Goal: Navigation & Orientation: Find specific page/section

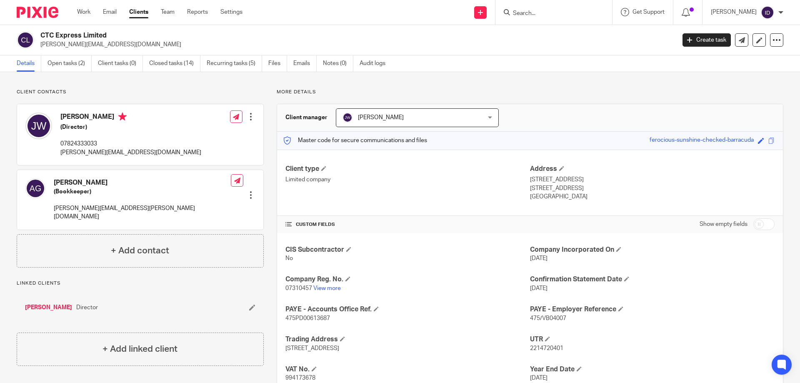
click at [546, 17] on input "Search" at bounding box center [549, 13] width 75 height 7
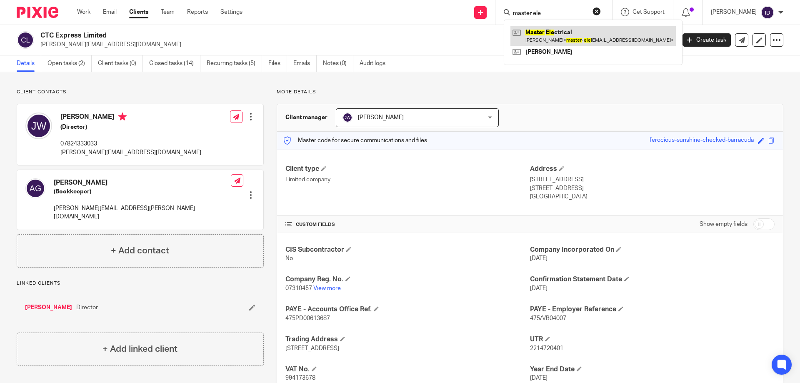
type input "master ele"
click at [558, 30] on link at bounding box center [592, 35] width 165 height 19
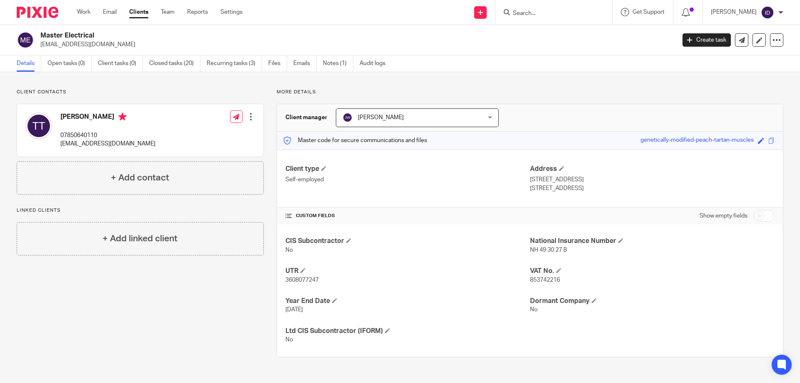
click at [535, 16] on input "Search" at bounding box center [549, 13] width 75 height 7
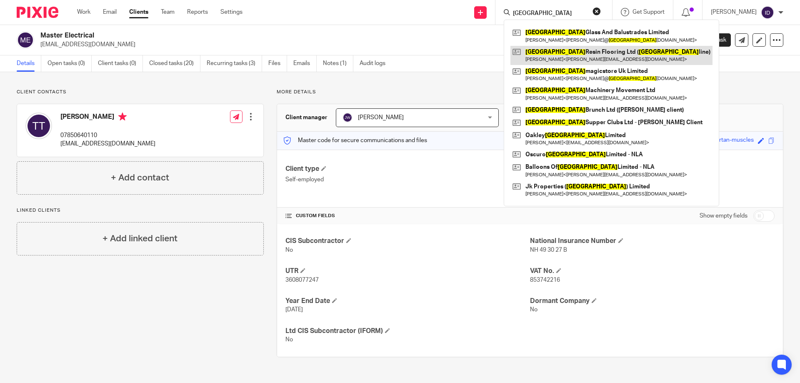
type input "london"
click at [556, 52] on link at bounding box center [611, 55] width 202 height 19
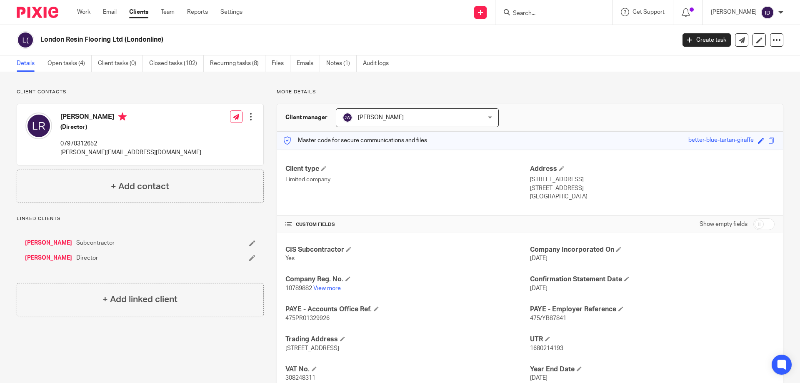
click at [543, 8] on form at bounding box center [556, 12] width 89 height 10
click at [542, 10] on input "Search" at bounding box center [549, 13] width 75 height 7
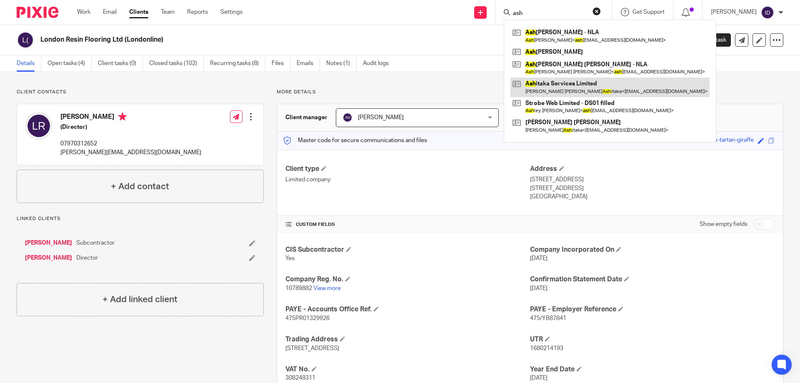
type input "ash"
click at [554, 85] on link at bounding box center [609, 86] width 199 height 19
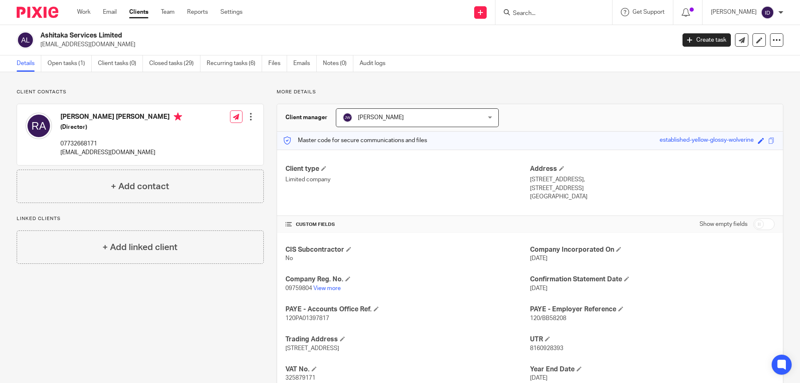
click at [548, 16] on input "Search" at bounding box center [549, 13] width 75 height 7
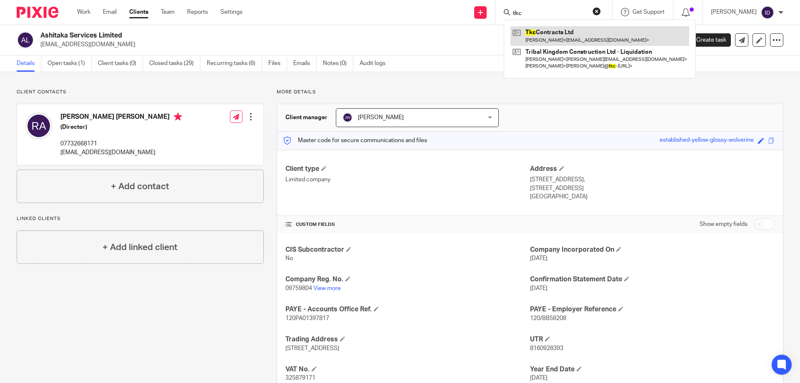
type input "tkc"
click at [548, 35] on link at bounding box center [599, 35] width 179 height 19
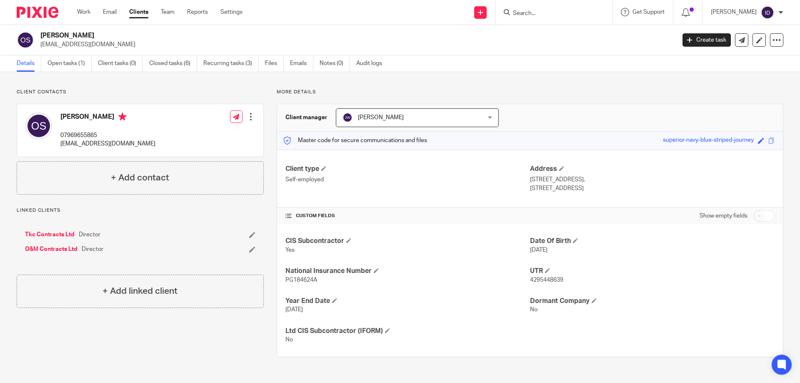
click at [540, 13] on input "Search" at bounding box center [549, 13] width 75 height 7
type input "Manage x"
click button "submit" at bounding box center [0, 0] width 0 height 0
click at [571, 30] on link at bounding box center [565, 35] width 110 height 19
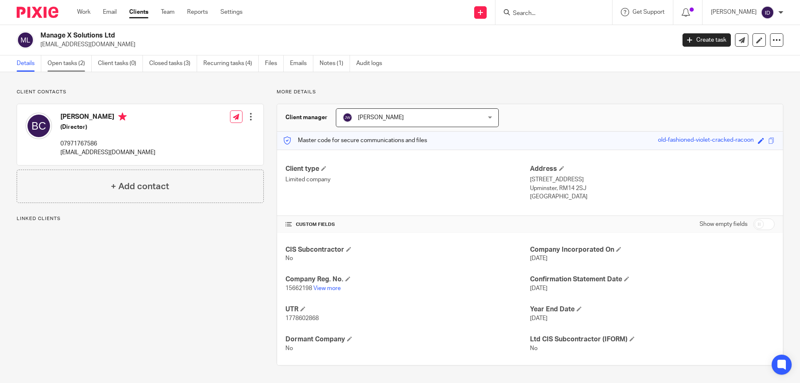
click at [65, 63] on link "Open tasks (2)" at bounding box center [69, 63] width 44 height 16
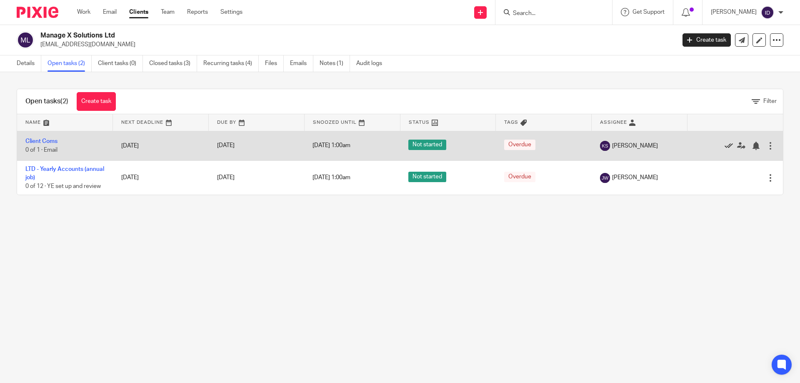
click at [724, 145] on icon at bounding box center [728, 146] width 8 height 8
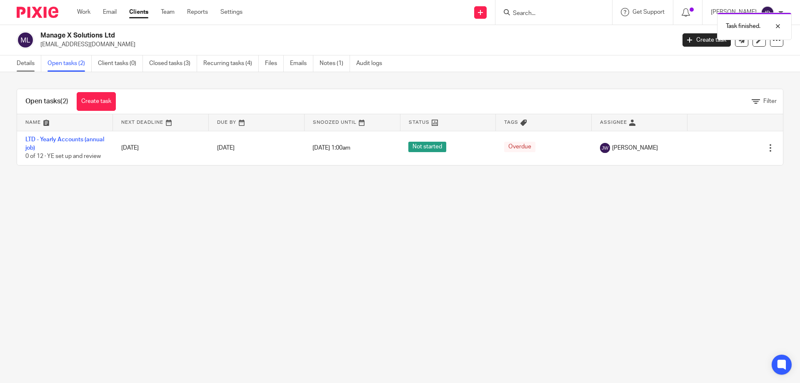
click at [19, 61] on link "Details" at bounding box center [29, 63] width 25 height 16
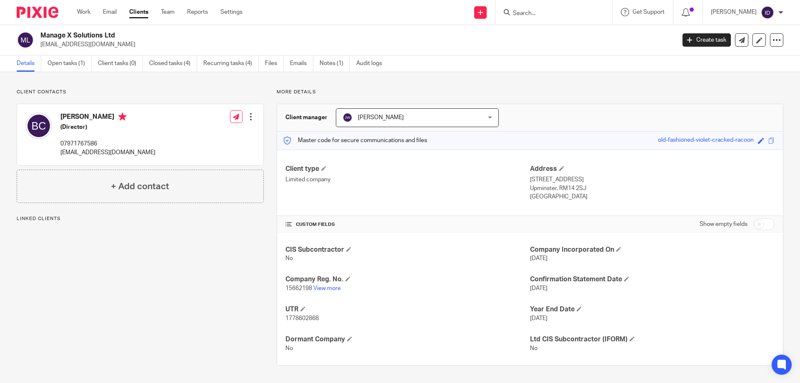
click at [546, 12] on input "Search" at bounding box center [549, 13] width 75 height 7
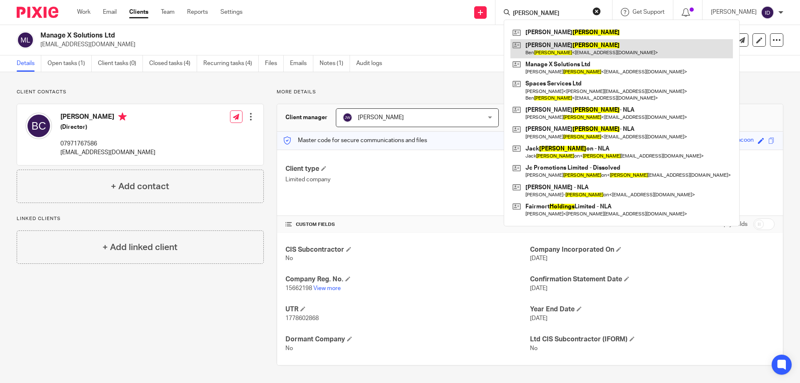
type input "collings"
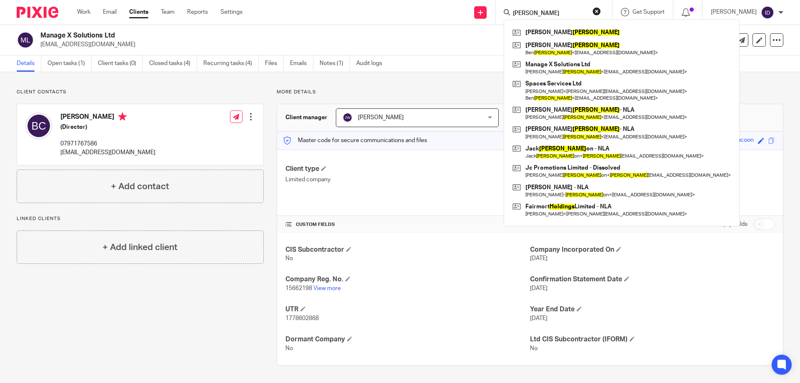
click at [143, 265] on div "Client contacts Benjamin Mark Collings (Director) 07971767586 ben@manage-x-solu…" at bounding box center [134, 227] width 260 height 277
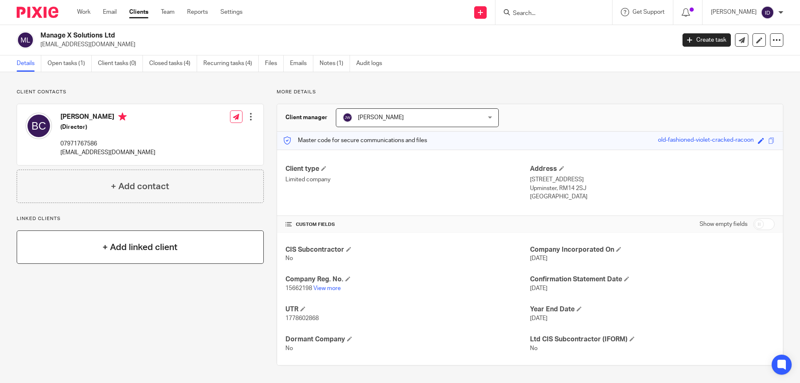
click at [143, 250] on h4 "+ Add linked client" at bounding box center [139, 247] width 75 height 13
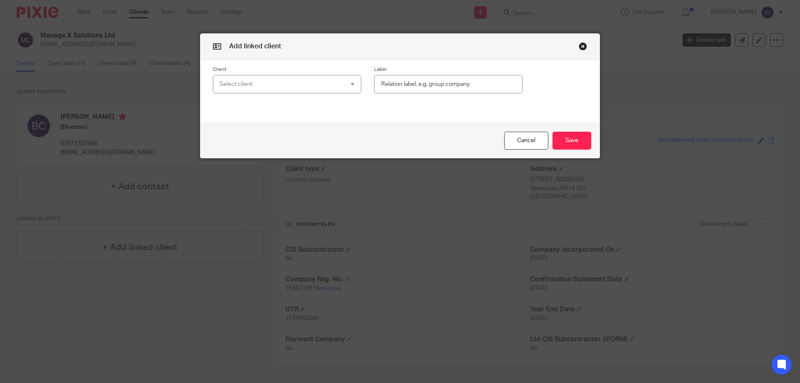
click at [267, 77] on div "Select client" at bounding box center [276, 83] width 113 height 17
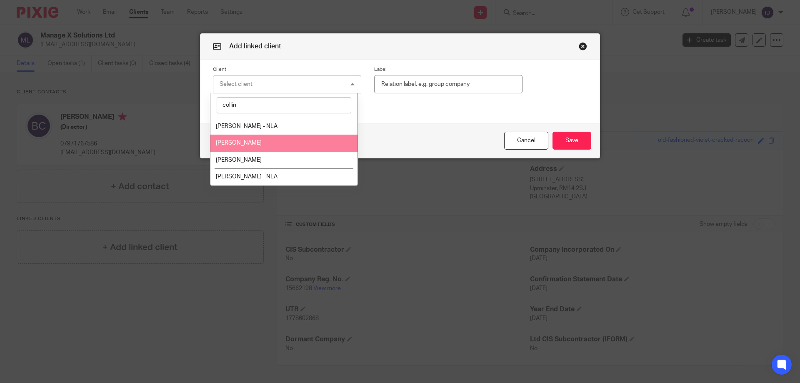
type input "collin"
click at [247, 143] on span "Benjamin Mark Collings" at bounding box center [239, 143] width 46 height 6
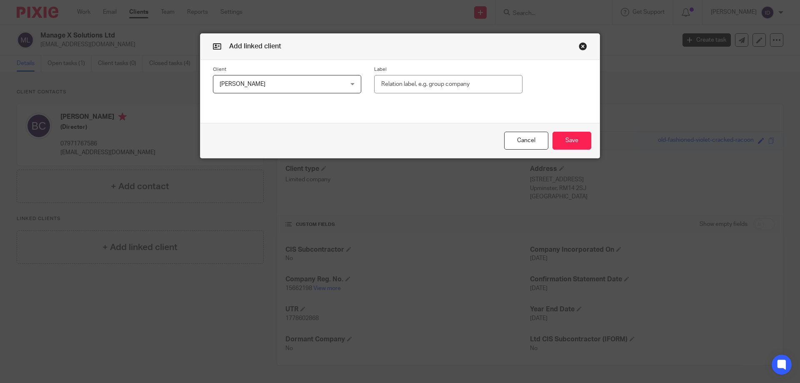
click at [428, 81] on input "text" at bounding box center [448, 84] width 148 height 19
type input "Director"
click at [552, 132] on button "Save" at bounding box center [571, 141] width 39 height 18
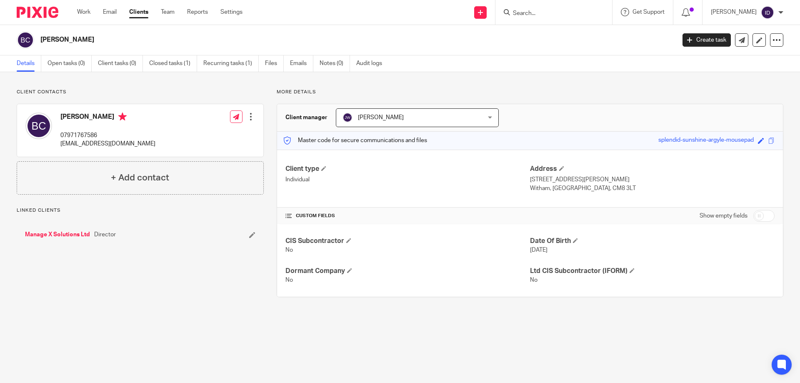
click at [544, 7] on form at bounding box center [556, 12] width 89 height 10
click at [541, 11] on input "Search" at bounding box center [549, 13] width 75 height 7
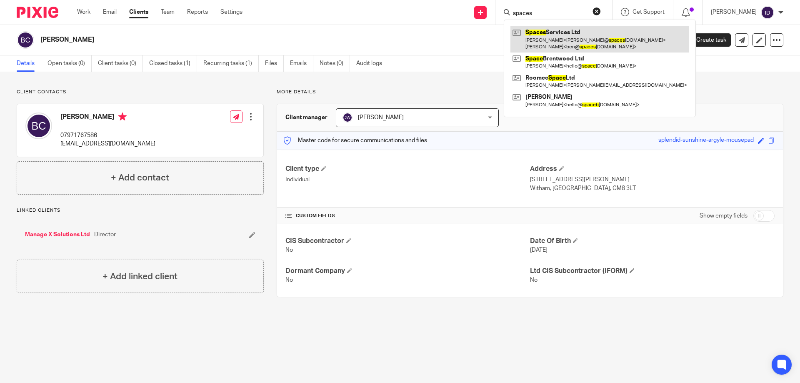
type input "spaces"
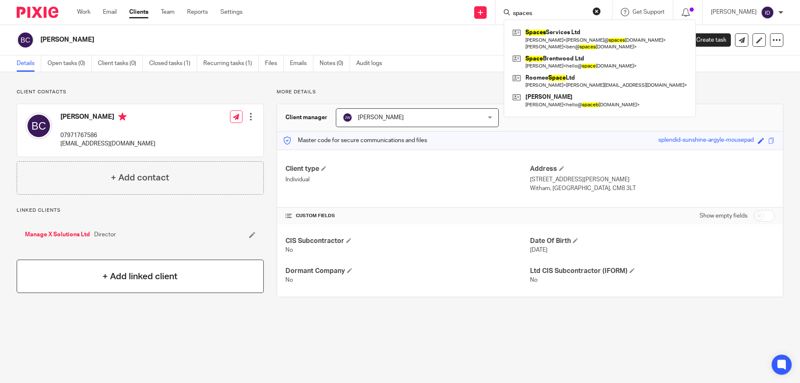
click at [140, 275] on h4 "+ Add linked client" at bounding box center [139, 276] width 75 height 13
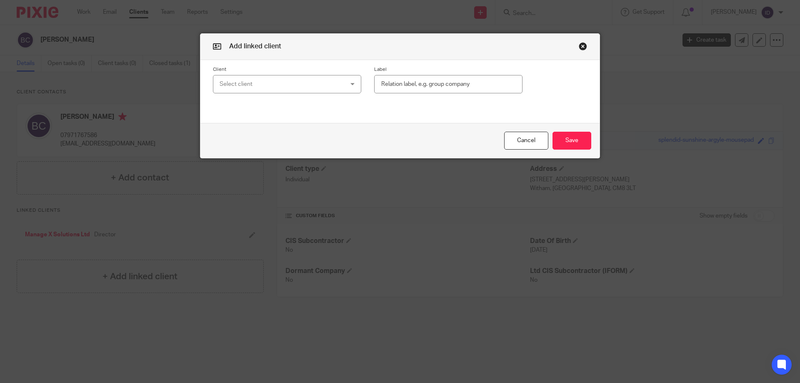
click at [254, 85] on div "Select client" at bounding box center [276, 83] width 113 height 17
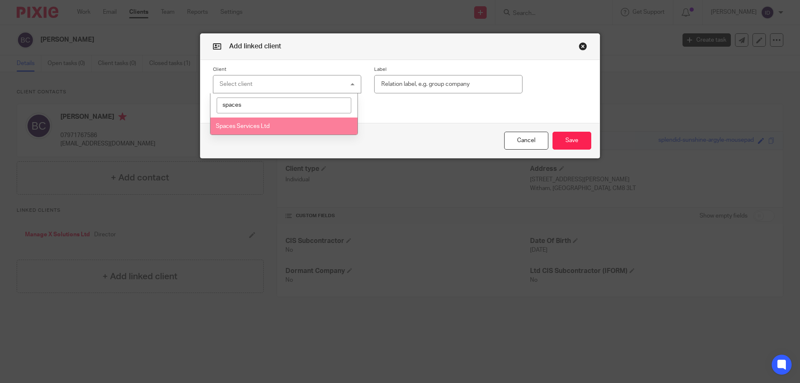
type input "spaces"
click at [242, 123] on span "Spaces Services Ltd" at bounding box center [243, 126] width 54 height 6
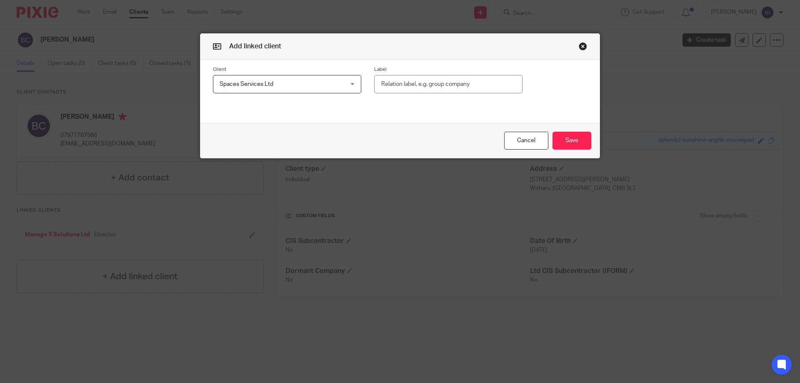
click at [410, 86] on input "text" at bounding box center [448, 84] width 148 height 19
type input "Director"
click at [564, 139] on button "Save" at bounding box center [571, 141] width 39 height 18
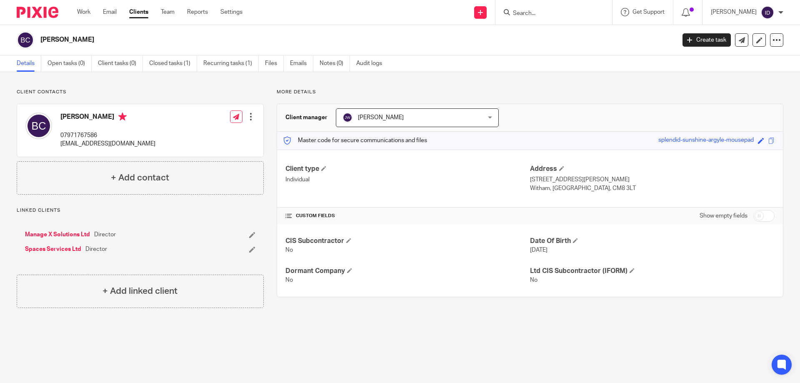
click at [559, 16] on input "Search" at bounding box center [549, 13] width 75 height 7
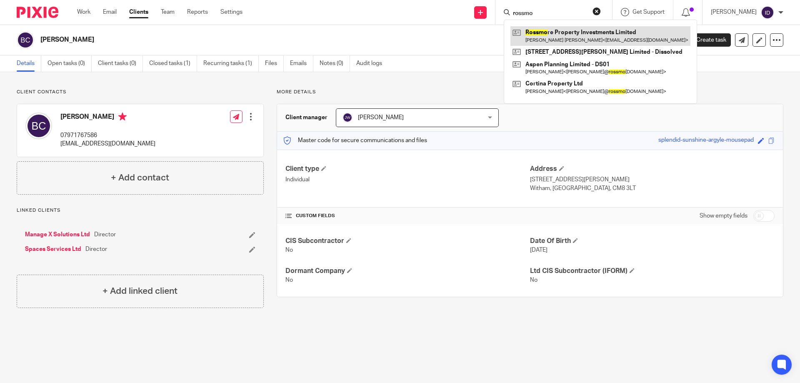
type input "rossmo"
click at [544, 35] on link at bounding box center [600, 35] width 180 height 19
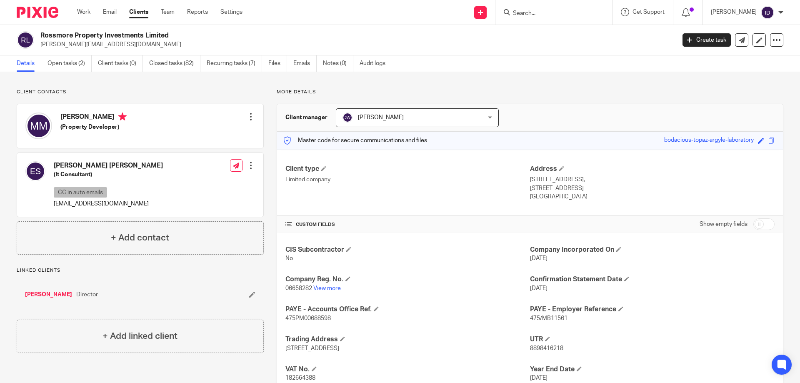
click at [542, 15] on input "Search" at bounding box center [549, 13] width 75 height 7
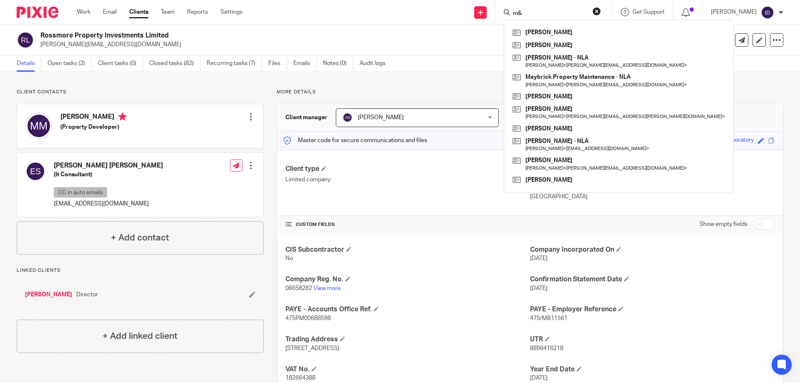
type input "m"
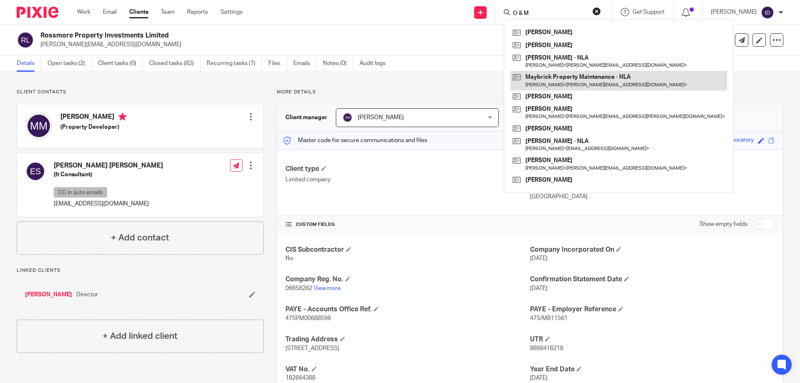
click button "submit" at bounding box center [0, 0] width 0 height 0
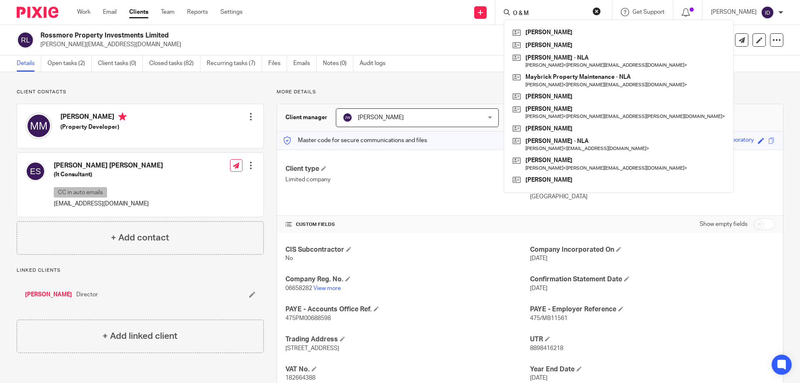
click at [548, 10] on input "O & M" at bounding box center [549, 13] width 75 height 7
type input "O"
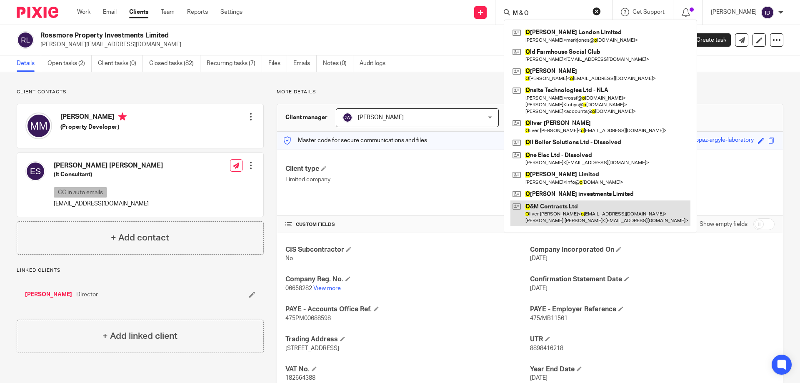
type input "M & O"
click at [579, 204] on link at bounding box center [600, 213] width 180 height 26
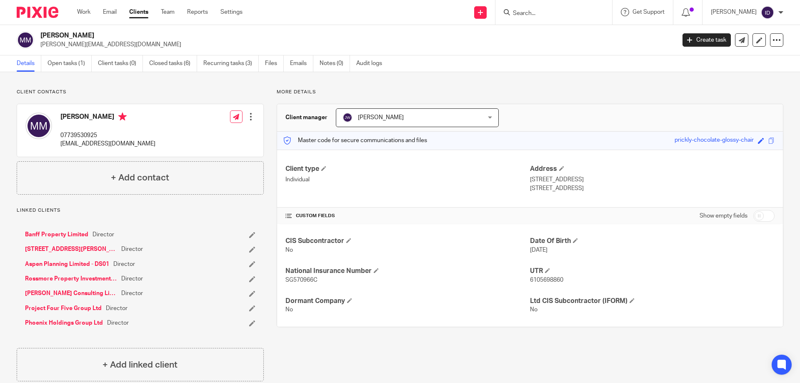
click at [538, 14] on input "Search" at bounding box center [549, 13] width 75 height 7
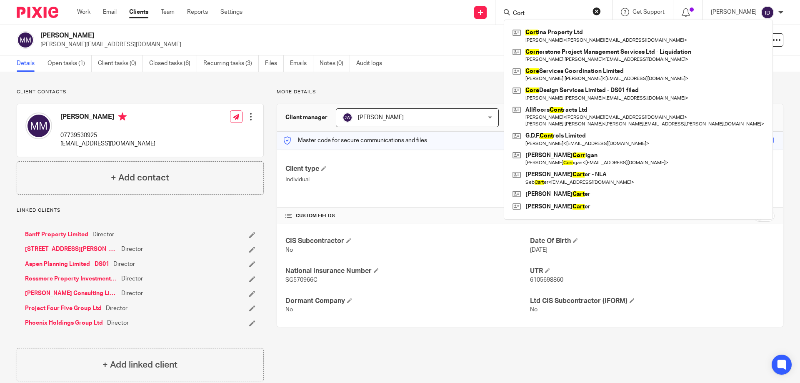
click at [551, 12] on input "Cort" at bounding box center [549, 13] width 75 height 7
drag, startPoint x: 547, startPoint y: 12, endPoint x: 524, endPoint y: 12, distance: 23.3
click at [524, 12] on div "Cort" at bounding box center [552, 12] width 97 height 10
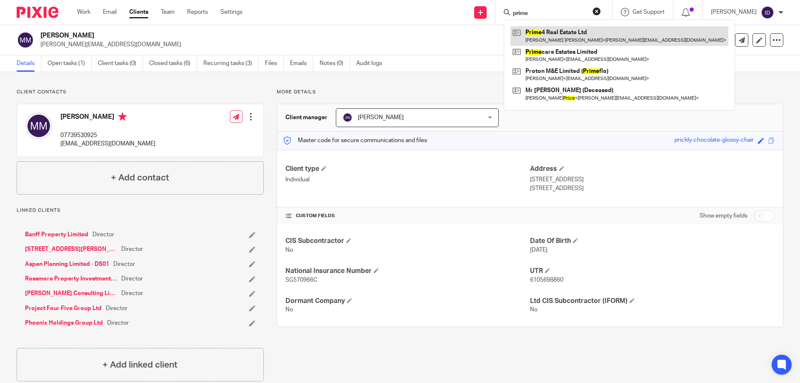
type input "prime"
click at [550, 31] on link at bounding box center [619, 35] width 218 height 19
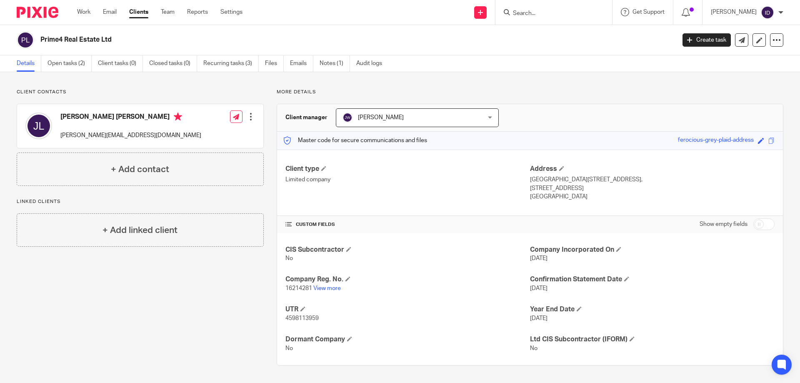
click at [544, 13] on input "Search" at bounding box center [549, 13] width 75 height 7
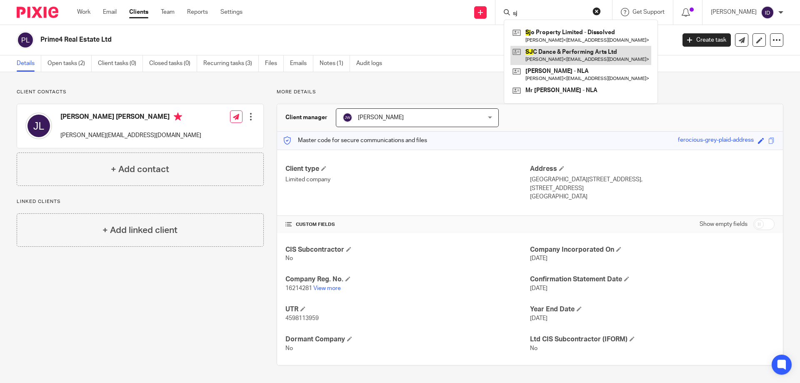
type input "sj"
click at [554, 50] on link at bounding box center [580, 55] width 141 height 19
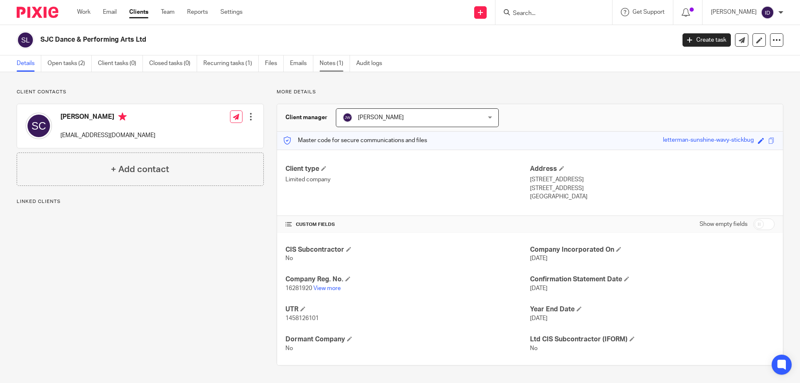
click at [328, 62] on link "Notes (1)" at bounding box center [335, 63] width 30 height 16
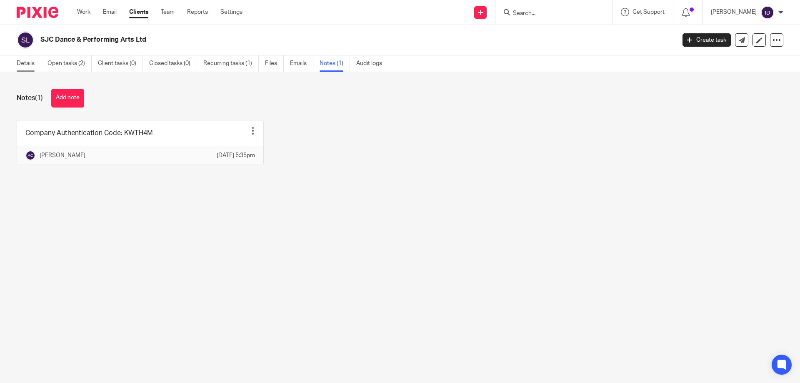
click at [27, 64] on link "Details" at bounding box center [29, 63] width 25 height 16
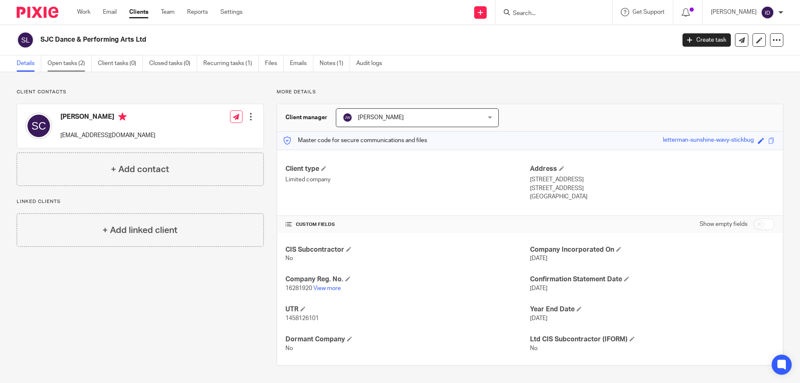
click at [67, 65] on link "Open tasks (2)" at bounding box center [69, 63] width 44 height 16
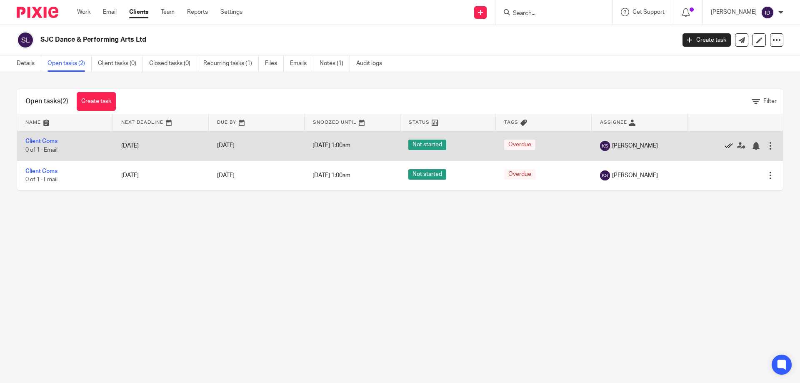
click at [724, 147] on icon at bounding box center [728, 146] width 8 height 8
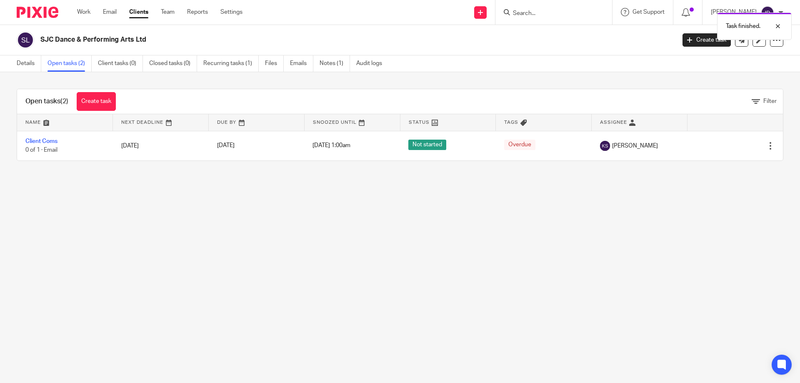
click at [724, 147] on icon at bounding box center [728, 146] width 8 height 8
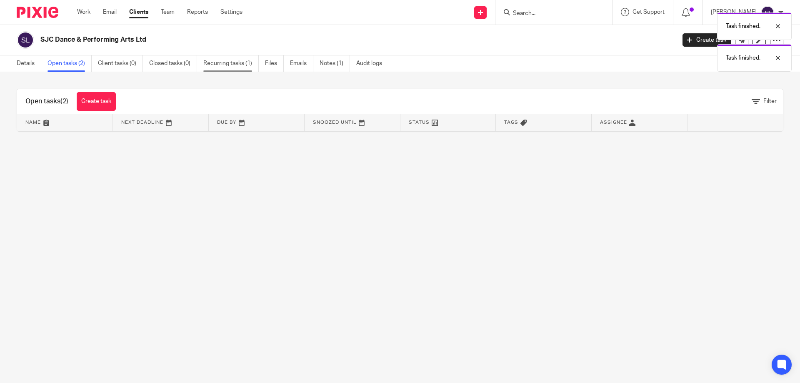
click at [215, 62] on link "Recurring tasks (1)" at bounding box center [230, 63] width 55 height 16
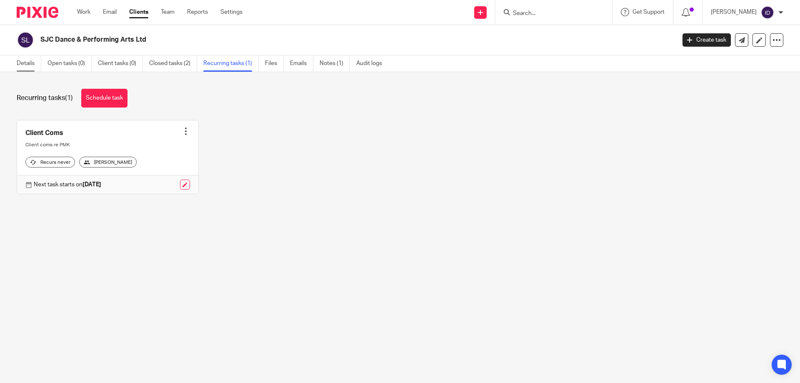
click at [28, 60] on link "Details" at bounding box center [29, 63] width 25 height 16
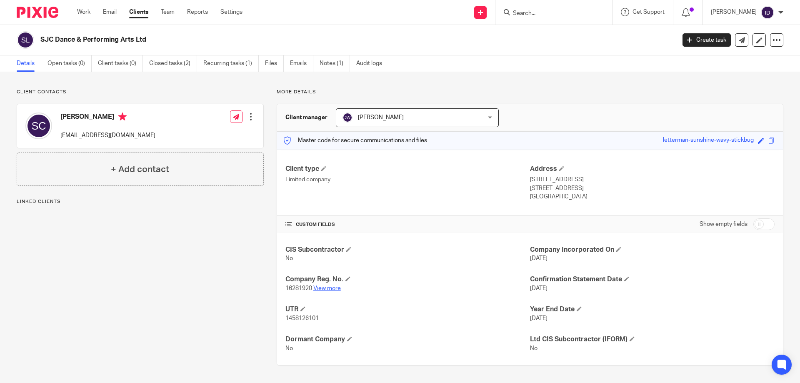
click at [327, 291] on link "View more" at bounding box center [326, 288] width 27 height 6
click at [228, 62] on link "Recurring tasks (1)" at bounding box center [230, 63] width 55 height 16
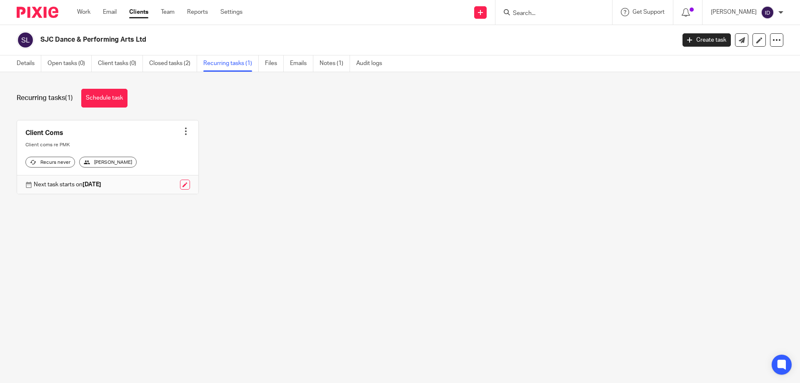
click at [183, 127] on div at bounding box center [186, 131] width 8 height 8
click at [143, 184] on span "Cancel schedule" at bounding box center [152, 184] width 44 height 6
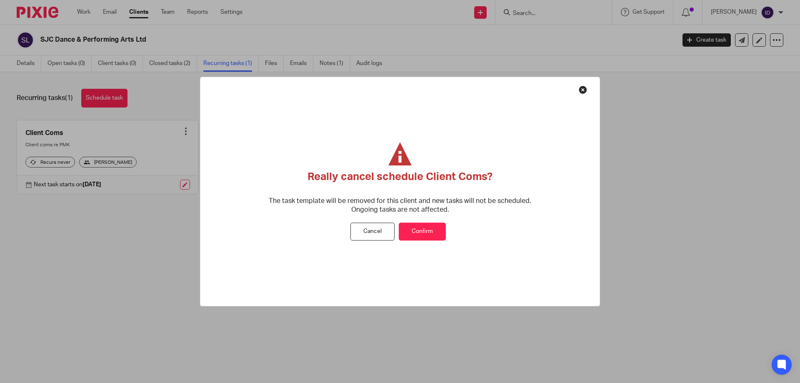
drag, startPoint x: 424, startPoint y: 230, endPoint x: 292, endPoint y: 184, distance: 140.3
click at [418, 225] on button "Confirm" at bounding box center [422, 232] width 47 height 18
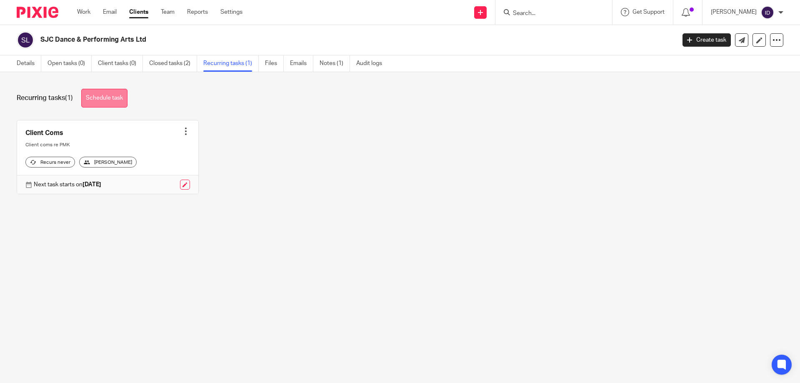
click at [100, 98] on link "Schedule task" at bounding box center [104, 98] width 46 height 19
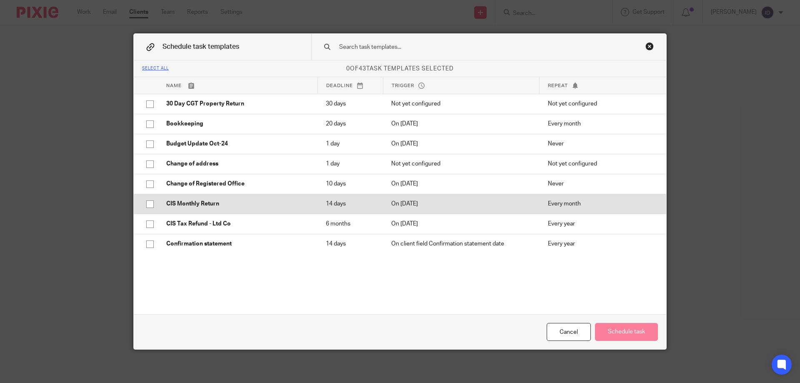
scroll to position [42, 0]
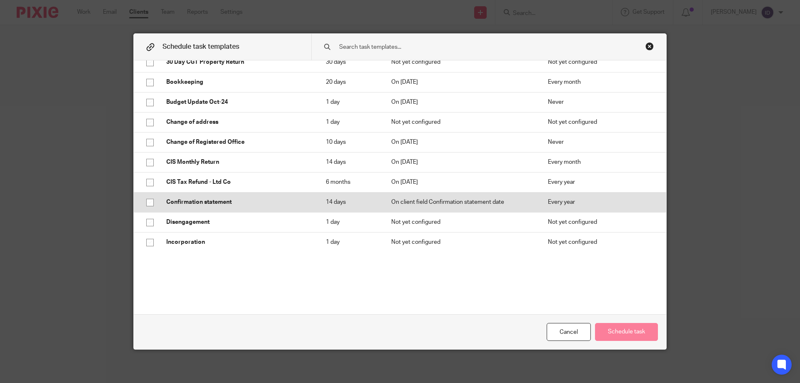
click at [147, 200] on input "checkbox" at bounding box center [150, 203] width 16 height 16
checkbox input "true"
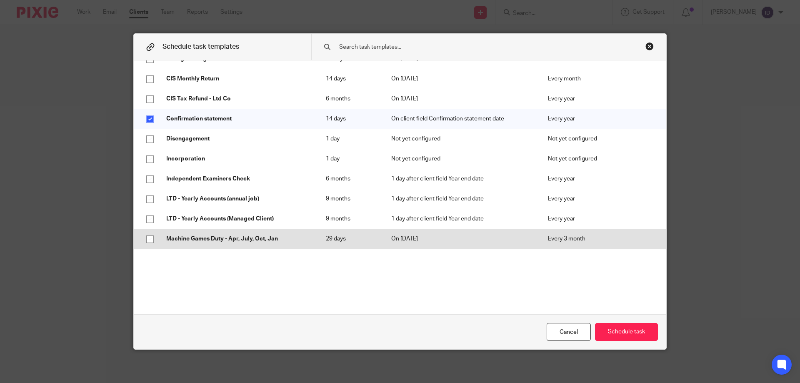
scroll to position [167, 0]
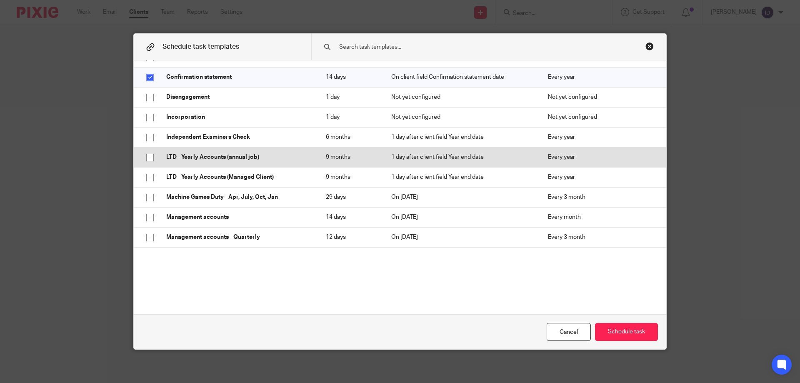
click at [147, 156] on input "checkbox" at bounding box center [150, 158] width 16 height 16
checkbox input "true"
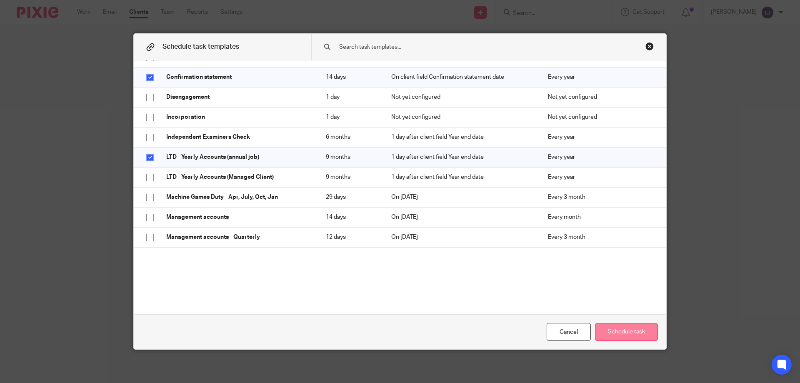
click at [628, 329] on button "Schedule task" at bounding box center [626, 332] width 63 height 18
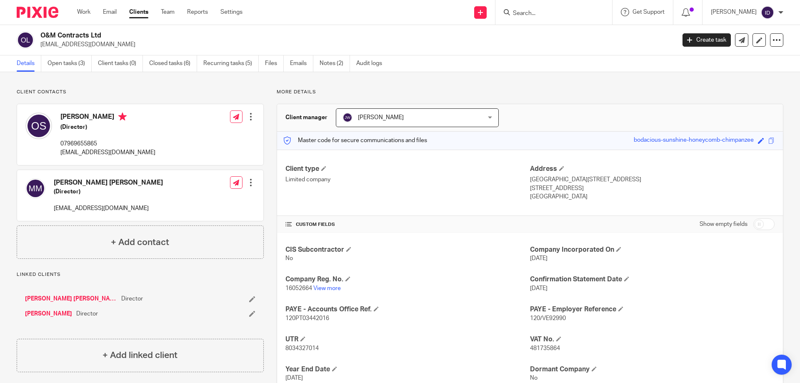
click at [544, 14] on input "Search" at bounding box center [549, 13] width 75 height 7
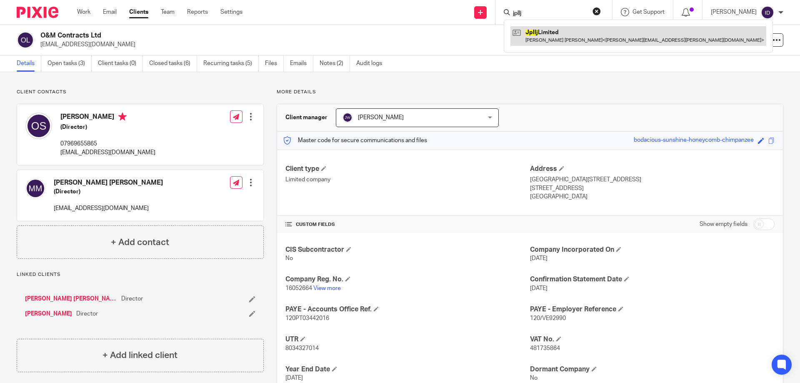
type input "jpllj"
click at [555, 37] on link at bounding box center [638, 35] width 256 height 19
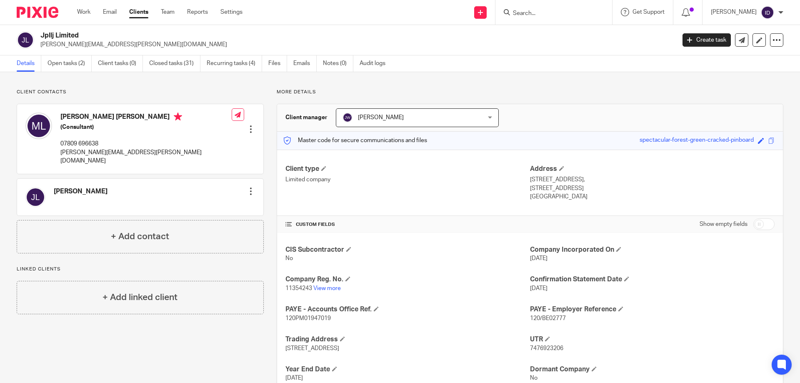
click at [560, 10] on input "Search" at bounding box center [549, 13] width 75 height 7
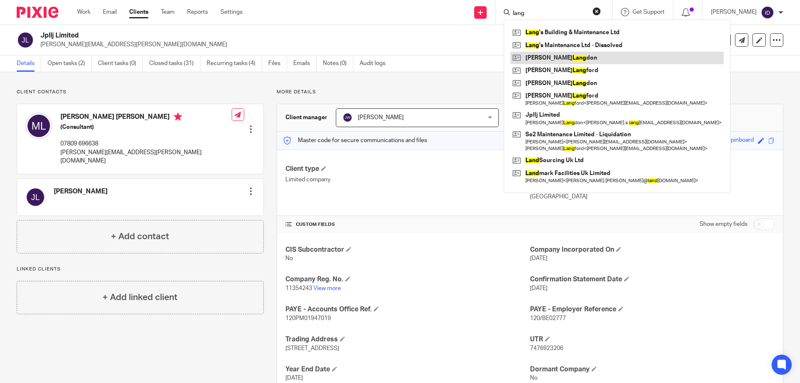
type input "lang"
click at [64, 62] on link "Open tasks (2)" at bounding box center [69, 63] width 44 height 16
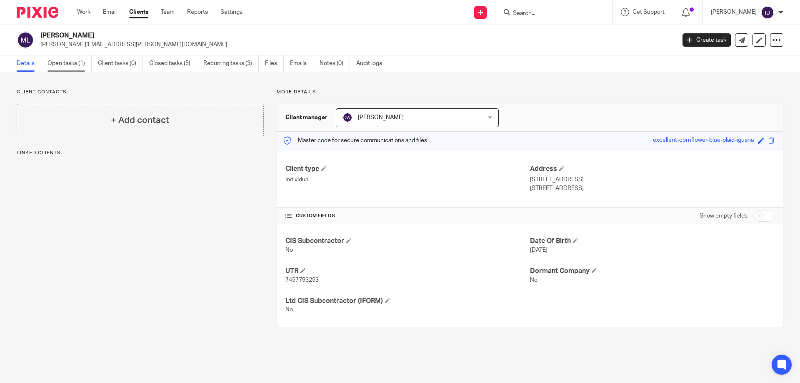
click at [58, 64] on link "Open tasks (1)" at bounding box center [69, 63] width 44 height 16
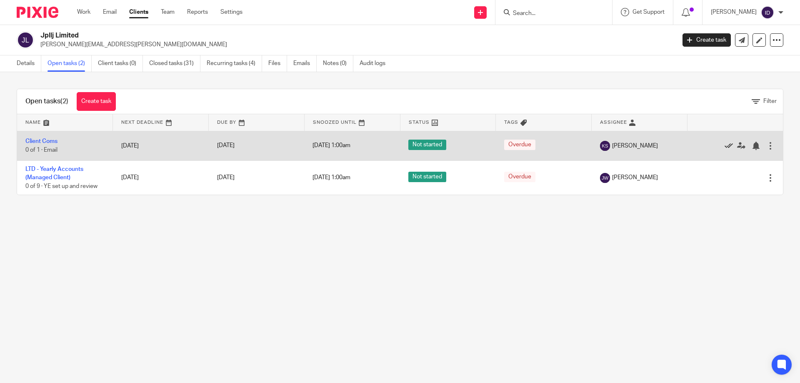
click at [724, 144] on icon at bounding box center [728, 146] width 8 height 8
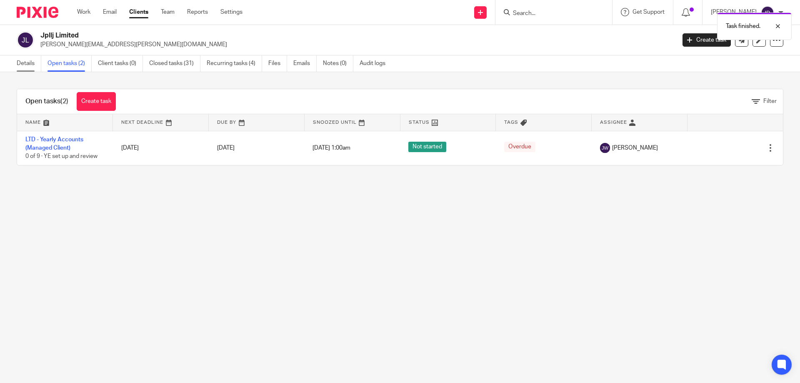
click at [25, 64] on link "Details" at bounding box center [29, 63] width 25 height 16
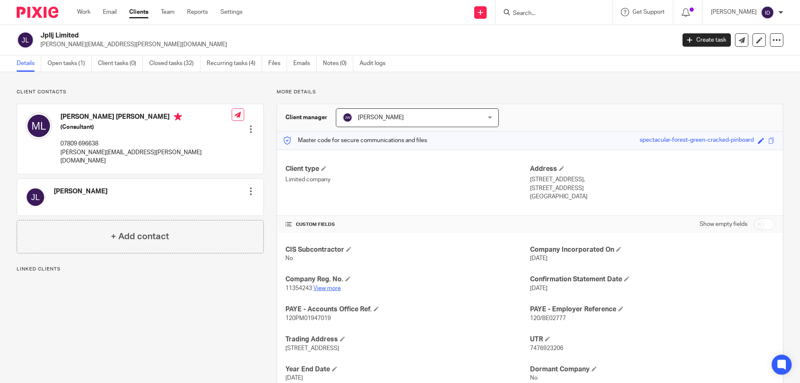
click at [331, 285] on link "View more" at bounding box center [326, 288] width 27 height 6
click at [538, 14] on input "Search" at bounding box center [549, 13] width 75 height 7
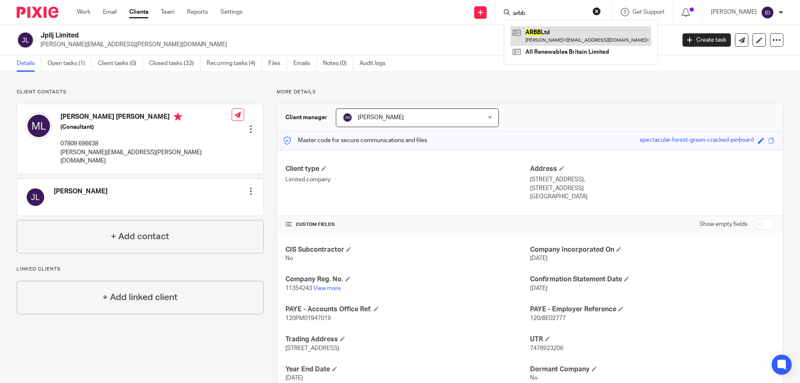
type input "arbb"
click at [564, 32] on link at bounding box center [580, 35] width 141 height 19
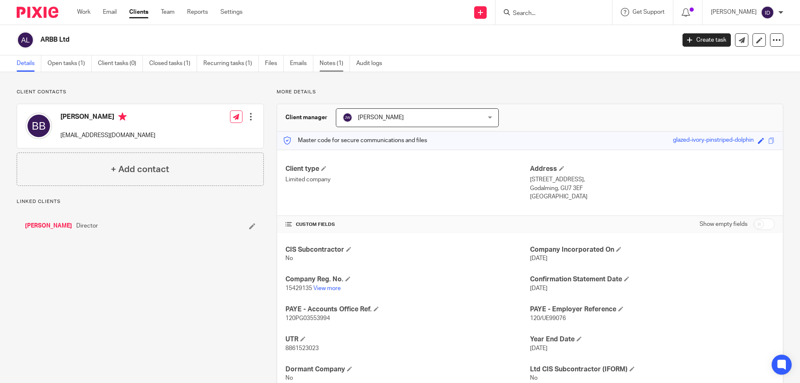
click at [335, 61] on link "Notes (1)" at bounding box center [335, 63] width 30 height 16
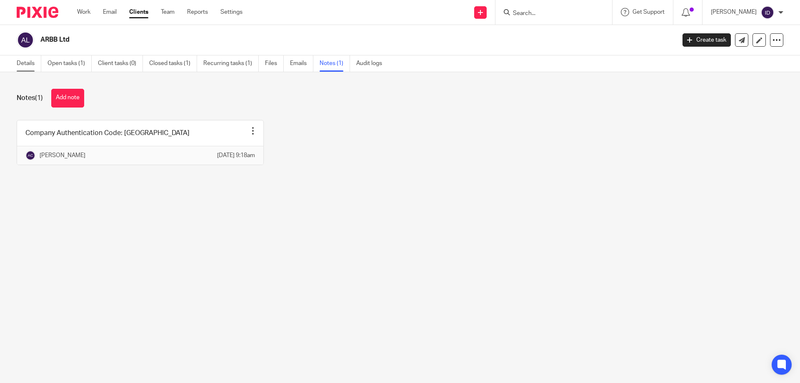
click at [25, 63] on link "Details" at bounding box center [29, 63] width 25 height 16
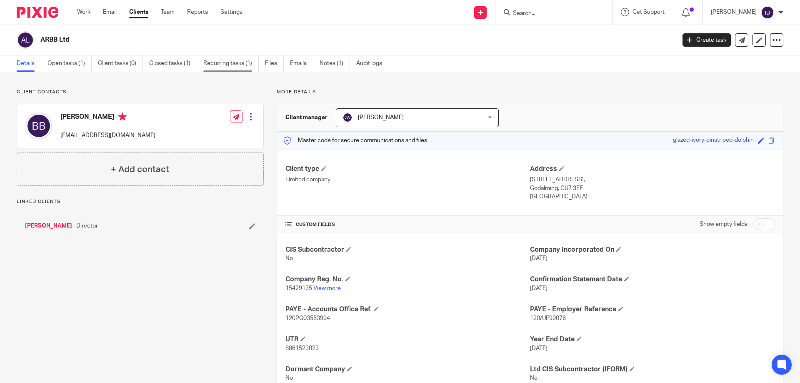
click at [236, 67] on link "Recurring tasks (1)" at bounding box center [230, 63] width 55 height 16
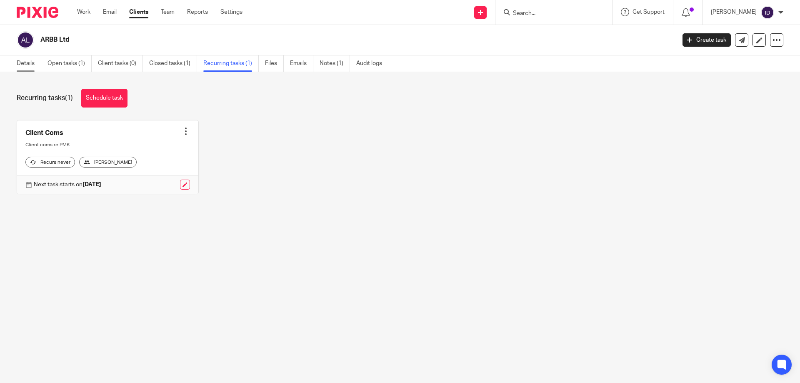
click at [26, 62] on link "Details" at bounding box center [29, 63] width 25 height 16
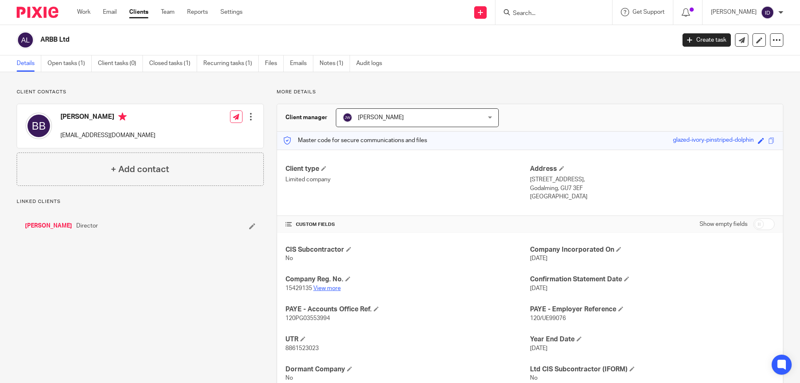
click at [330, 290] on link "View more" at bounding box center [326, 288] width 27 height 6
click at [234, 61] on link "Recurring tasks (1)" at bounding box center [230, 63] width 55 height 16
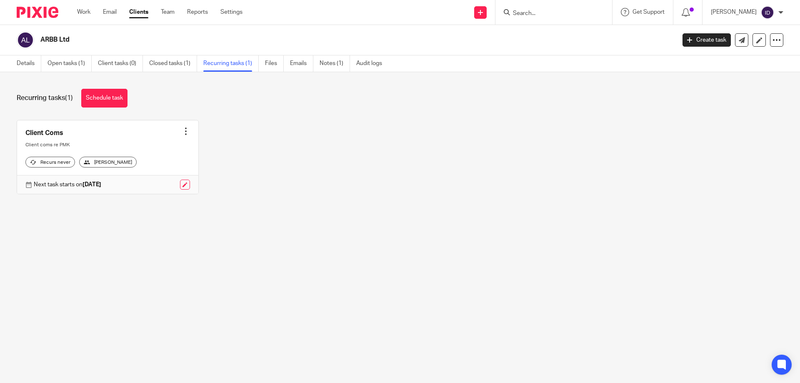
click at [182, 132] on div at bounding box center [186, 131] width 8 height 8
click at [153, 183] on span "Cancel schedule" at bounding box center [152, 184] width 44 height 6
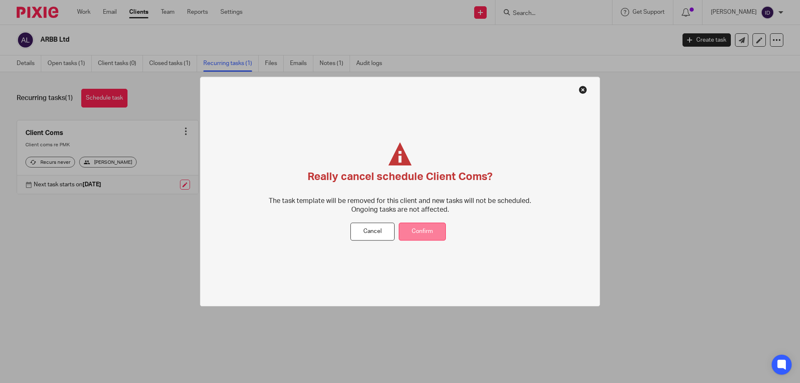
click at [418, 230] on button "Confirm" at bounding box center [422, 232] width 47 height 18
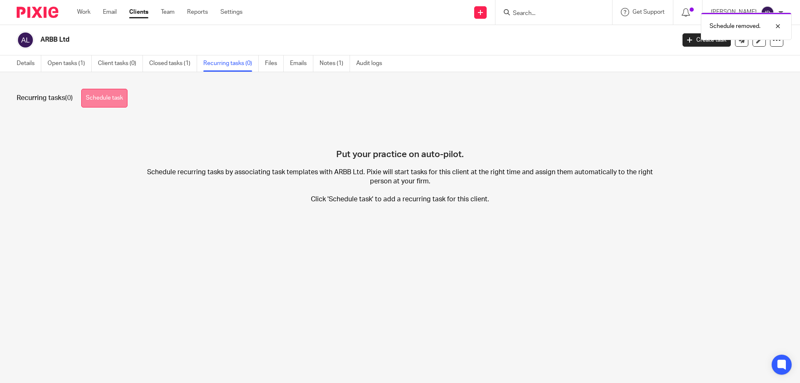
click at [109, 97] on link "Schedule task" at bounding box center [104, 98] width 46 height 19
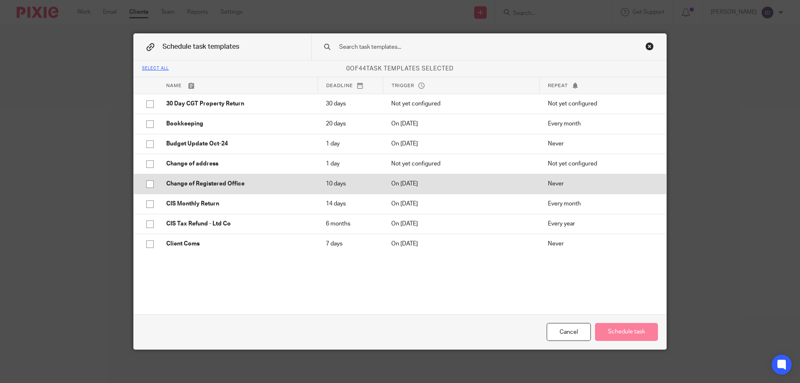
scroll to position [42, 0]
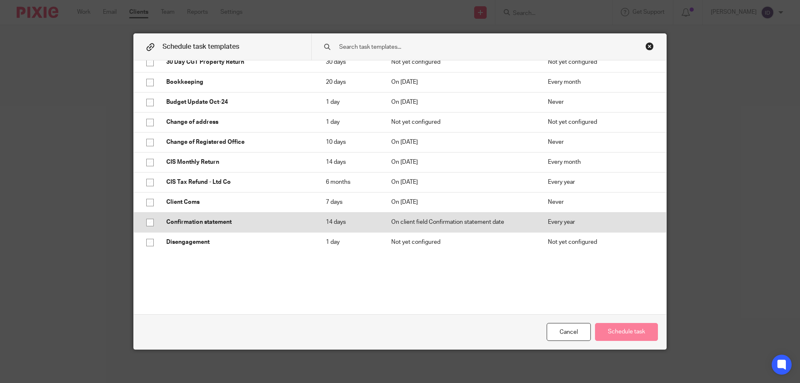
click at [149, 222] on input "checkbox" at bounding box center [150, 223] width 16 height 16
checkbox input "true"
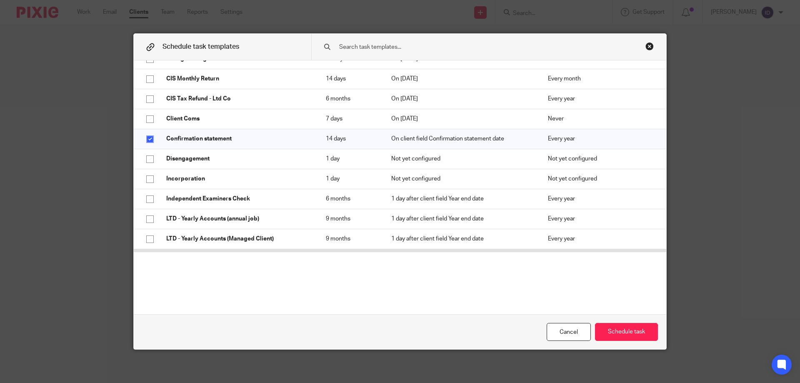
scroll to position [167, 0]
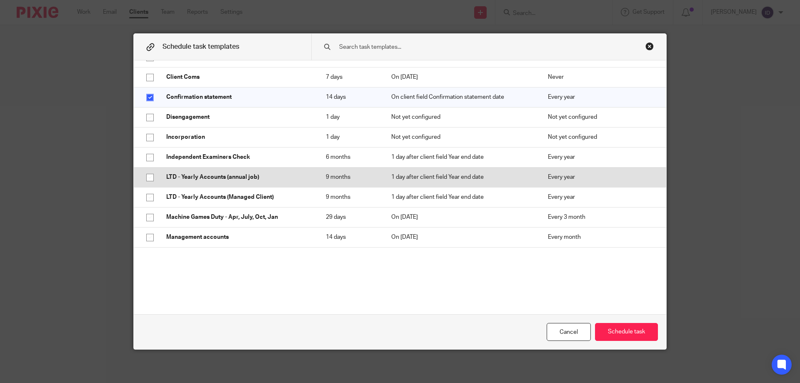
click at [146, 177] on input "checkbox" at bounding box center [150, 178] width 16 height 16
checkbox input "true"
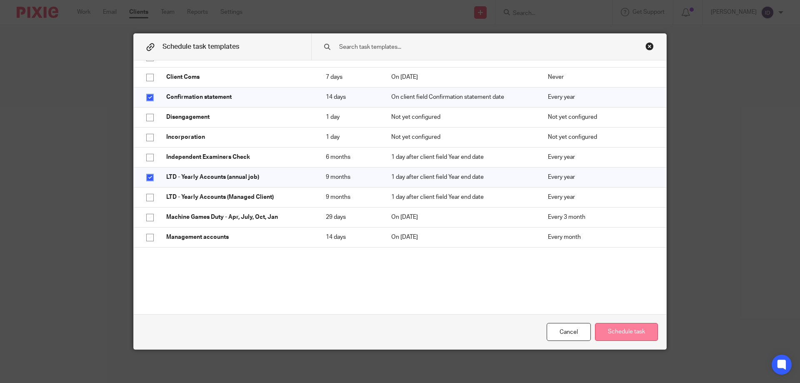
click at [626, 335] on button "Schedule task" at bounding box center [626, 332] width 63 height 18
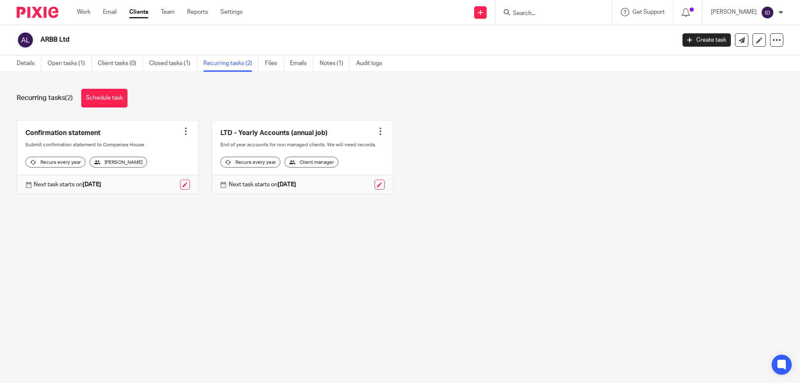
click at [543, 13] on input "Search" at bounding box center [549, 13] width 75 height 7
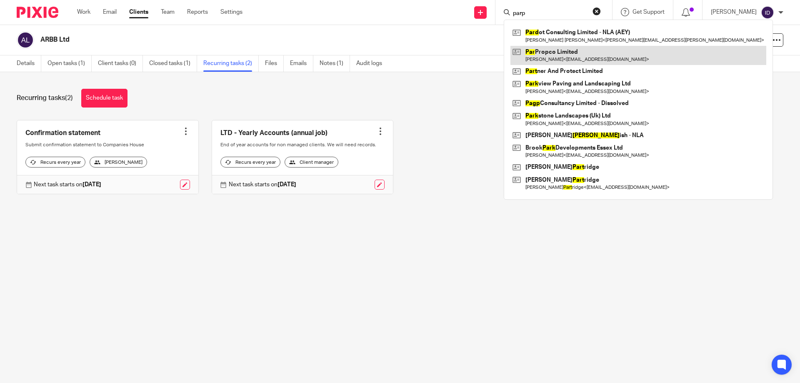
type input "parp"
click at [557, 50] on link at bounding box center [638, 55] width 256 height 19
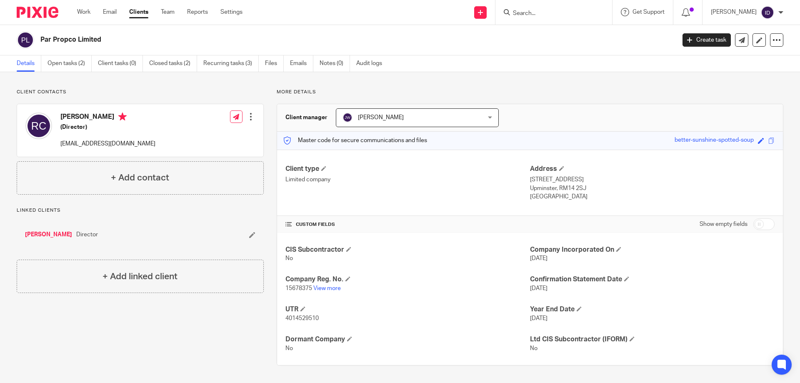
click at [549, 11] on input "Search" at bounding box center [549, 13] width 75 height 7
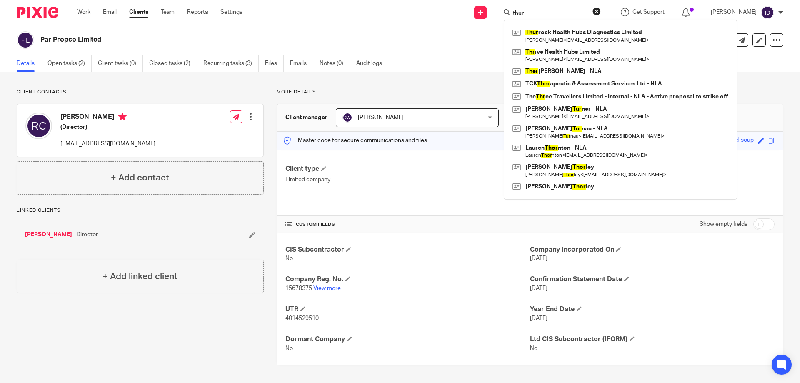
type input "thur"
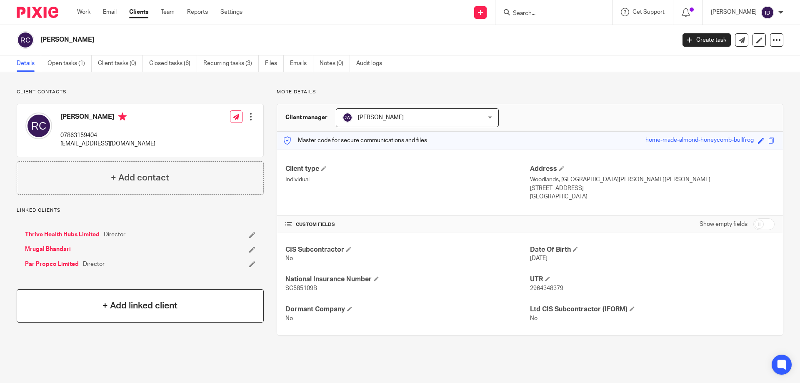
click at [151, 305] on h4 "+ Add linked client" at bounding box center [139, 305] width 75 height 13
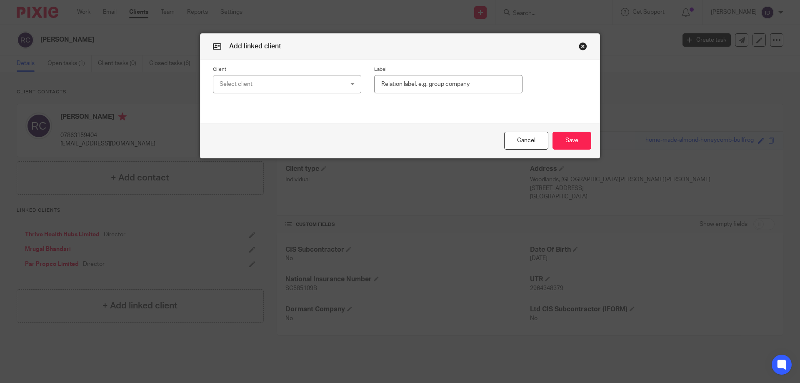
click at [302, 84] on div "Select client" at bounding box center [276, 83] width 113 height 17
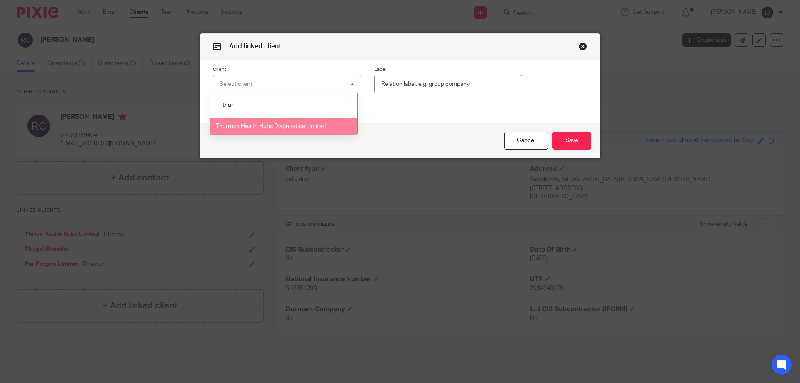
type input "thur"
click at [292, 127] on span "Thurrock Health Hubs Diagnostics Limited" at bounding box center [271, 126] width 110 height 6
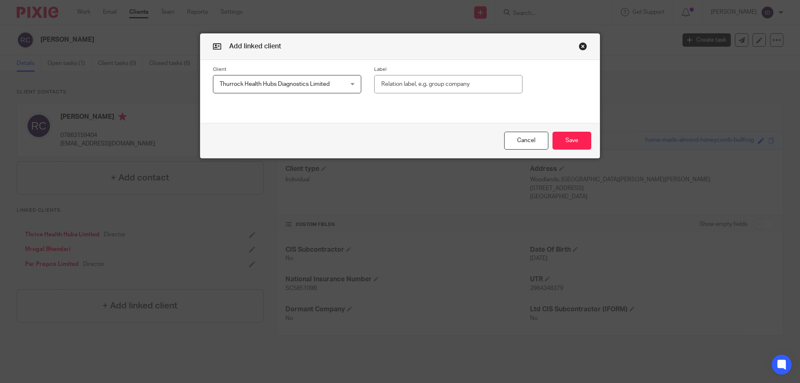
click at [422, 85] on input "text" at bounding box center [448, 84] width 148 height 19
type input "Director"
click at [567, 141] on button "Save" at bounding box center [571, 141] width 39 height 18
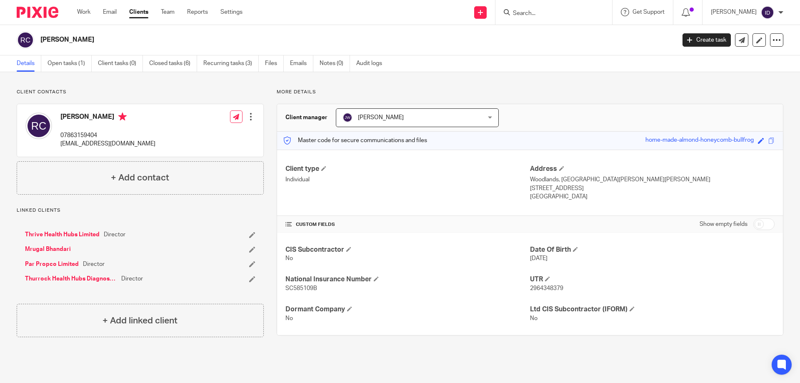
click at [559, 14] on input "Search" at bounding box center [549, 13] width 75 height 7
click button "submit" at bounding box center [0, 0] width 0 height 0
click at [562, 11] on input "cadiDiwa" at bounding box center [549, 13] width 75 height 7
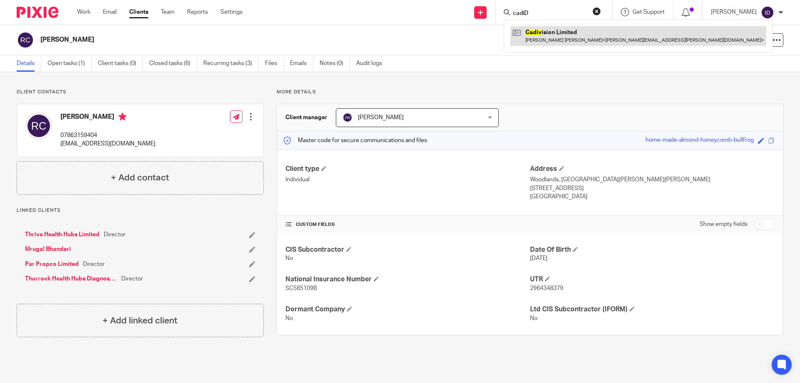
type input "cadiD"
click at [572, 32] on link at bounding box center [638, 35] width 256 height 19
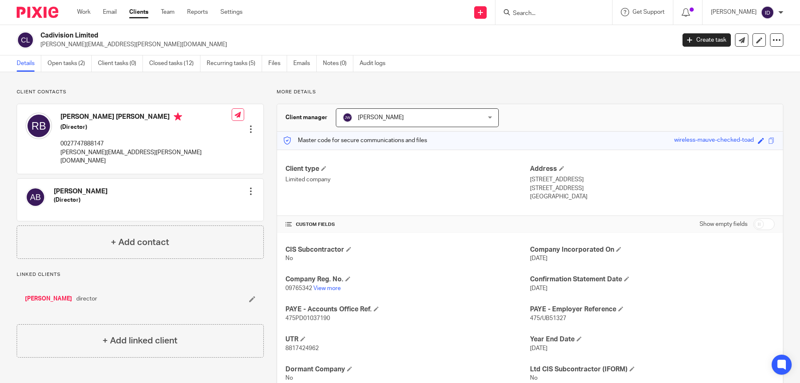
click at [541, 16] on input "Search" at bounding box center [549, 13] width 75 height 7
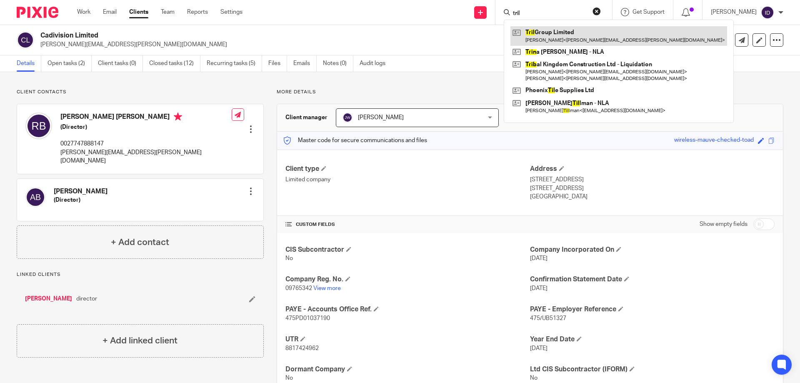
type input "tril"
click at [565, 33] on link at bounding box center [618, 35] width 217 height 19
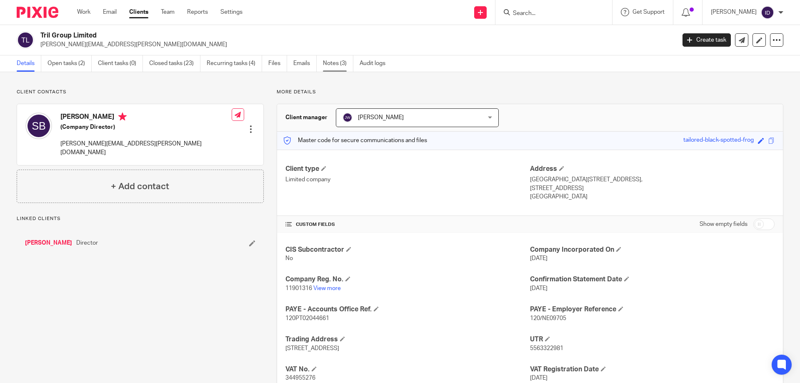
click at [336, 62] on link "Notes (3)" at bounding box center [338, 63] width 30 height 16
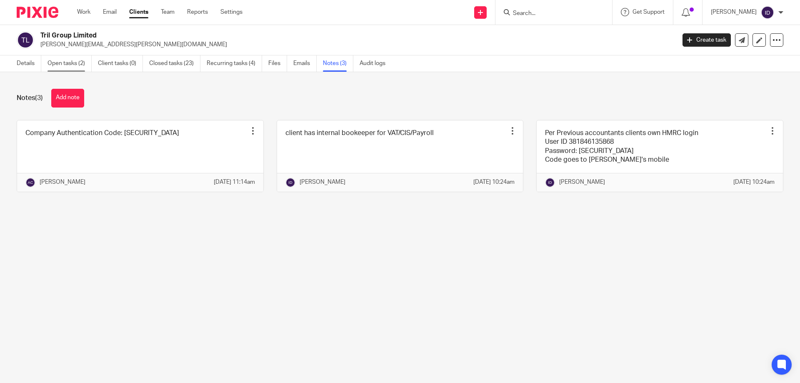
click at [70, 64] on link "Open tasks (2)" at bounding box center [69, 63] width 44 height 16
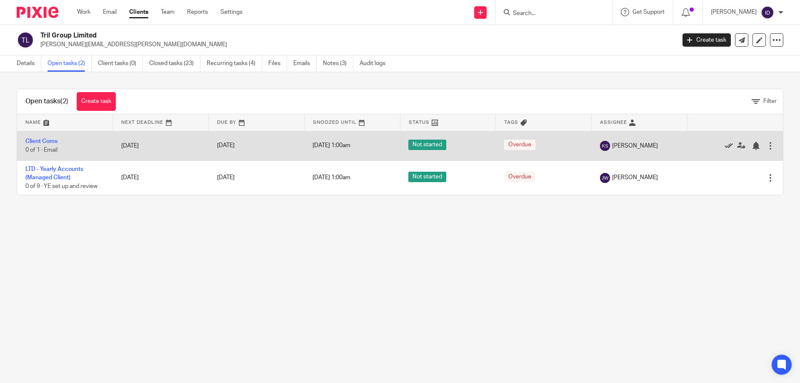
click at [724, 147] on icon at bounding box center [728, 146] width 8 height 8
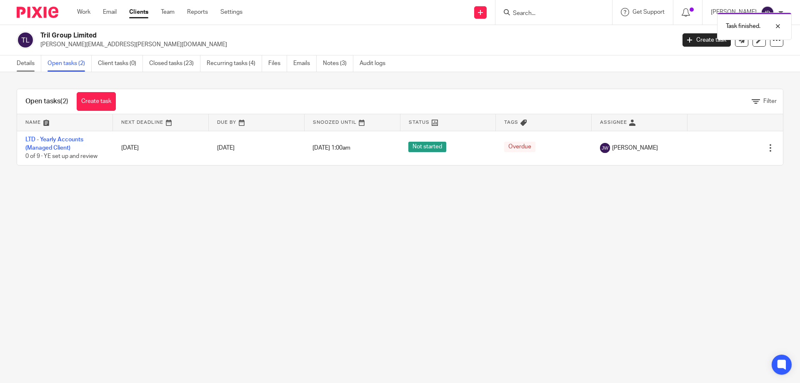
click at [22, 66] on link "Details" at bounding box center [29, 63] width 25 height 16
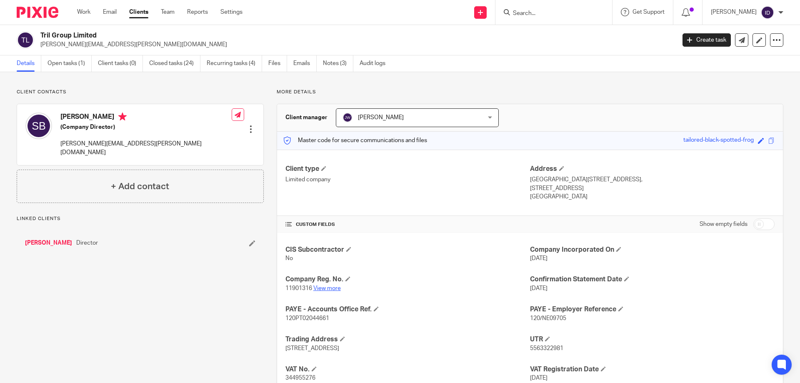
click at [324, 287] on link "View more" at bounding box center [326, 288] width 27 height 6
click at [47, 239] on link "[PERSON_NAME]" at bounding box center [48, 243] width 47 height 8
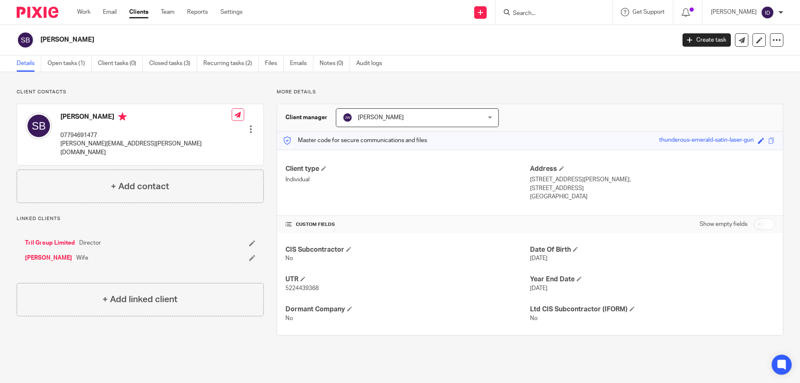
click at [544, 9] on form at bounding box center [556, 12] width 89 height 10
click at [540, 15] on input "Search" at bounding box center [549, 13] width 75 height 7
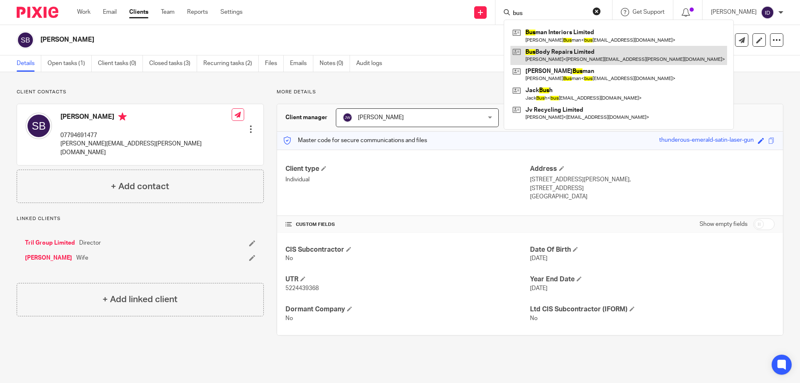
type input "bus"
click at [553, 52] on link at bounding box center [618, 55] width 217 height 19
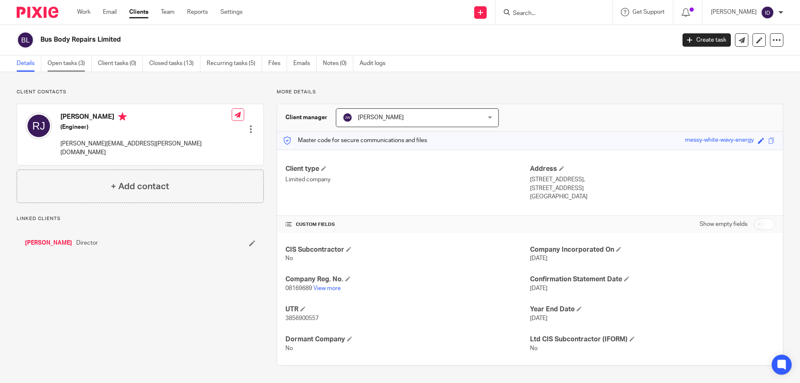
click at [60, 60] on link "Open tasks (3)" at bounding box center [69, 63] width 44 height 16
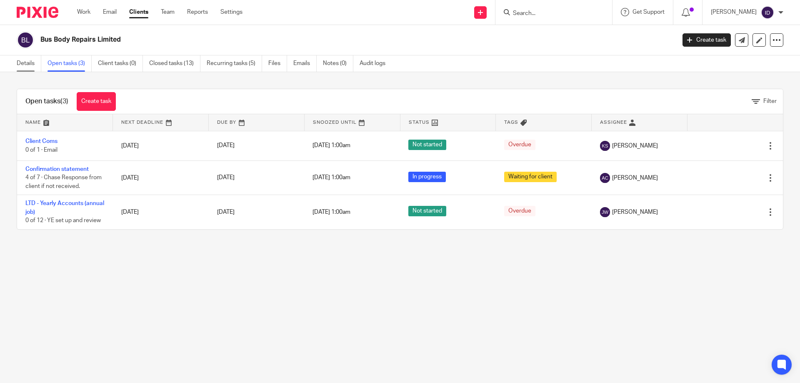
click at [26, 60] on link "Details" at bounding box center [29, 63] width 25 height 16
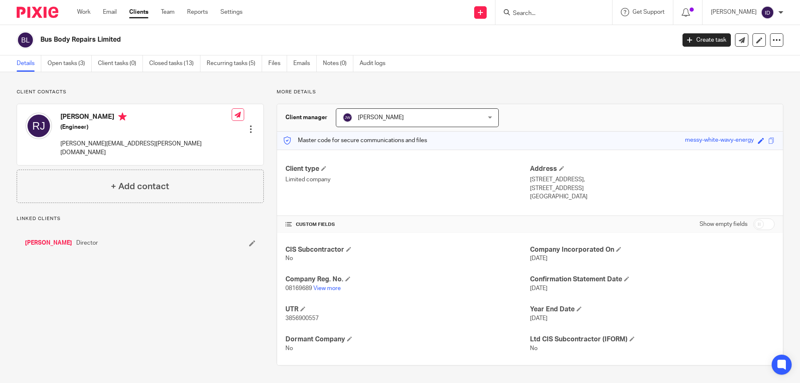
click at [71, 62] on link "Open tasks (3)" at bounding box center [69, 63] width 44 height 16
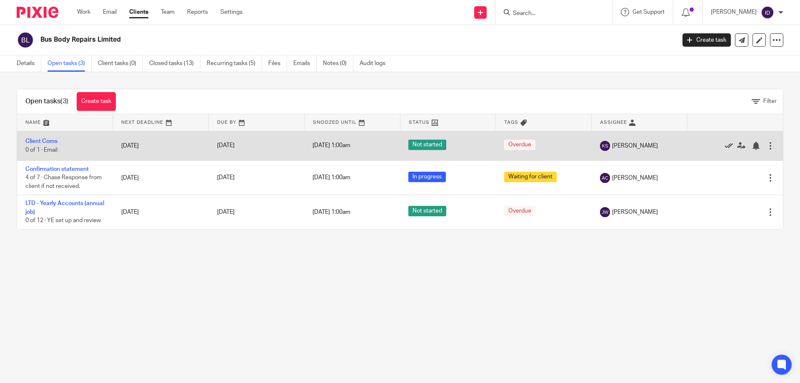
click at [724, 147] on icon at bounding box center [728, 146] width 8 height 8
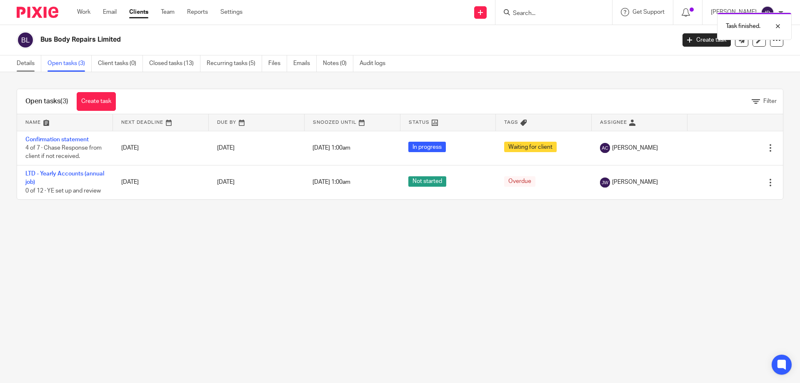
click at [36, 62] on link "Details" at bounding box center [29, 63] width 25 height 16
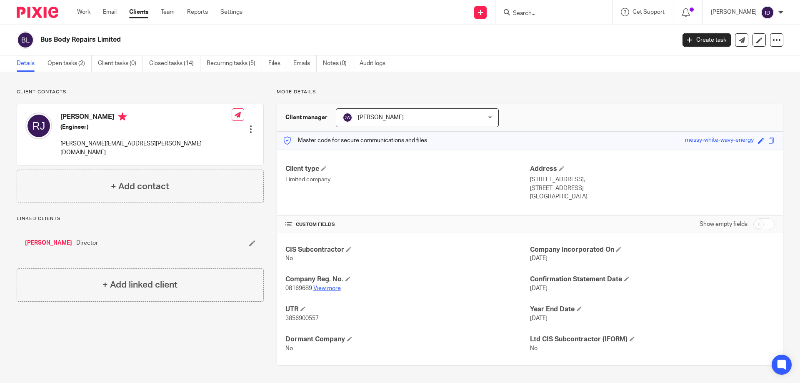
click at [330, 288] on link "View more" at bounding box center [326, 288] width 27 height 6
click at [559, 15] on input "Search" at bounding box center [549, 13] width 75 height 7
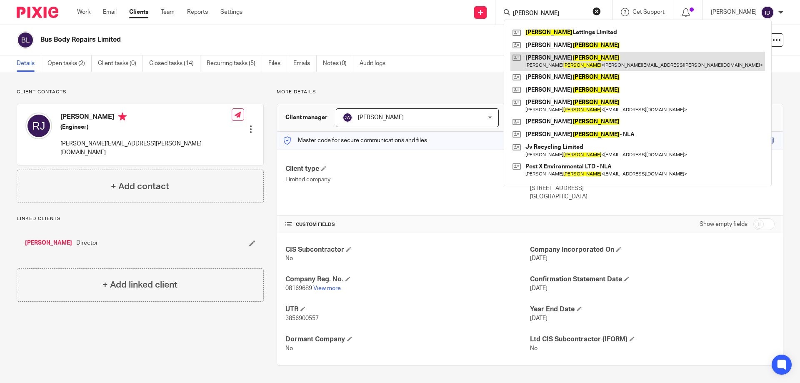
type input "jackson"
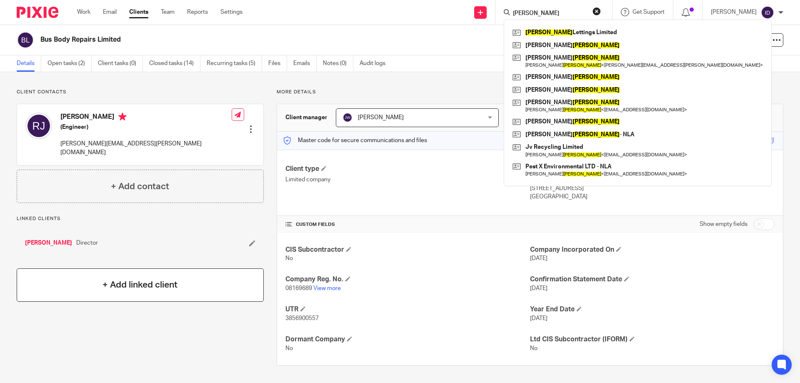
click at [150, 284] on div "+ Add linked client" at bounding box center [140, 284] width 247 height 33
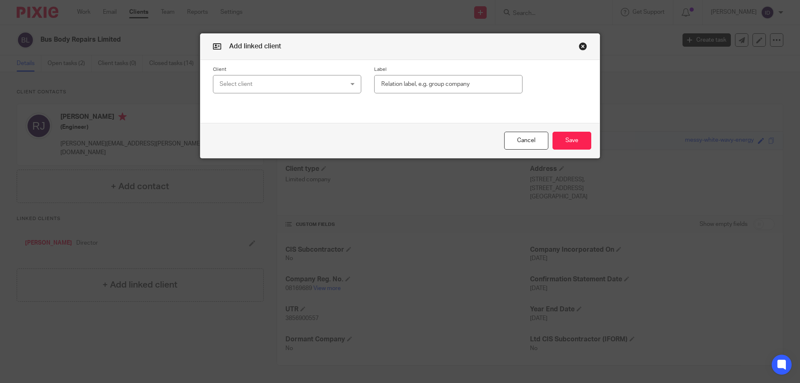
click at [255, 83] on div "Select client" at bounding box center [276, 83] width 113 height 17
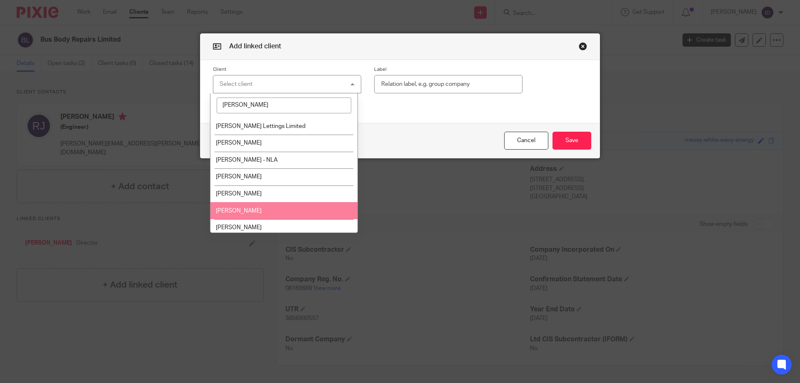
type input "jackson"
click at [242, 211] on span "Roger Jackson" at bounding box center [239, 211] width 46 height 6
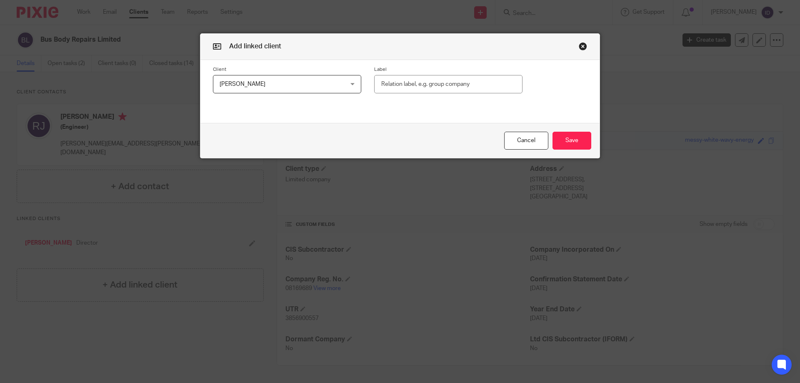
click at [400, 87] on input "text" at bounding box center [448, 84] width 148 height 19
type input "Director"
click at [558, 139] on button "Save" at bounding box center [571, 141] width 39 height 18
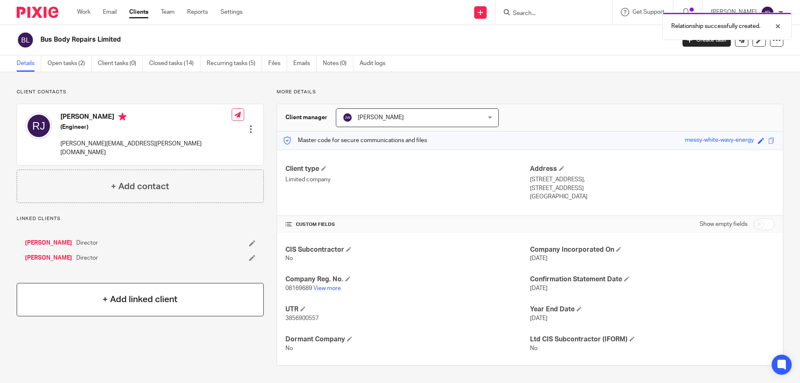
click at [125, 293] on h4 "+ Add linked client" at bounding box center [139, 299] width 75 height 13
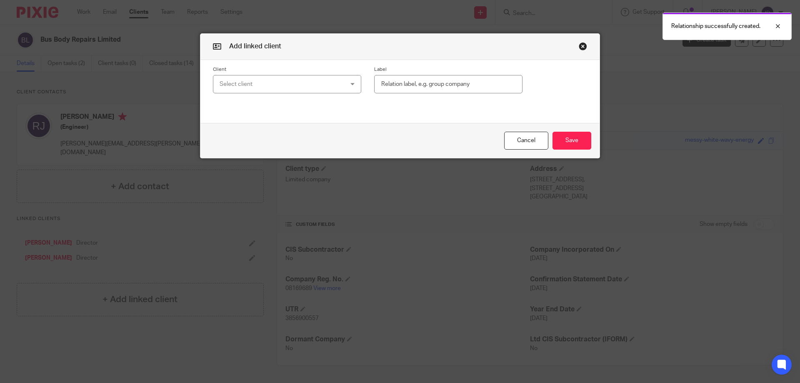
click at [295, 82] on div "Select client" at bounding box center [276, 83] width 113 height 17
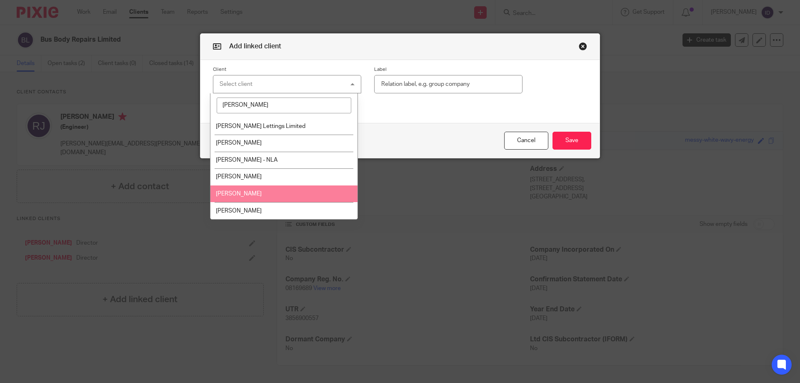
type input "jackson"
click at [240, 195] on span "Rhonda Jackson" at bounding box center [239, 194] width 46 height 6
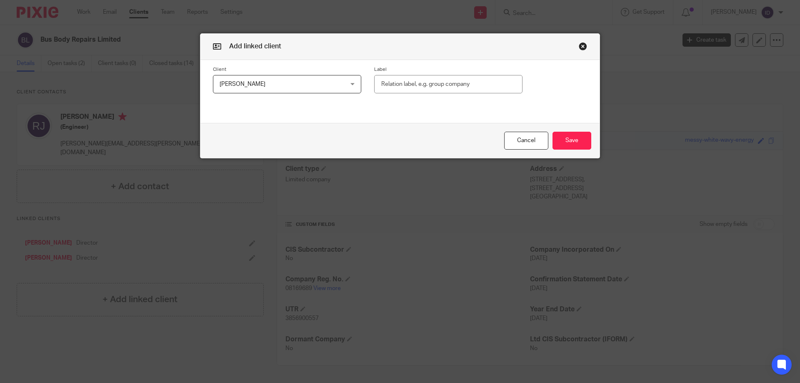
click at [438, 82] on input "text" at bounding box center [448, 84] width 148 height 19
type input "director"
click at [559, 142] on button "Save" at bounding box center [571, 141] width 39 height 18
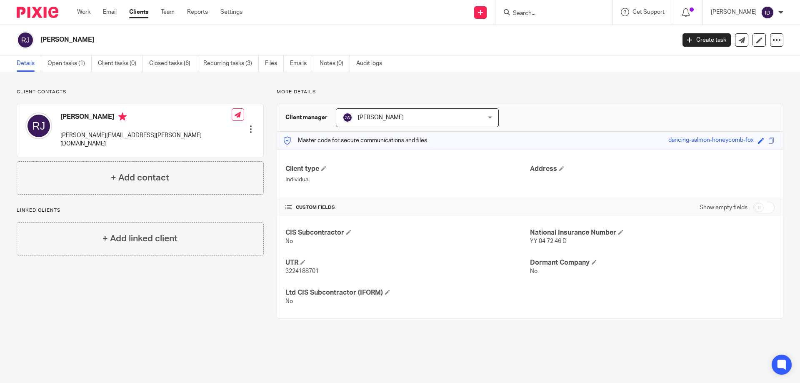
click at [549, 18] on div at bounding box center [553, 12] width 117 height 25
click at [545, 9] on form at bounding box center [556, 12] width 89 height 10
click at [541, 12] on input "Search" at bounding box center [549, 13] width 75 height 7
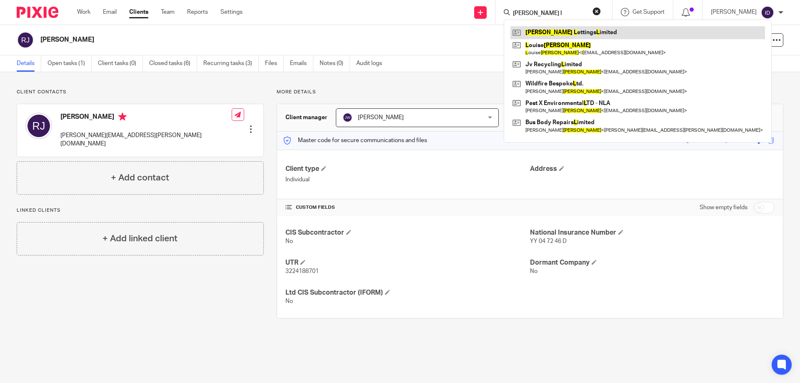
type input "jackson l"
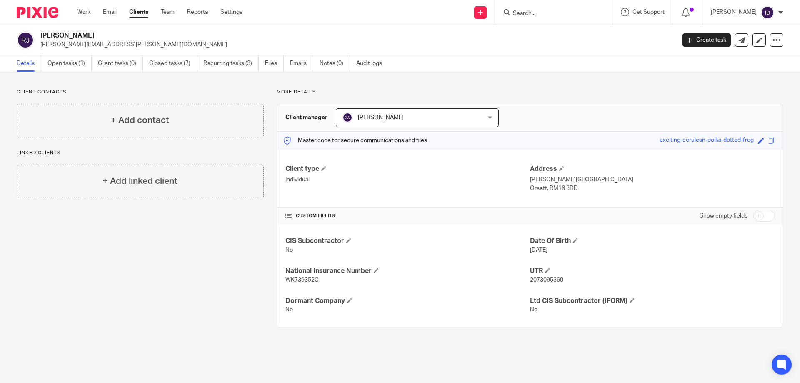
click at [548, 12] on input "Search" at bounding box center [549, 13] width 75 height 7
type input "[PERSON_NAME]"
click at [584, 35] on link at bounding box center [581, 32] width 143 height 12
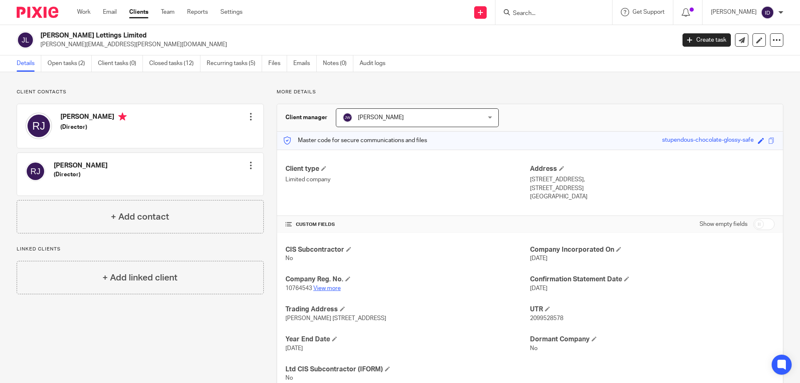
click at [325, 287] on link "View more" at bounding box center [326, 288] width 27 height 6
click at [125, 282] on h4 "+ Add linked client" at bounding box center [139, 277] width 75 height 13
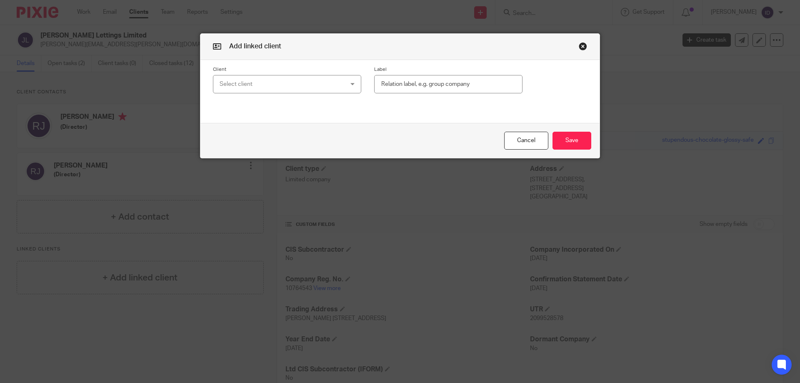
click at [304, 82] on div "Select client" at bounding box center [276, 83] width 113 height 17
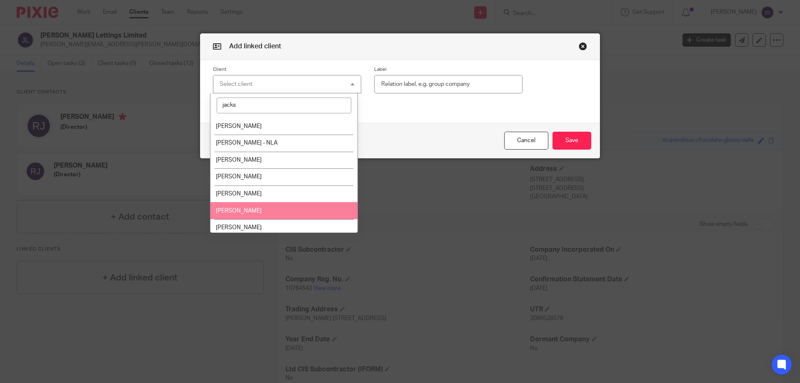
type input "jacks"
click at [242, 209] on span "Roger Jackson" at bounding box center [239, 211] width 46 height 6
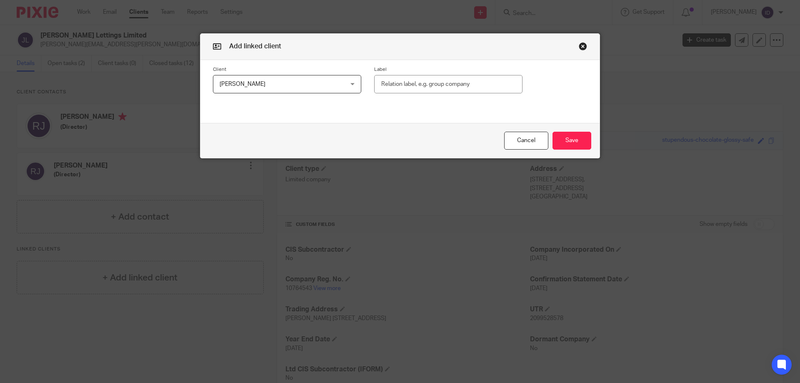
click at [411, 81] on input "text" at bounding box center [448, 84] width 148 height 19
type input "Director"
click at [576, 138] on button "Save" at bounding box center [571, 141] width 39 height 18
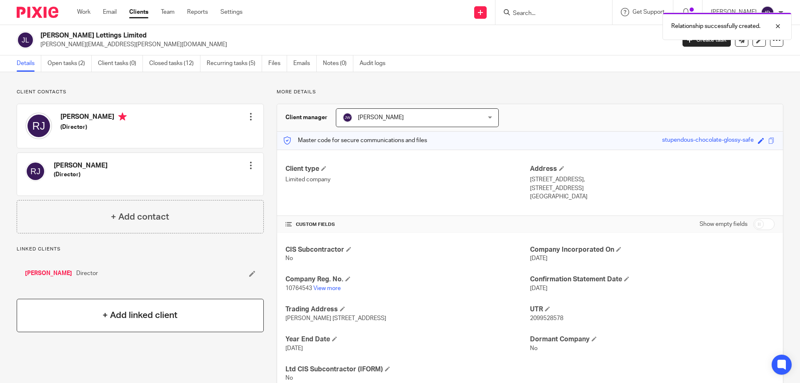
click at [137, 320] on h4 "+ Add linked client" at bounding box center [139, 315] width 75 height 13
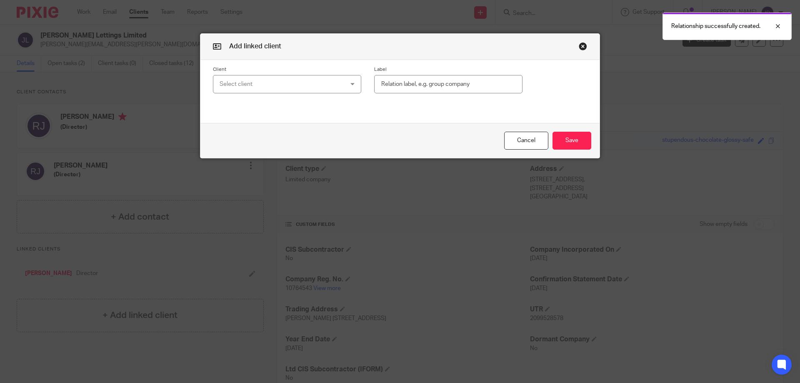
click at [280, 87] on div "Select client" at bounding box center [276, 83] width 113 height 17
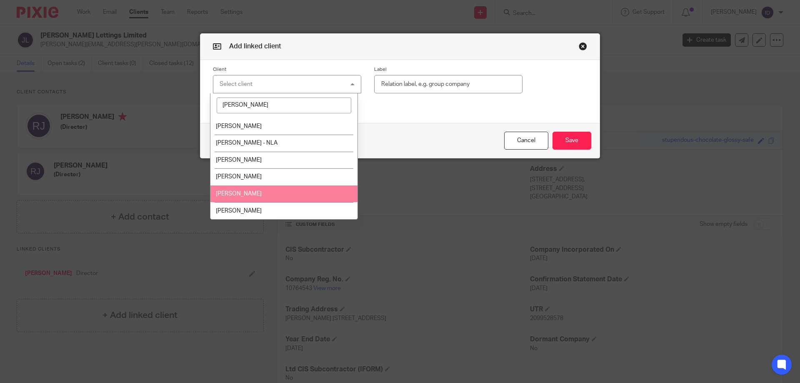
type input "jackson"
click at [244, 196] on span "Rhonda Jackson" at bounding box center [239, 194] width 46 height 6
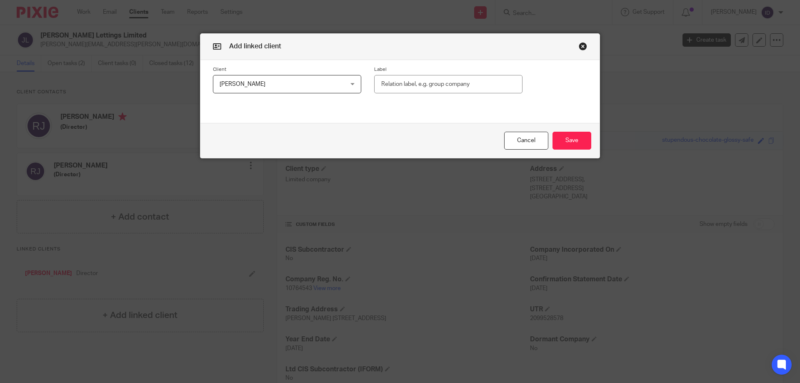
click at [407, 83] on input "text" at bounding box center [448, 84] width 148 height 19
type input "Director"
click at [573, 141] on button "Save" at bounding box center [571, 141] width 39 height 18
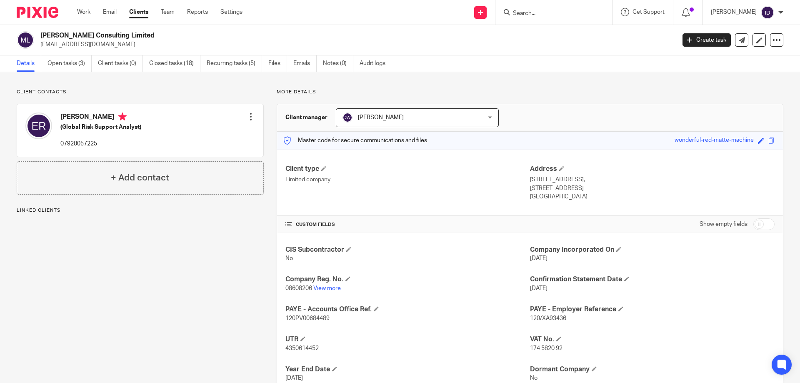
scroll to position [42, 0]
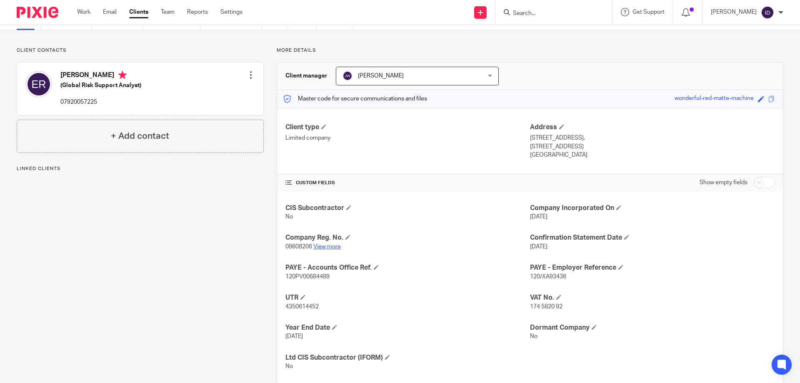
click at [322, 249] on link "View more" at bounding box center [326, 247] width 27 height 6
click at [549, 11] on input "Search" at bounding box center [549, 13] width 75 height 7
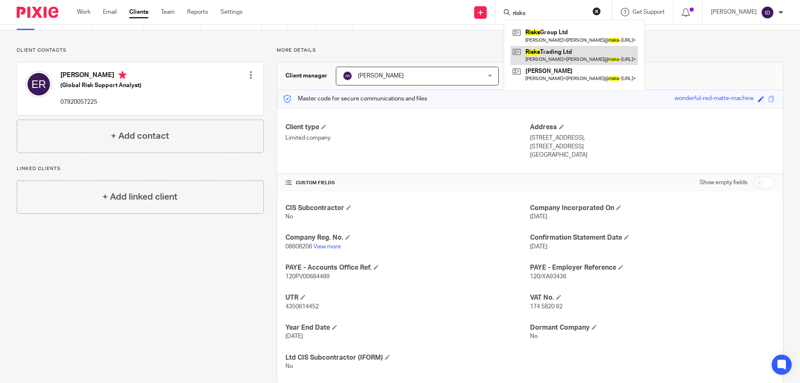
type input "risks"
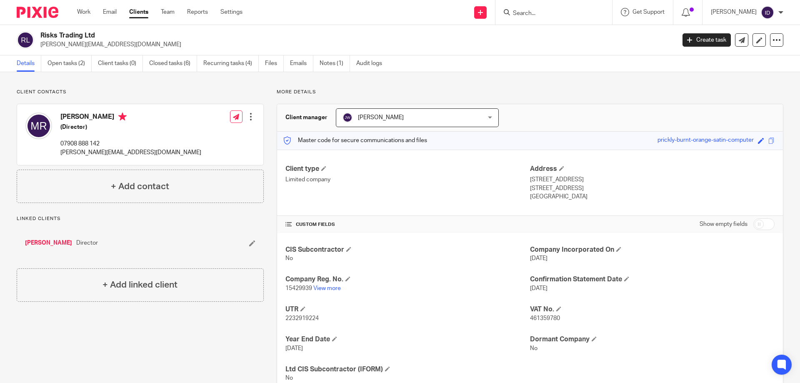
click at [544, 13] on input "Search" at bounding box center [549, 13] width 75 height 7
type input "cedar"
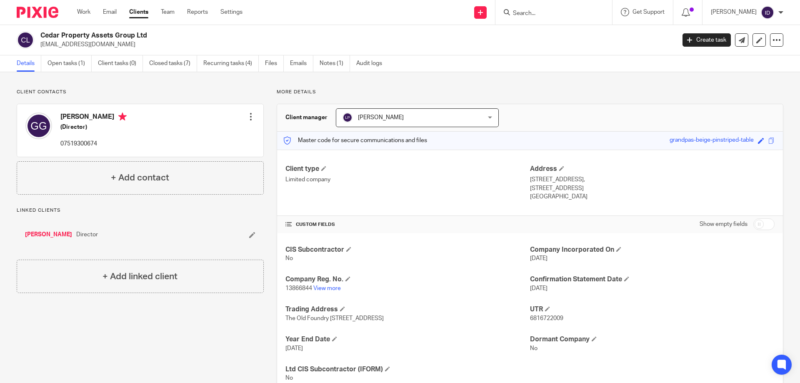
click at [539, 9] on form at bounding box center [556, 12] width 89 height 10
click at [558, 12] on input "Search" at bounding box center [549, 13] width 75 height 7
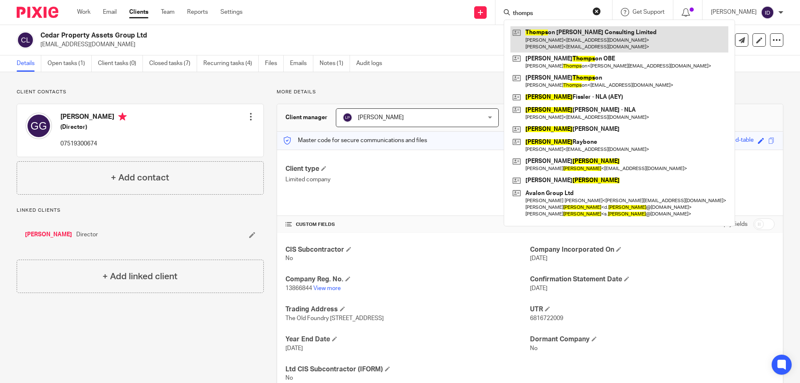
type input "thomps"
click at [568, 43] on link at bounding box center [619, 39] width 218 height 26
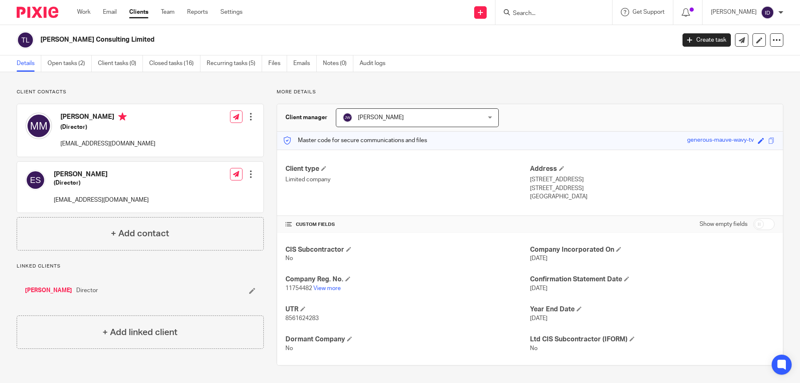
click at [541, 9] on form at bounding box center [556, 12] width 89 height 10
click at [541, 10] on input "Search" at bounding box center [549, 13] width 75 height 7
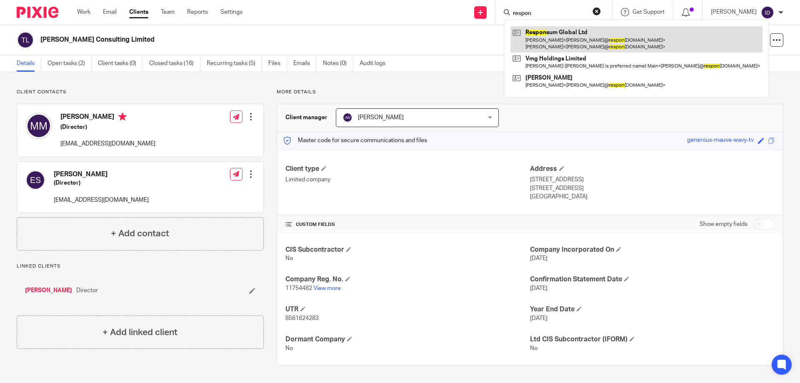
type input "respon"
click at [562, 38] on link at bounding box center [636, 39] width 252 height 26
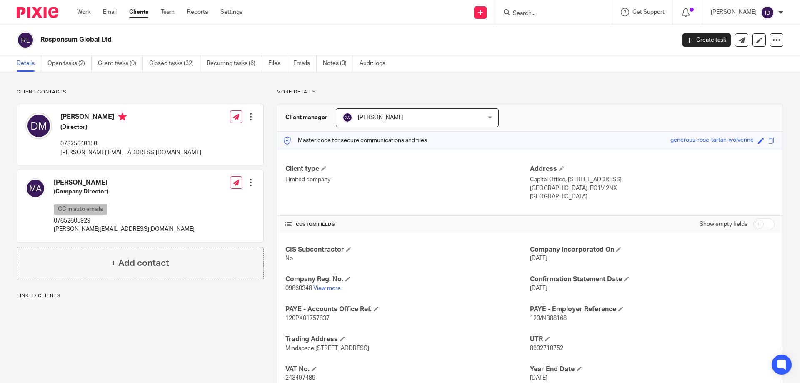
click at [539, 12] on input "Search" at bounding box center [549, 13] width 75 height 7
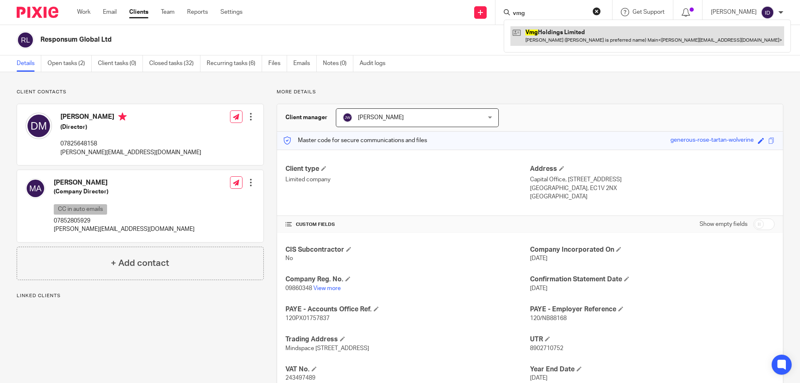
type input "vmg"
click at [554, 32] on link at bounding box center [647, 35] width 274 height 19
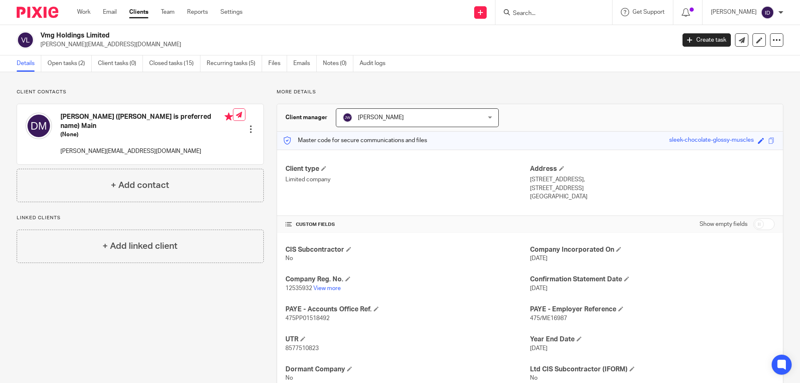
click at [541, 10] on input "Search" at bounding box center [549, 13] width 75 height 7
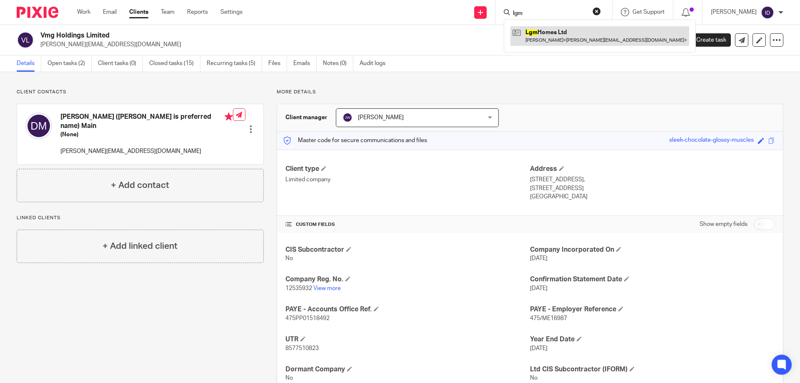
type input "lgm"
click at [572, 35] on link at bounding box center [599, 35] width 179 height 19
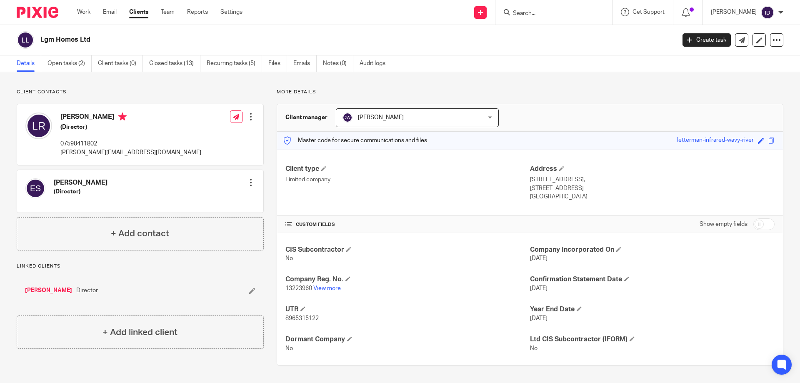
click at [542, 15] on input "Search" at bounding box center [549, 13] width 75 height 7
click at [552, 14] on input "Search" at bounding box center [549, 13] width 75 height 7
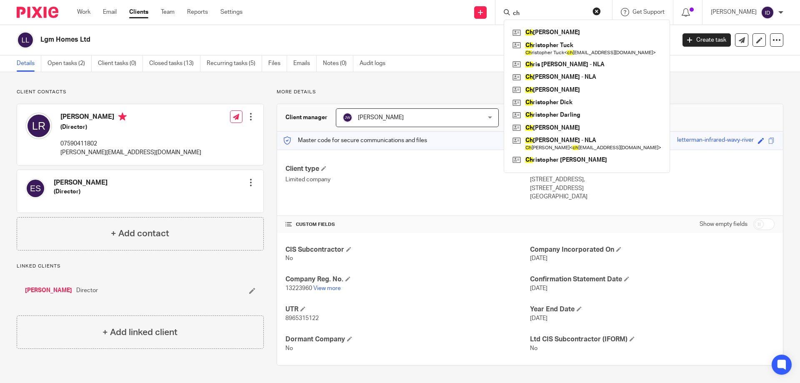
type input "c"
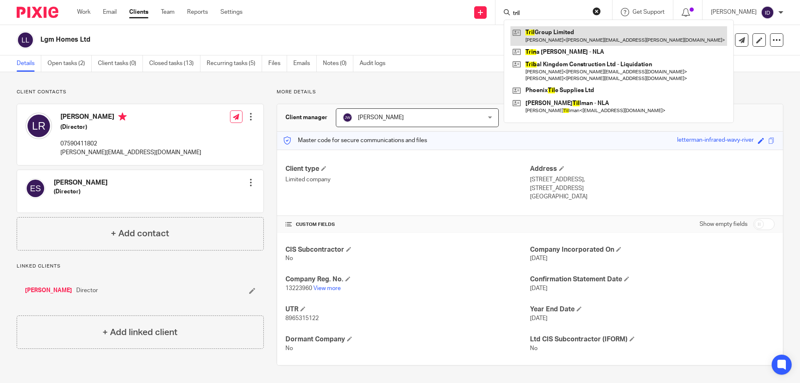
type input "tril"
click at [556, 36] on link at bounding box center [618, 35] width 217 height 19
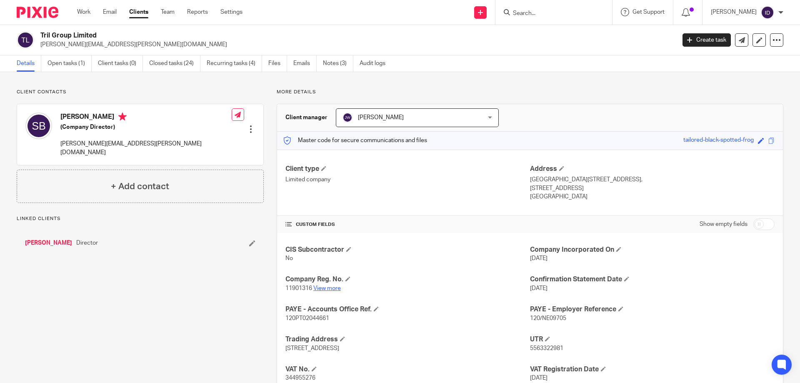
click at [335, 288] on link "View more" at bounding box center [326, 288] width 27 height 6
click at [544, 14] on input "Search" at bounding box center [549, 13] width 75 height 7
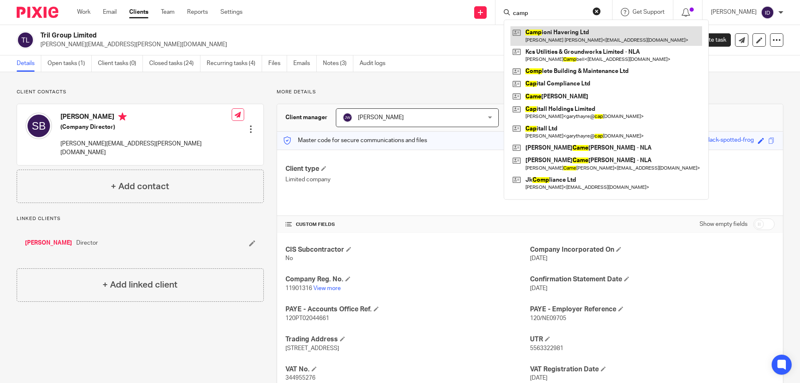
type input "camp"
click at [568, 31] on link at bounding box center [606, 35] width 192 height 19
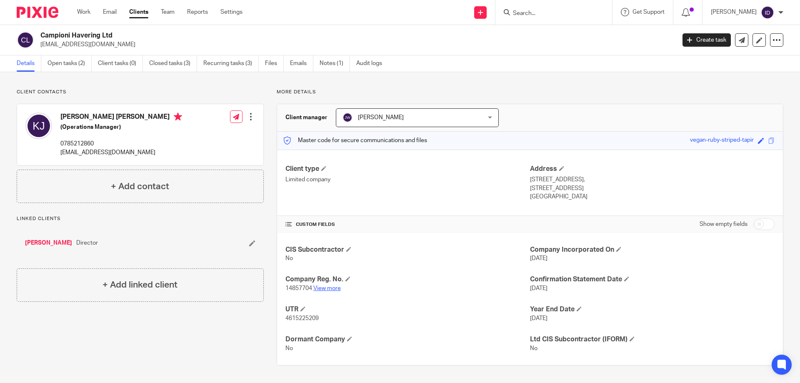
click at [315, 287] on link "View more" at bounding box center [326, 288] width 27 height 6
click at [543, 14] on input "Search" at bounding box center [549, 13] width 75 height 7
type input "jackson le"
click at [579, 34] on link at bounding box center [565, 32] width 110 height 12
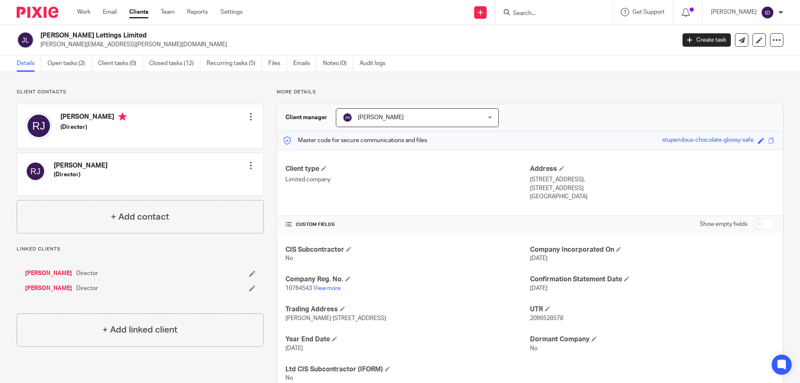
click at [548, 13] on input "Search" at bounding box center [549, 13] width 75 height 7
type input "jwt"
click at [571, 29] on link at bounding box center [561, 32] width 103 height 12
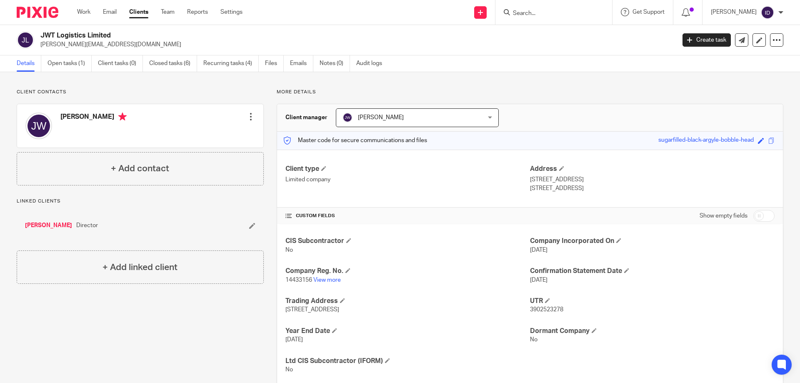
click at [549, 14] on input "Search" at bounding box center [549, 13] width 75 height 7
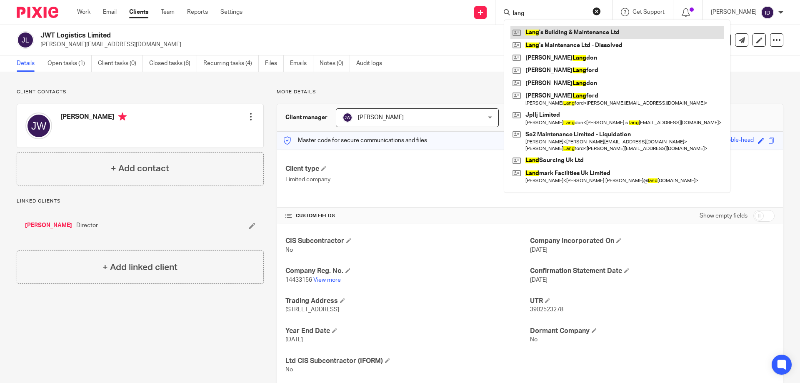
type input "lang"
click at [554, 29] on link at bounding box center [616, 32] width 213 height 12
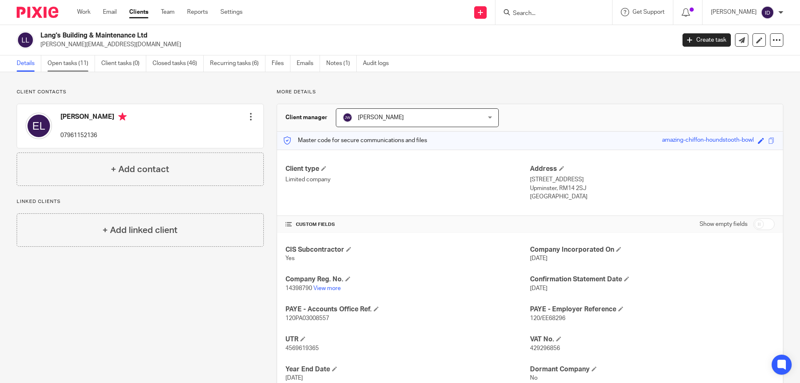
click at [69, 62] on link "Open tasks (11)" at bounding box center [70, 63] width 47 height 16
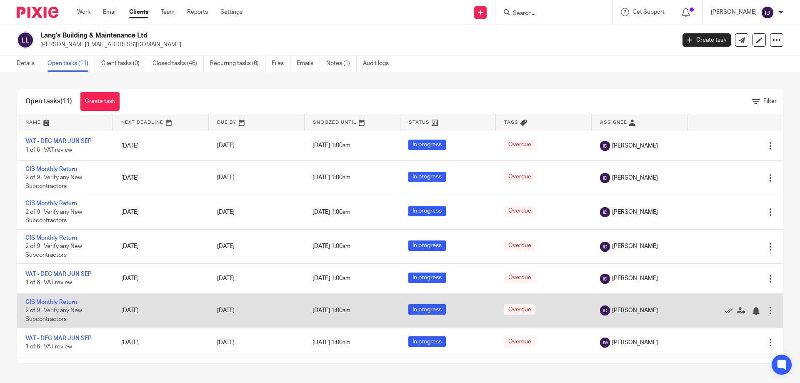
scroll to position [122, 0]
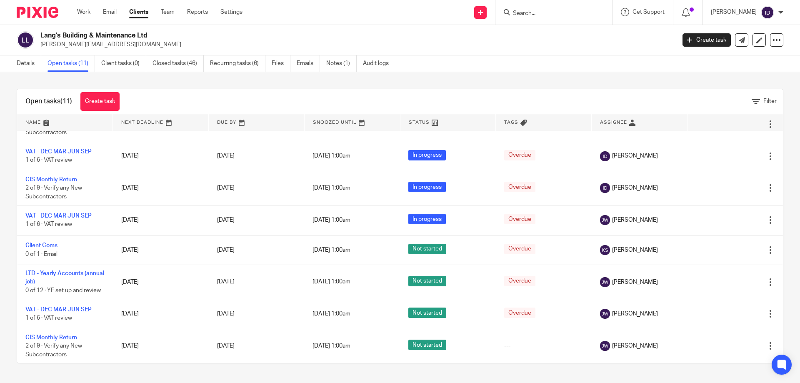
click at [535, 14] on input "Search" at bounding box center [549, 13] width 75 height 7
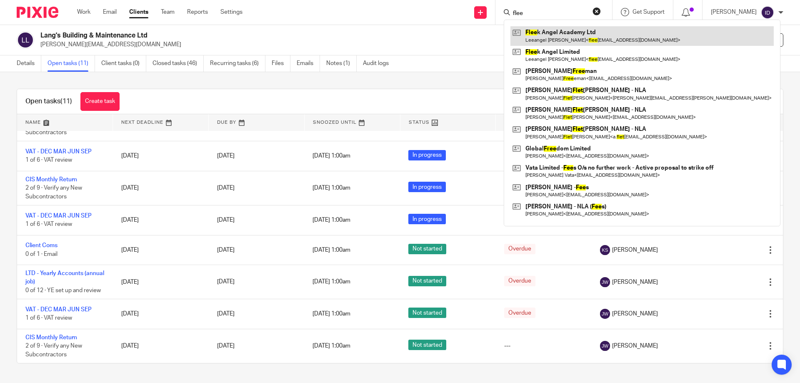
type input "flee"
click at [562, 37] on link at bounding box center [641, 35] width 263 height 19
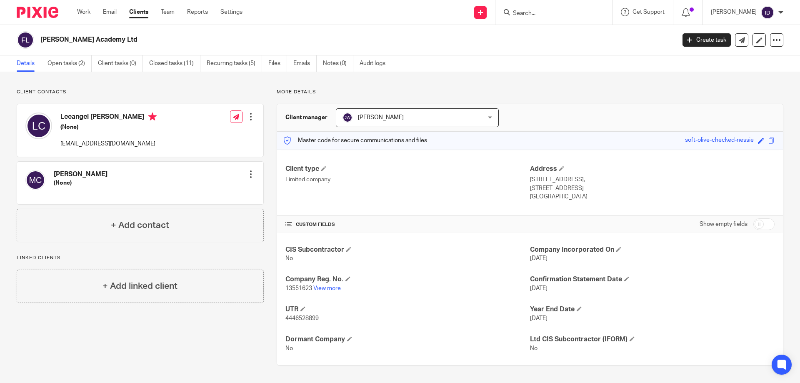
click at [546, 13] on input "Search" at bounding box center [549, 13] width 75 height 7
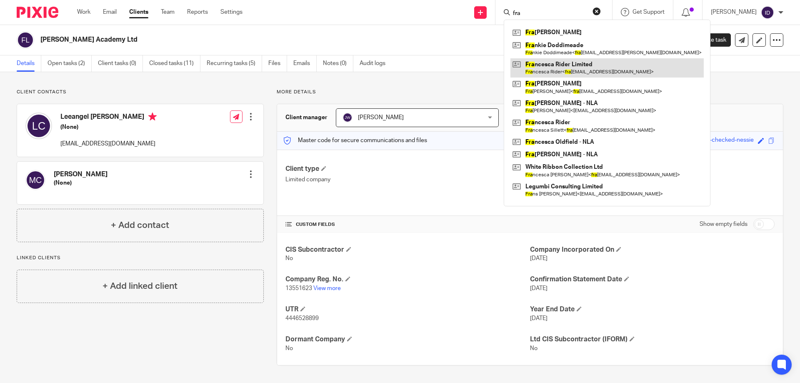
type input "fra"
click at [580, 65] on link at bounding box center [606, 67] width 193 height 19
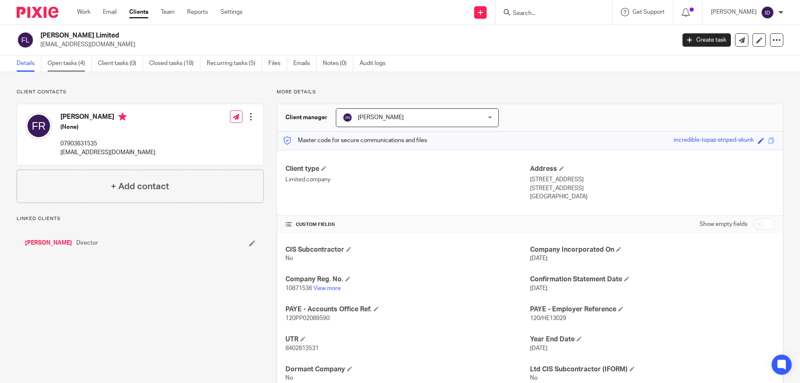
click at [65, 64] on link "Open tasks (4)" at bounding box center [69, 63] width 44 height 16
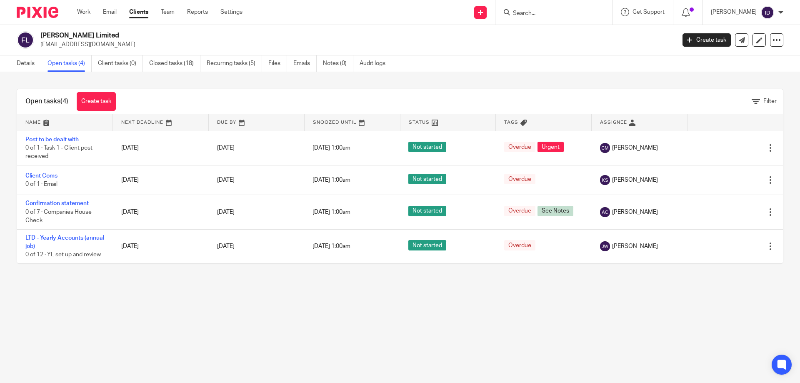
click at [540, 13] on input "Search" at bounding box center [549, 13] width 75 height 7
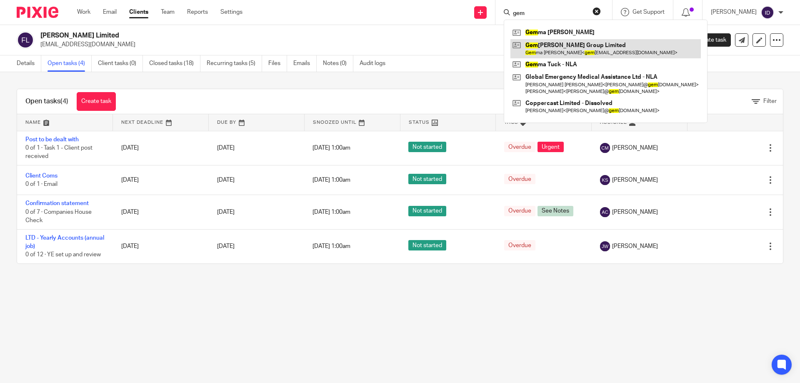
type input "gem"
click at [567, 49] on link at bounding box center [605, 48] width 190 height 19
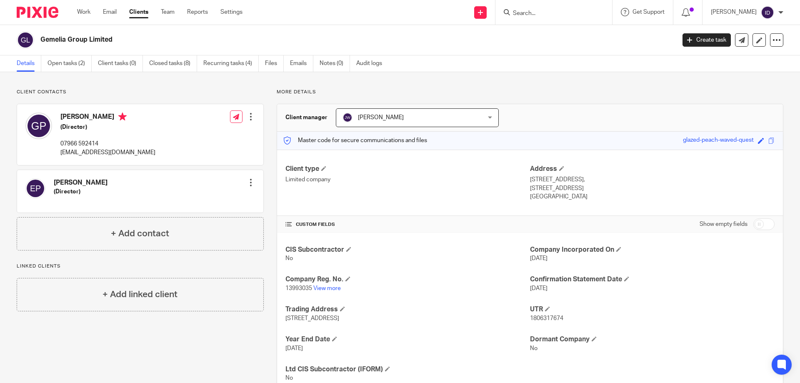
click at [537, 14] on input "Search" at bounding box center [549, 13] width 75 height 7
type input "Ozzy"
click at [556, 35] on link at bounding box center [580, 35] width 141 height 19
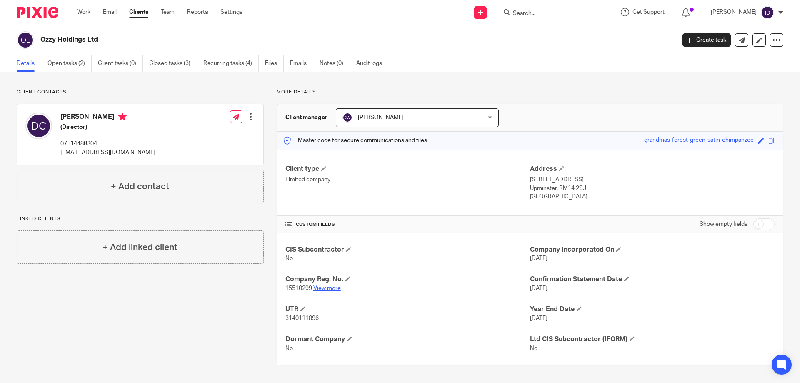
click at [330, 292] on p "15510299 View more" at bounding box center [407, 288] width 245 height 8
click at [330, 287] on link "View more" at bounding box center [326, 288] width 27 height 6
click at [532, 10] on input "Search" at bounding box center [549, 13] width 75 height 7
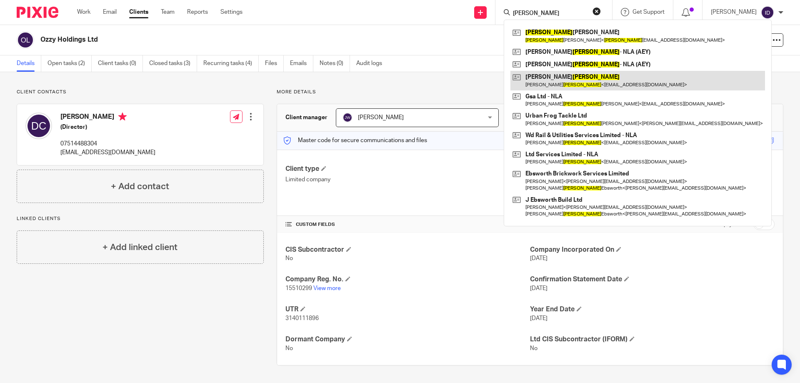
type input "dean"
click at [549, 75] on link at bounding box center [637, 80] width 255 height 19
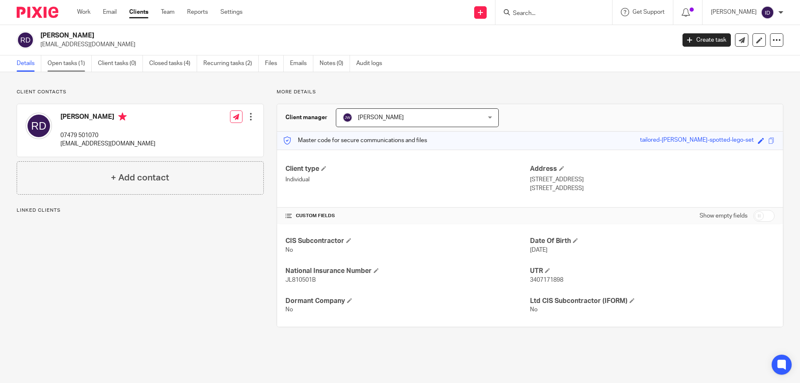
click at [74, 59] on link "Open tasks (1)" at bounding box center [69, 63] width 44 height 16
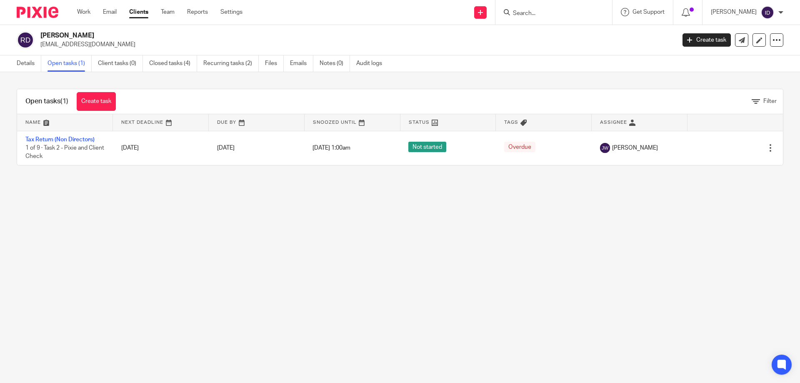
click at [163, 234] on main "Robert Dean robertdean459@gmail.com Create task Update from Companies House Exp…" at bounding box center [400, 191] width 800 height 383
click at [301, 62] on link "Emails" at bounding box center [301, 63] width 23 height 16
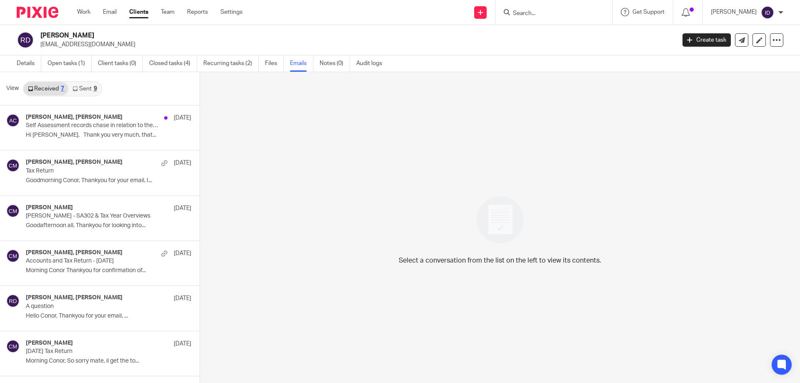
click at [45, 89] on link "Received 7" at bounding box center [46, 88] width 45 height 13
click at [56, 87] on link "Received 7" at bounding box center [46, 88] width 45 height 13
click at [101, 84] on div "View Received 7 Sent 9" at bounding box center [100, 88] width 200 height 33
click at [85, 89] on link "Sent 9" at bounding box center [84, 88] width 32 height 13
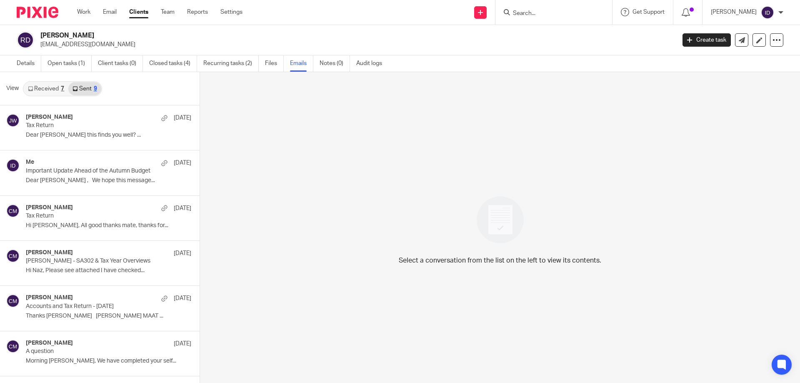
scroll to position [1, 0]
click at [53, 85] on link "Received 7" at bounding box center [46, 87] width 45 height 13
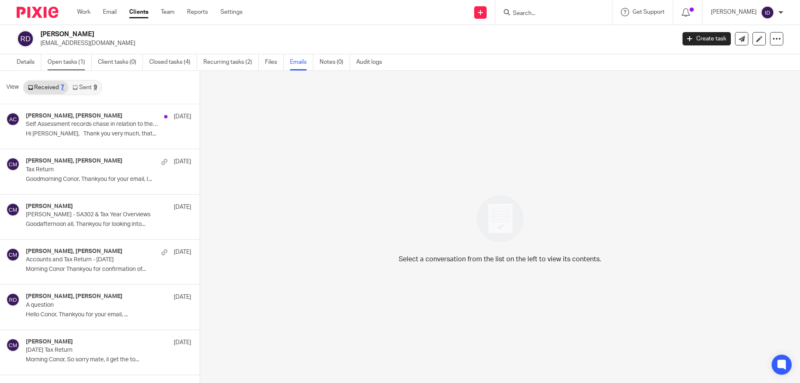
click at [64, 62] on link "Open tasks (1)" at bounding box center [69, 62] width 44 height 16
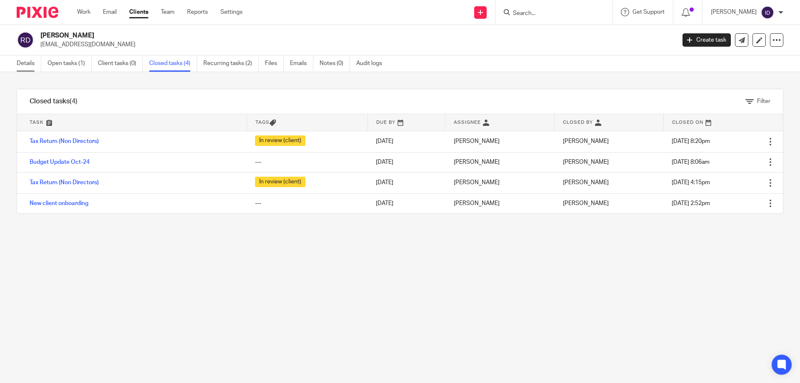
click at [26, 58] on link "Details" at bounding box center [29, 63] width 25 height 16
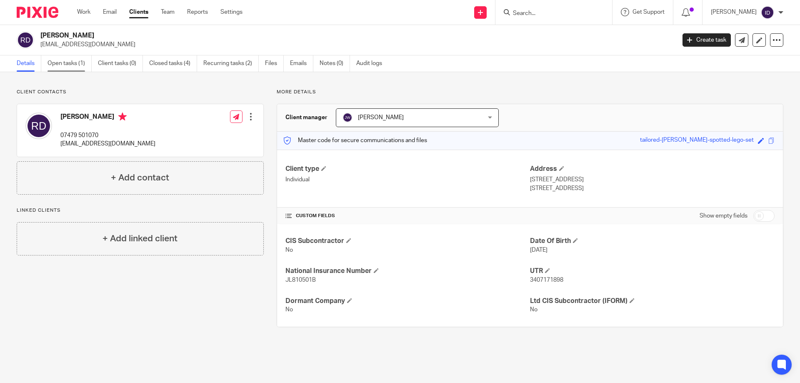
click at [68, 61] on link "Open tasks (1)" at bounding box center [69, 63] width 44 height 16
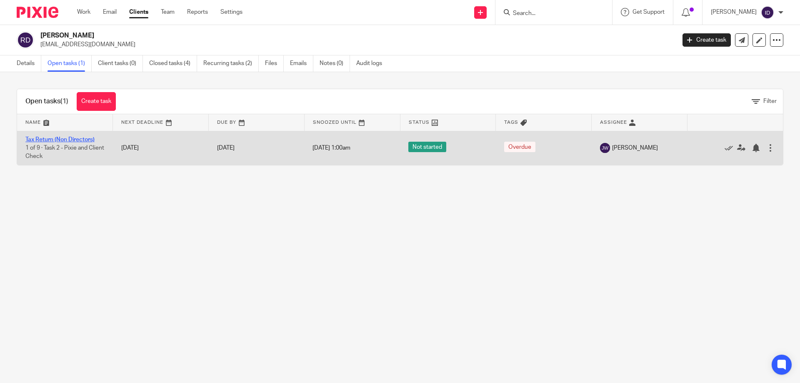
click at [71, 139] on link "Tax Return (Non Directors)" at bounding box center [59, 140] width 69 height 6
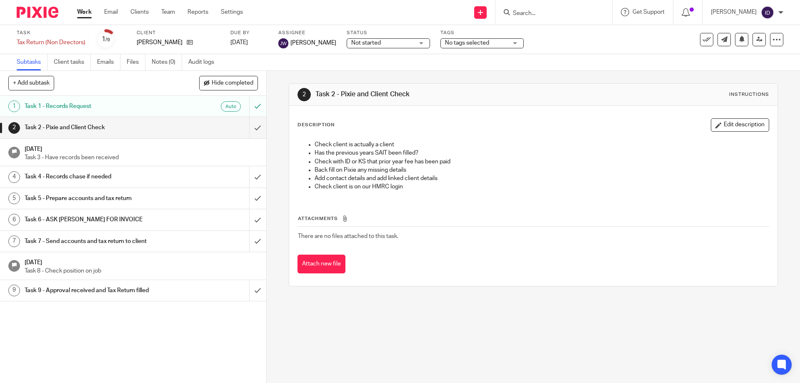
click at [483, 41] on span "No tags selected" at bounding box center [476, 43] width 62 height 9
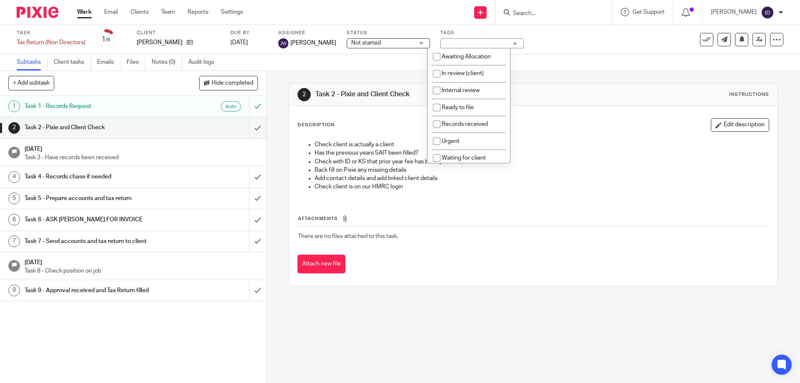
scroll to position [42, 0]
click at [435, 133] on input "checkbox" at bounding box center [437, 133] width 16 height 16
checkbox input "true"
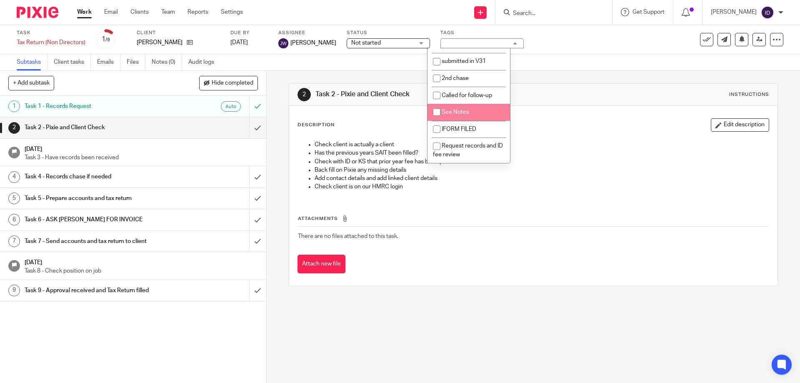
click at [434, 112] on input "checkbox" at bounding box center [437, 112] width 16 height 16
checkbox input "true"
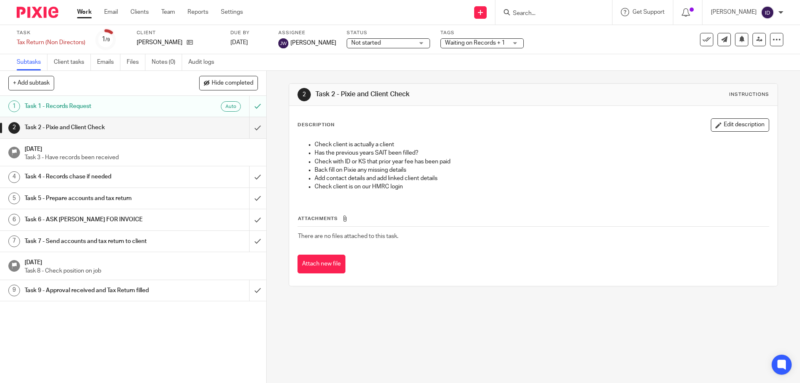
click at [560, 57] on div "Subtasks Client tasks Emails Files Notes (0) Audit logs" at bounding box center [400, 62] width 800 height 17
click at [752, 38] on link at bounding box center [758, 39] width 13 height 13
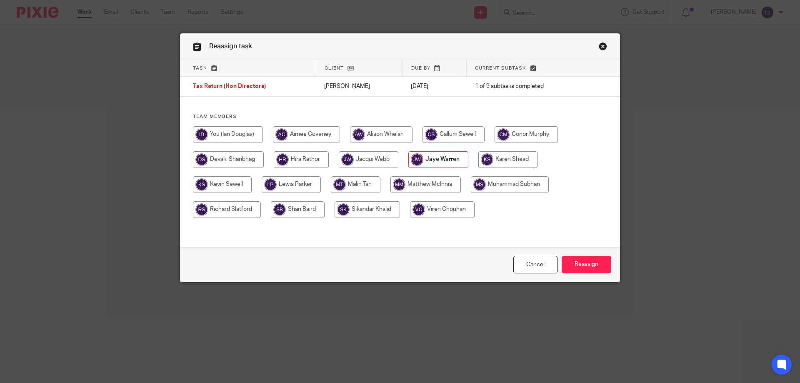
click at [359, 208] on input "radio" at bounding box center [366, 209] width 65 height 17
radio input "true"
click at [585, 265] on input "Reassign" at bounding box center [587, 265] width 50 height 18
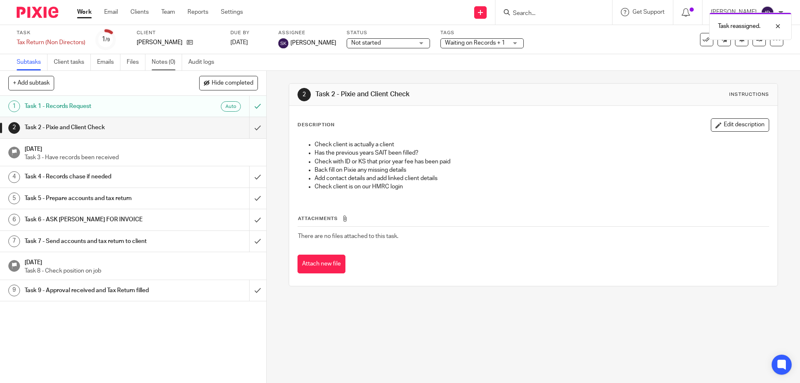
click at [171, 61] on link "Notes (0)" at bounding box center [167, 62] width 30 height 16
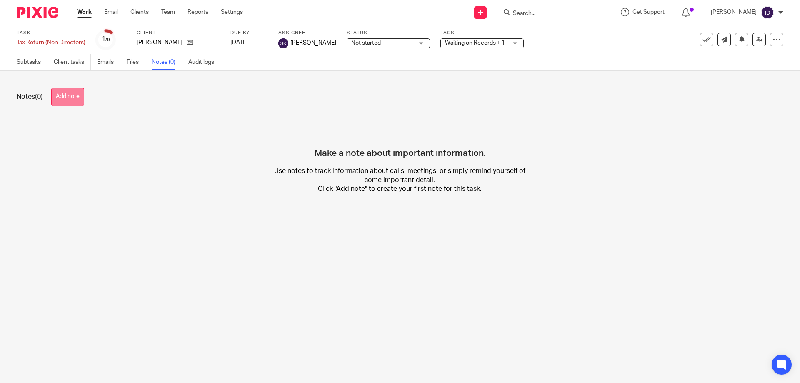
click at [82, 98] on button "Add note" at bounding box center [67, 96] width 33 height 19
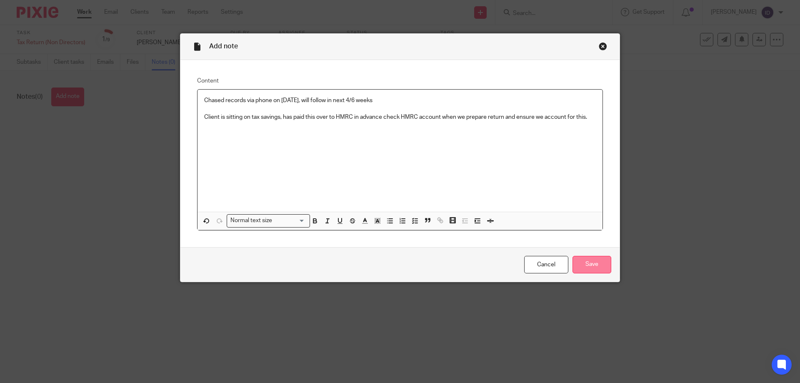
click at [591, 264] on input "Save" at bounding box center [591, 265] width 39 height 18
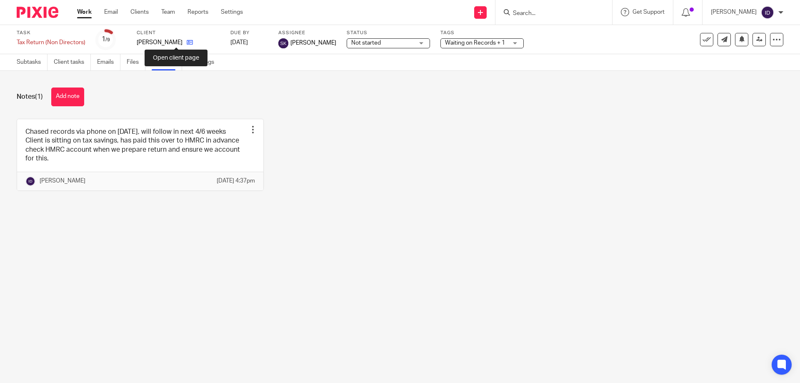
click at [187, 44] on icon at bounding box center [190, 42] width 6 height 6
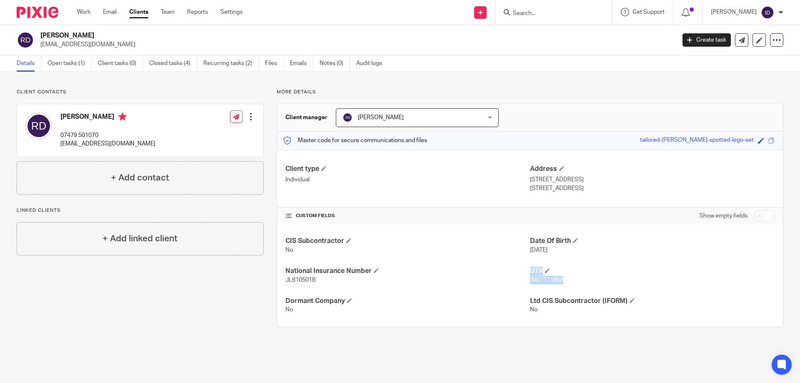
drag, startPoint x: 524, startPoint y: 280, endPoint x: 566, endPoint y: 280, distance: 42.1
click at [567, 280] on div "CIS Subcontractor No Date Of Birth [DATE] National Insurance Number JL810501B U…" at bounding box center [530, 275] width 506 height 102
click at [555, 279] on span "3407171898" at bounding box center [546, 280] width 33 height 6
drag, startPoint x: 525, startPoint y: 278, endPoint x: 543, endPoint y: 278, distance: 18.3
click at [543, 278] on div "CIS Subcontractor No Date Of Birth 21 Sep 1982 National Insurance Number JL8105…" at bounding box center [530, 275] width 506 height 102
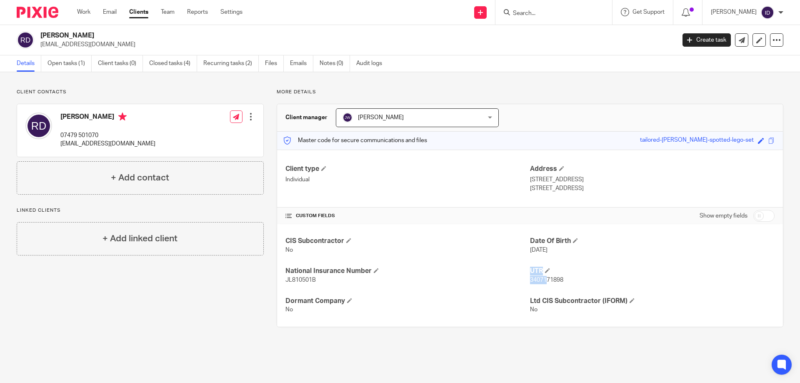
click at [530, 279] on span "3407171898" at bounding box center [546, 280] width 33 height 6
click at [524, 281] on p "JL810501B" at bounding box center [407, 280] width 245 height 8
drag, startPoint x: 525, startPoint y: 281, endPoint x: 561, endPoint y: 281, distance: 35.4
click at [561, 281] on p "3407171898" at bounding box center [652, 280] width 245 height 8
copy span "3407171898"
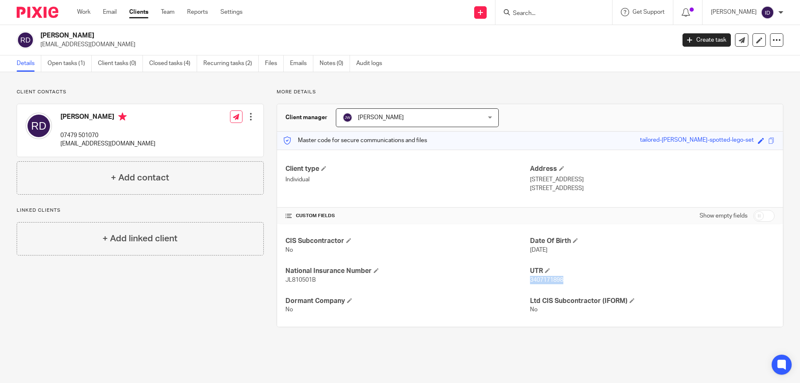
drag, startPoint x: 541, startPoint y: 14, endPoint x: 559, endPoint y: 21, distance: 19.0
click at [541, 14] on input "Search" at bounding box center [549, 13] width 75 height 7
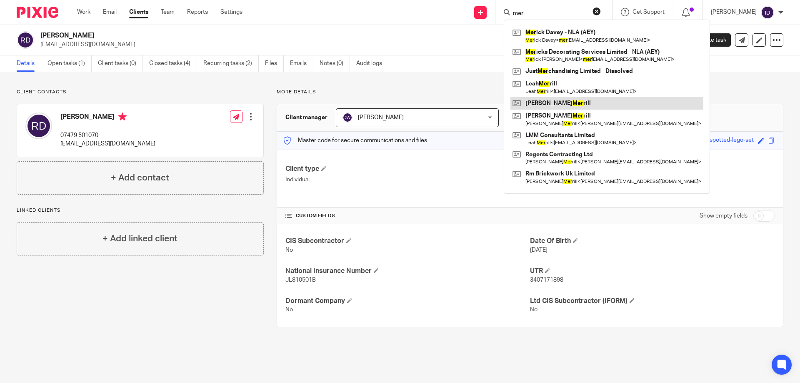
type input "mer"
click at [557, 104] on link at bounding box center [606, 103] width 193 height 12
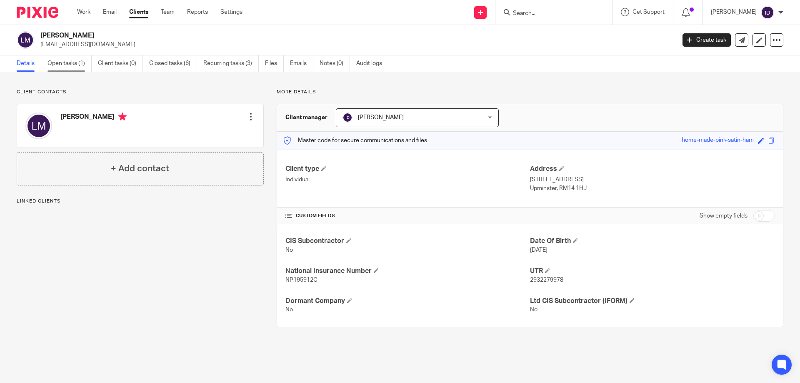
click at [76, 64] on link "Open tasks (1)" at bounding box center [69, 63] width 44 height 16
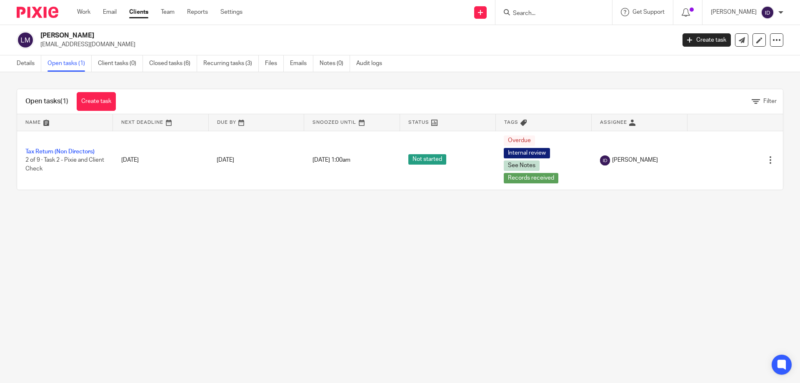
click at [542, 15] on input "Search" at bounding box center [549, 13] width 75 height 7
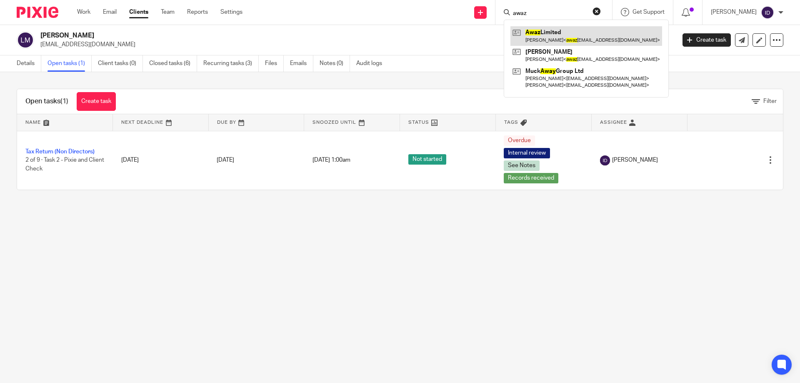
type input "awaz"
click at [552, 35] on link at bounding box center [586, 35] width 152 height 19
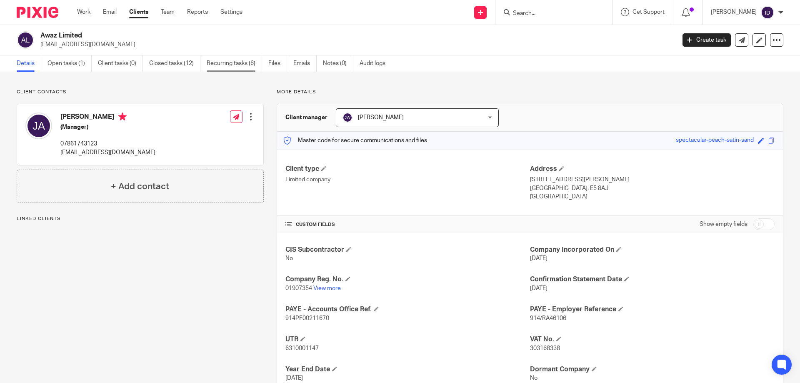
click at [242, 58] on link "Recurring tasks (6)" at bounding box center [234, 63] width 55 height 16
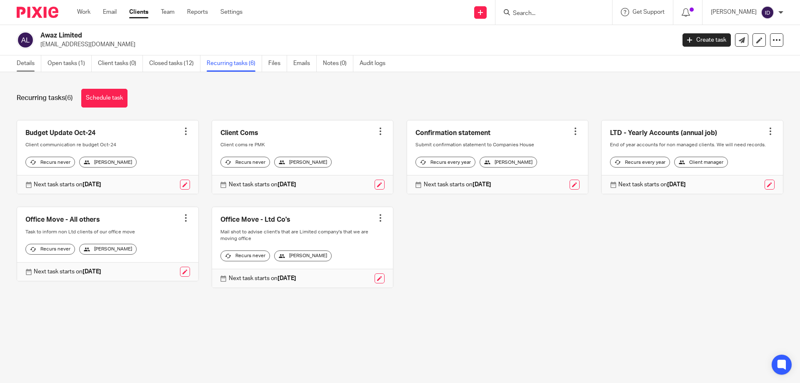
click at [22, 63] on link "Details" at bounding box center [29, 63] width 25 height 16
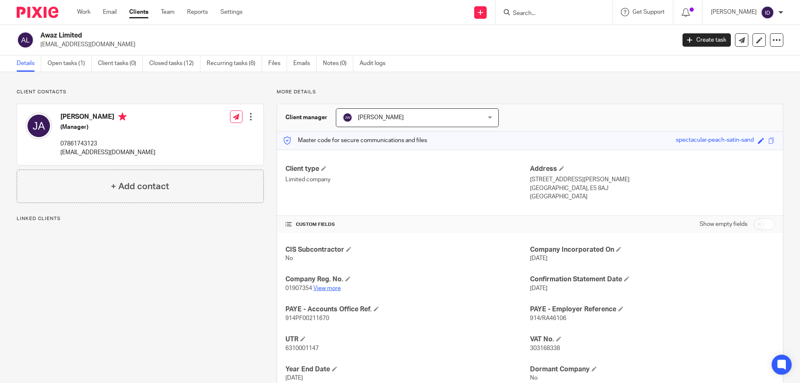
click at [321, 289] on link "View more" at bounding box center [326, 288] width 27 height 6
click at [59, 63] on link "Open tasks (1)" at bounding box center [69, 63] width 44 height 16
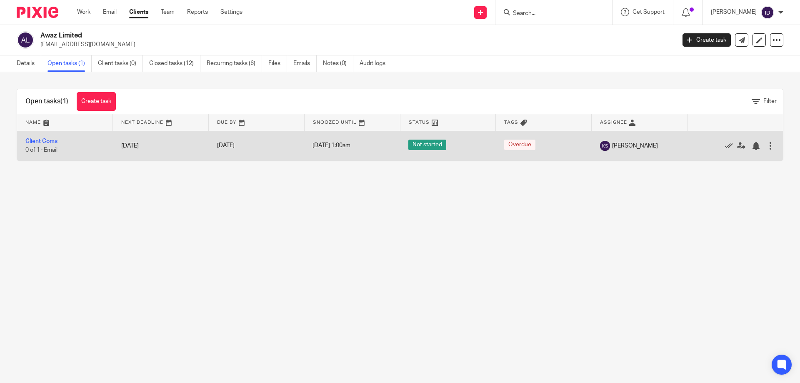
click at [724, 144] on icon at bounding box center [728, 146] width 8 height 8
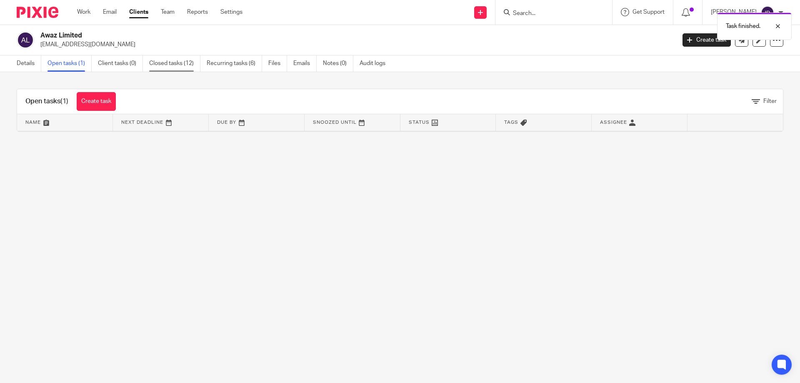
click at [166, 65] on link "Closed tasks (12)" at bounding box center [174, 63] width 51 height 16
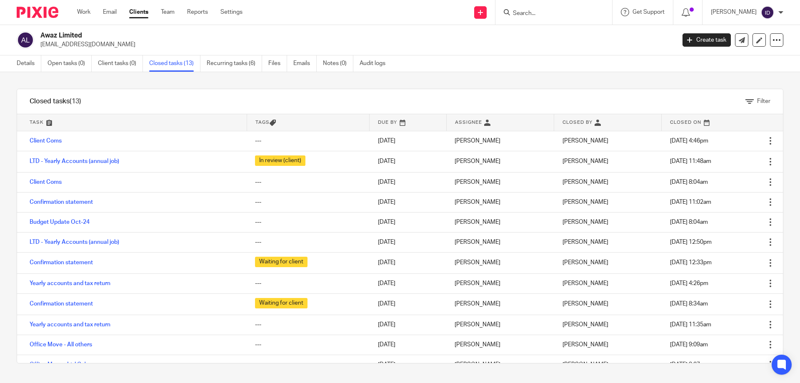
click at [539, 12] on input "Search" at bounding box center [549, 13] width 75 height 7
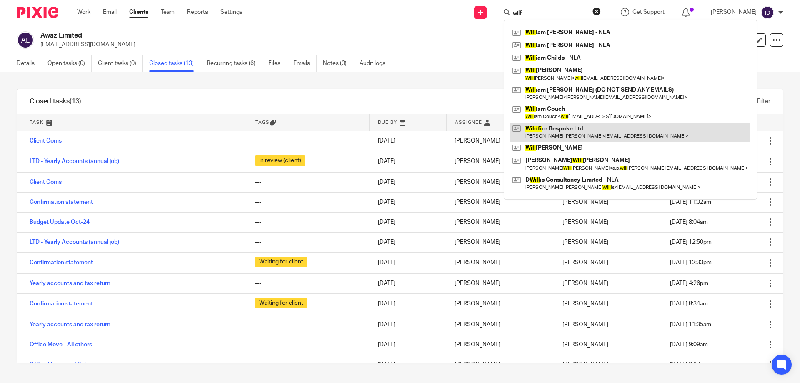
type input "wilf"
click at [580, 129] on link at bounding box center [630, 131] width 240 height 19
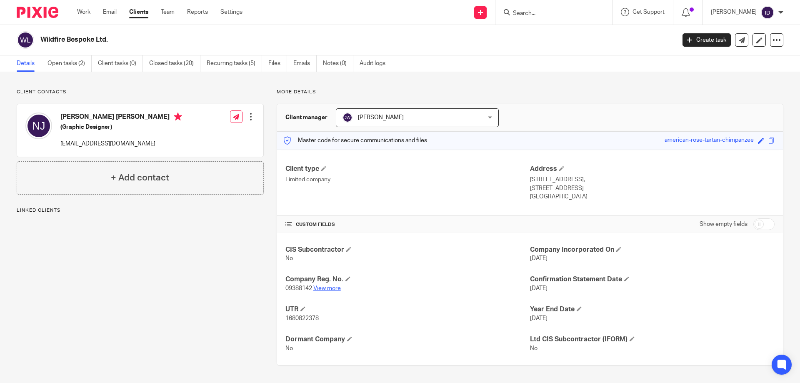
click at [327, 290] on link "View more" at bounding box center [326, 288] width 27 height 6
click at [69, 62] on link "Open tasks (2)" at bounding box center [69, 63] width 44 height 16
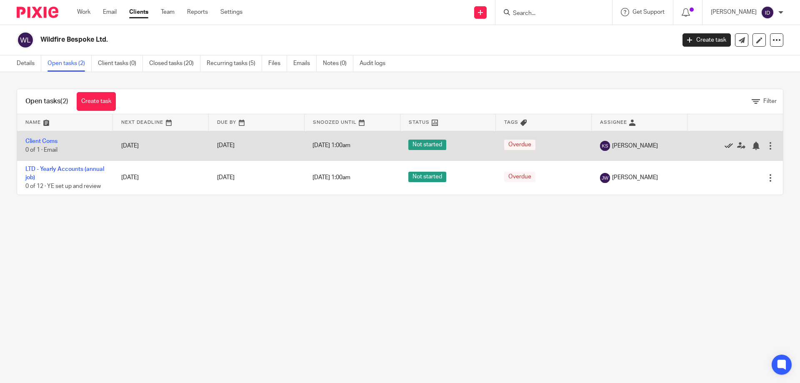
click at [724, 149] on icon at bounding box center [728, 146] width 8 height 8
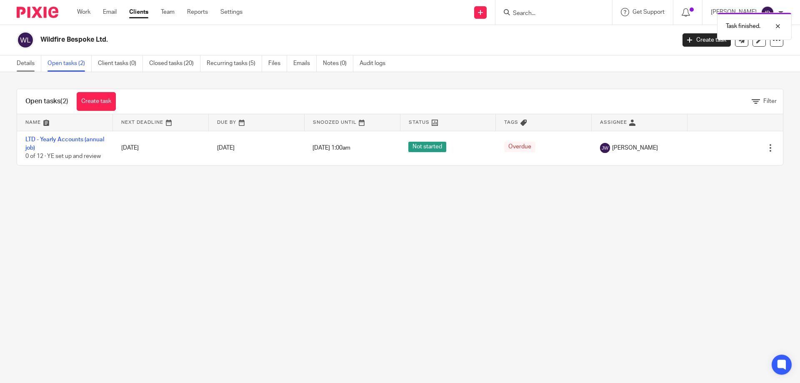
click at [31, 64] on link "Details" at bounding box center [29, 63] width 25 height 16
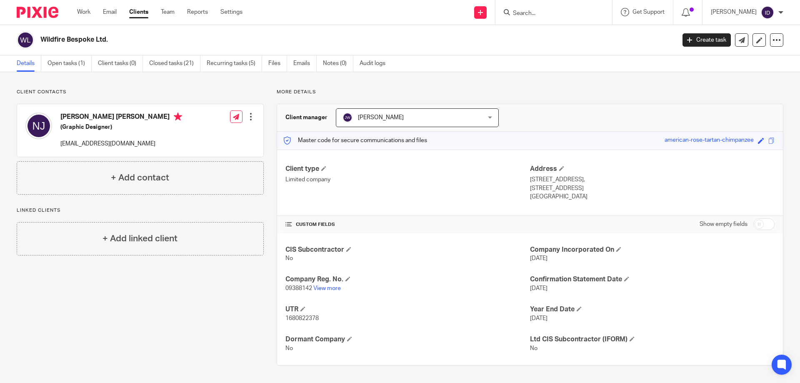
click at [551, 15] on input "Search" at bounding box center [549, 13] width 75 height 7
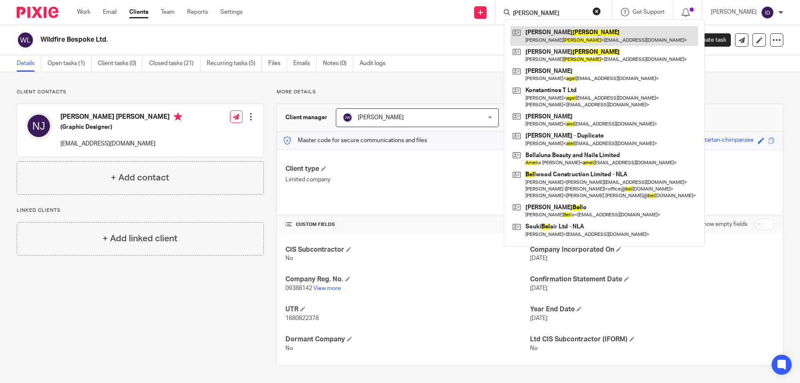
type input "abel"
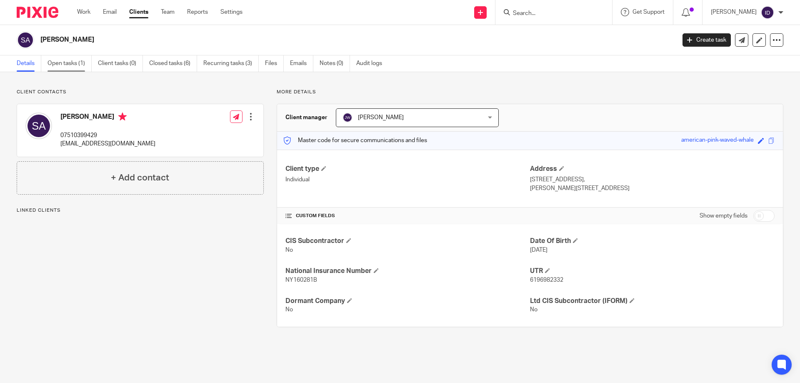
click at [58, 63] on link "Open tasks (1)" at bounding box center [69, 63] width 44 height 16
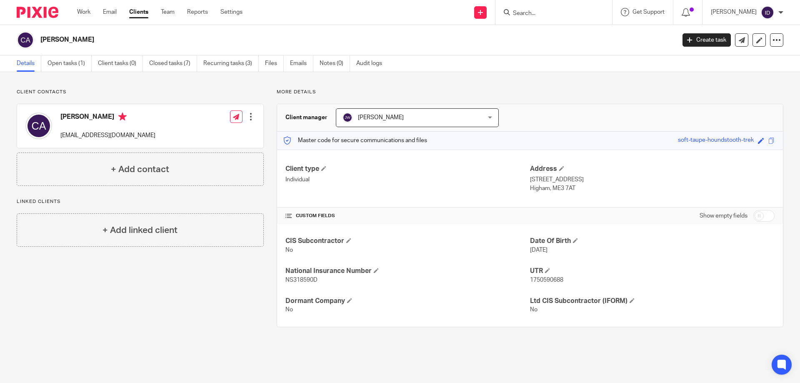
click at [532, 16] on input "Search" at bounding box center [549, 13] width 75 height 7
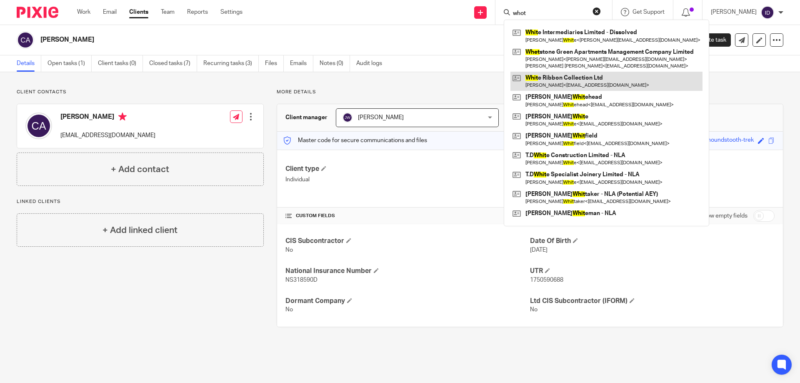
type input "whot"
click at [578, 84] on link at bounding box center [606, 81] width 192 height 19
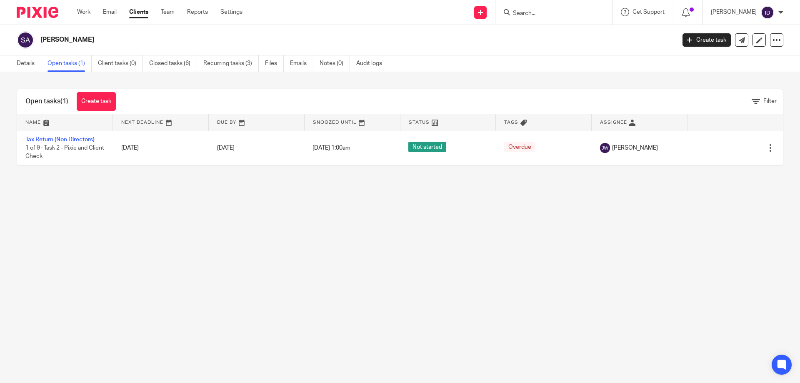
click at [549, 15] on input "Search" at bounding box center [549, 13] width 75 height 7
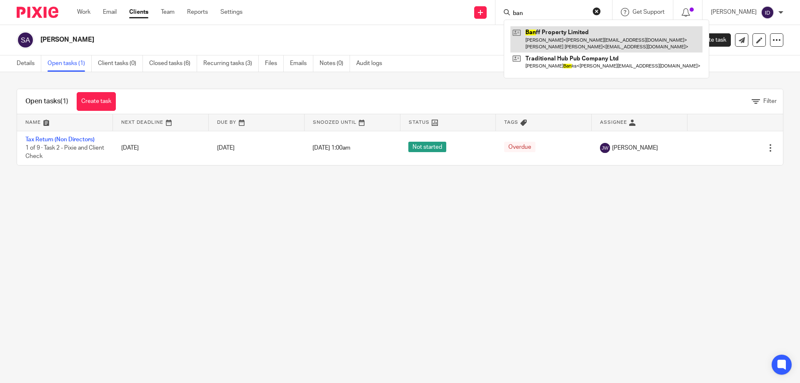
type input "ban"
click at [565, 33] on link at bounding box center [606, 39] width 192 height 26
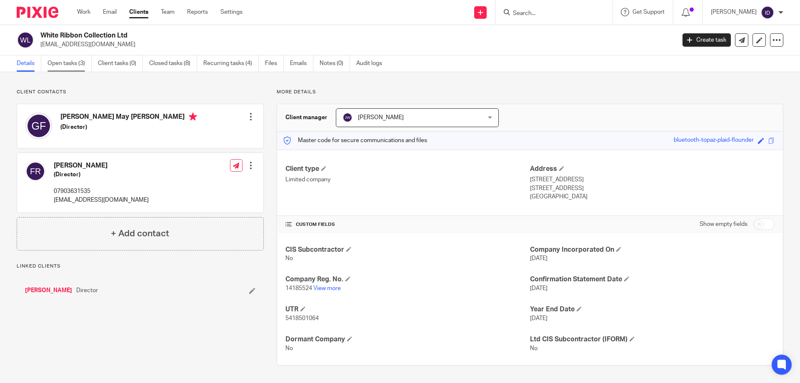
click at [67, 63] on link "Open tasks (3)" at bounding box center [69, 63] width 44 height 16
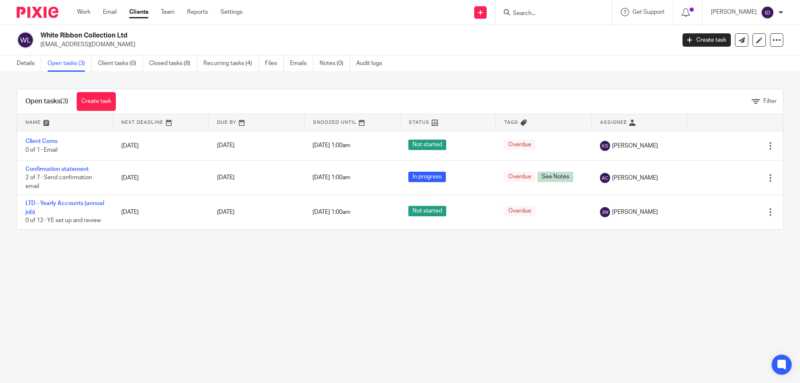
click at [26, 63] on link "Details" at bounding box center [29, 63] width 25 height 16
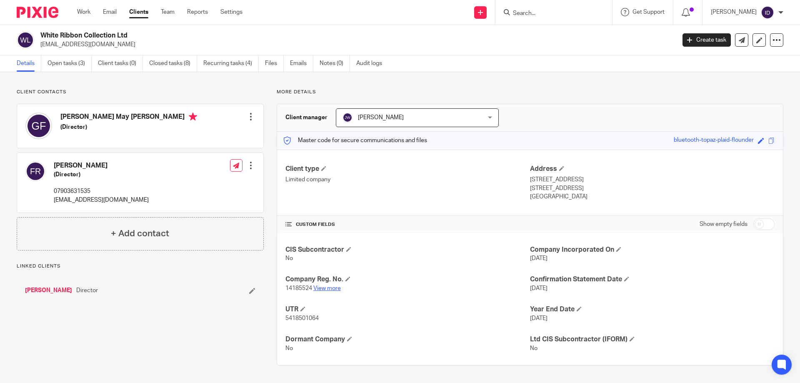
click at [331, 290] on link "View more" at bounding box center [326, 288] width 27 height 6
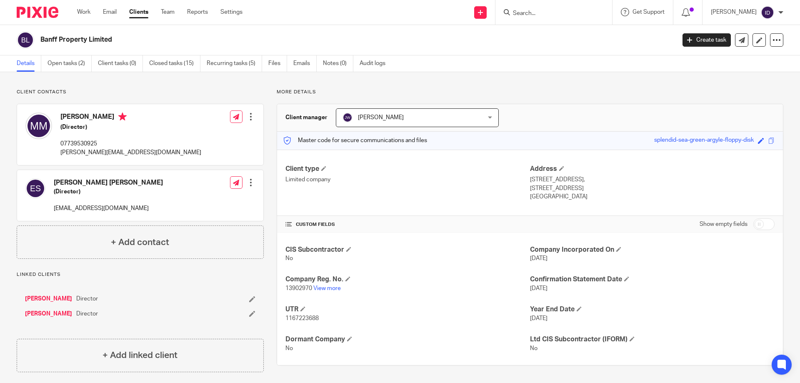
click at [547, 14] on input "Search" at bounding box center [549, 13] width 75 height 7
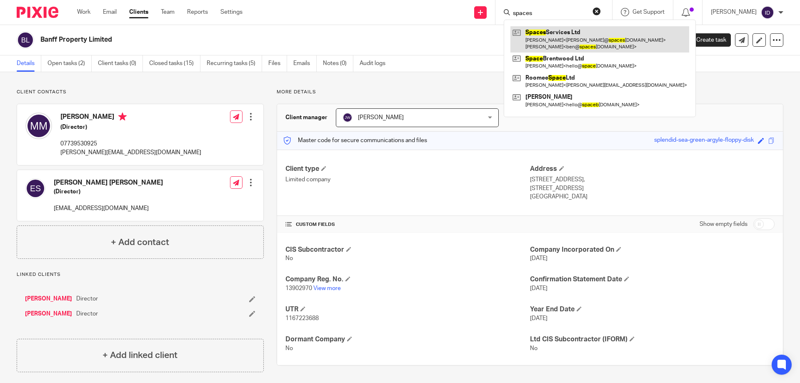
type input "spaces"
click at [568, 40] on link at bounding box center [599, 39] width 179 height 26
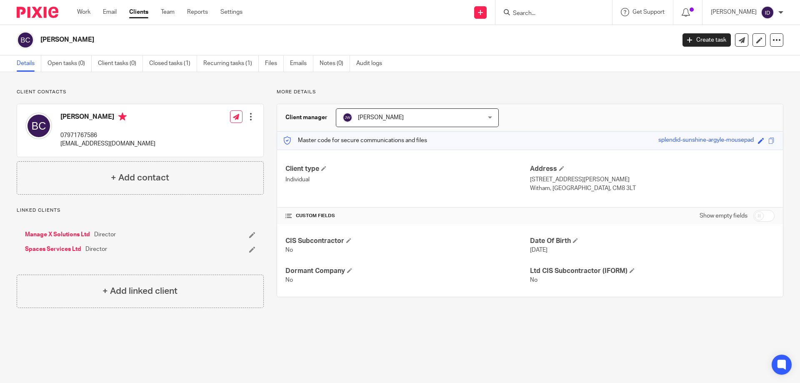
click at [530, 11] on input "Search" at bounding box center [549, 13] width 75 height 7
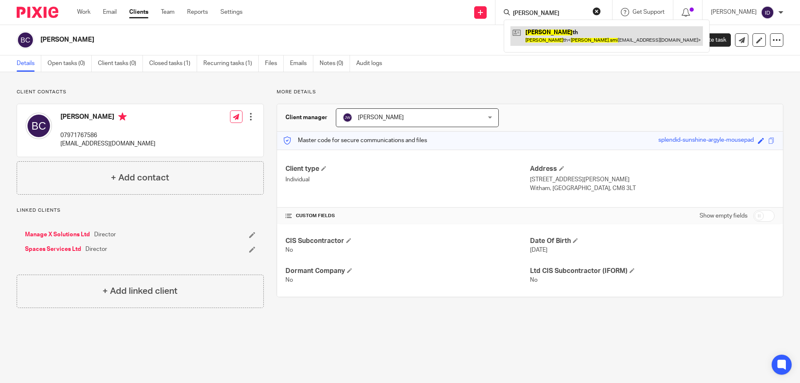
type input "[PERSON_NAME]"
click at [572, 40] on link at bounding box center [606, 35] width 192 height 19
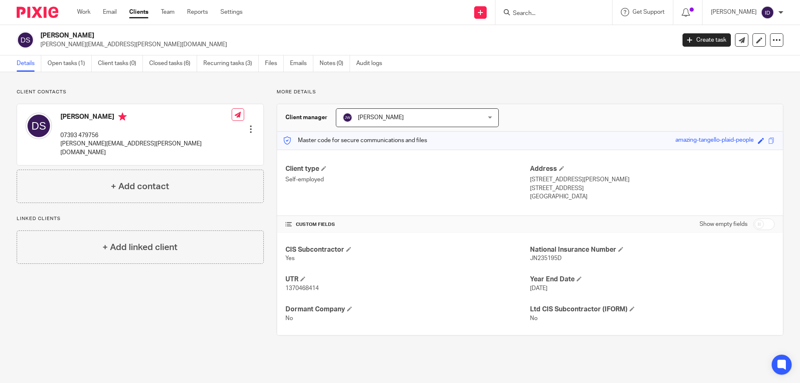
click at [536, 11] on input "Search" at bounding box center [549, 13] width 75 height 7
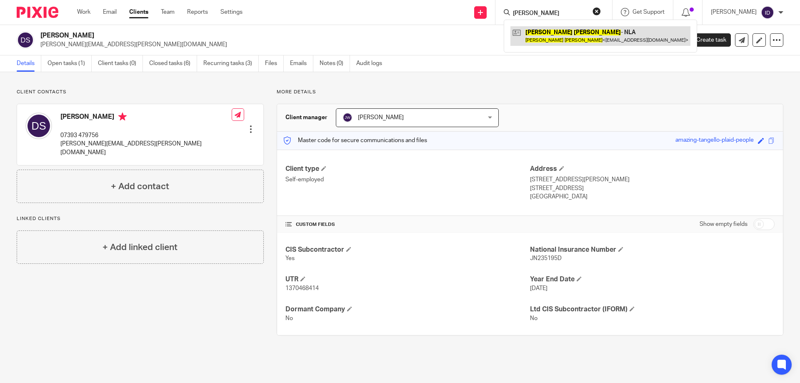
type input "bobby mills"
click at [575, 41] on link at bounding box center [600, 35] width 180 height 19
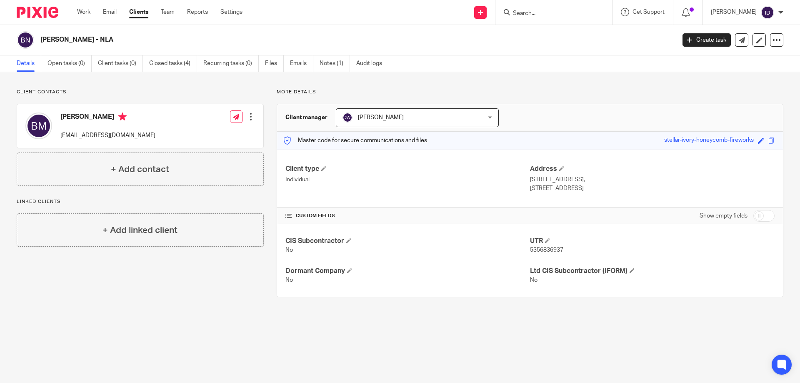
click at [532, 13] on input "Search" at bounding box center [549, 13] width 75 height 7
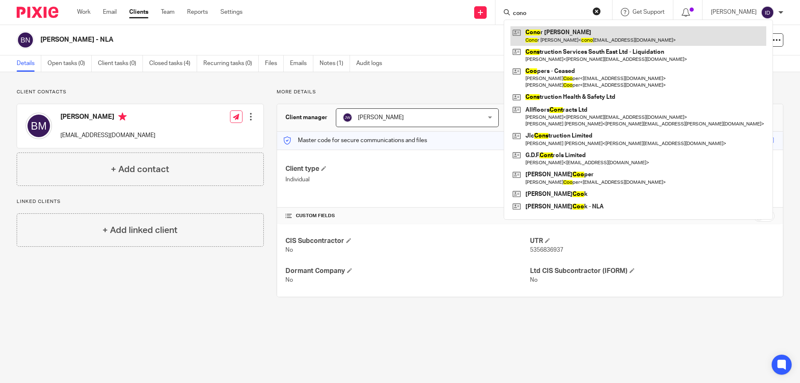
type input "cono"
click at [559, 36] on link at bounding box center [638, 35] width 256 height 19
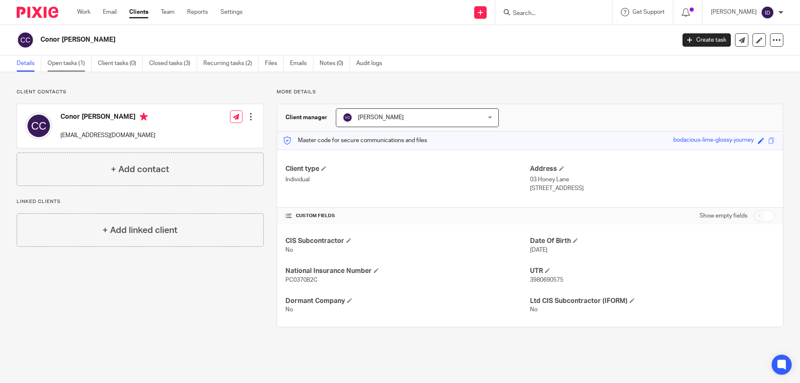
click at [68, 57] on link "Open tasks (1)" at bounding box center [69, 63] width 44 height 16
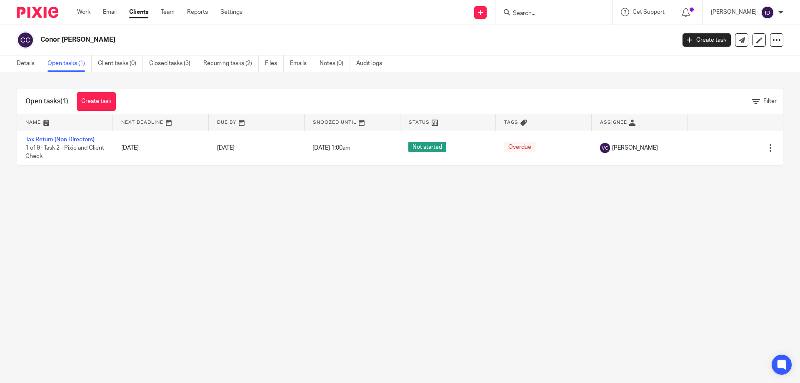
click at [19, 64] on link "Details" at bounding box center [29, 63] width 25 height 16
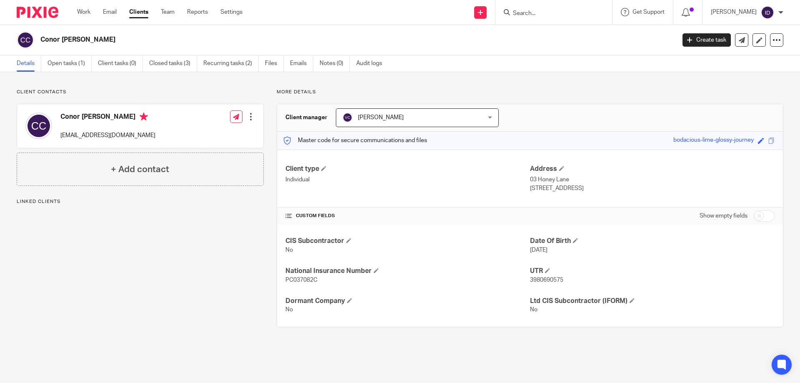
click at [540, 16] on input "Search" at bounding box center [549, 13] width 75 height 7
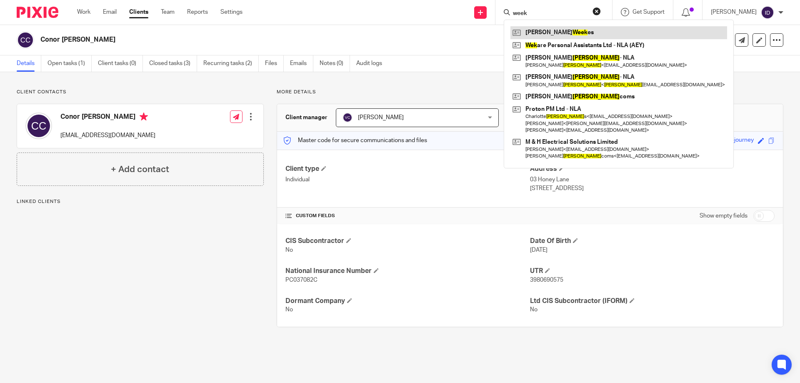
type input "week"
click at [566, 32] on link at bounding box center [618, 32] width 217 height 12
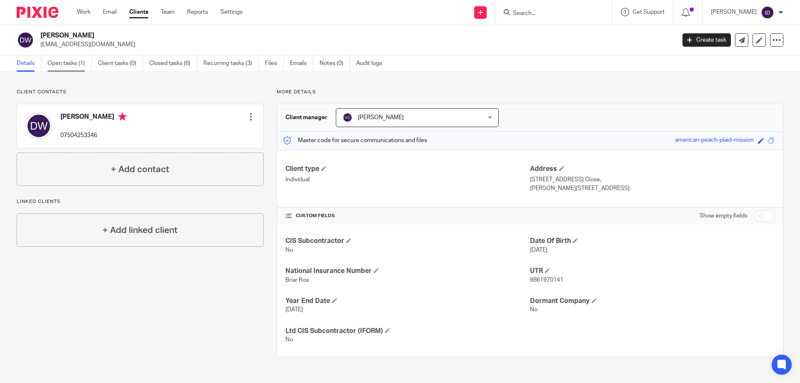
click at [49, 60] on link "Open tasks (1)" at bounding box center [69, 63] width 44 height 16
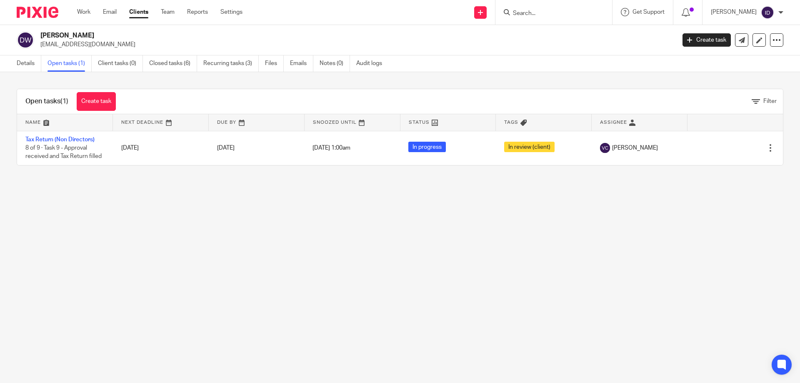
click at [544, 14] on input "Search" at bounding box center [549, 13] width 75 height 7
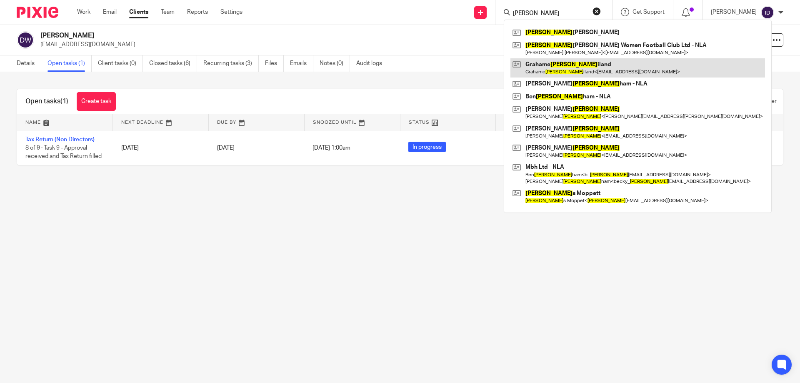
type input "gill"
click at [559, 68] on link at bounding box center [637, 67] width 255 height 19
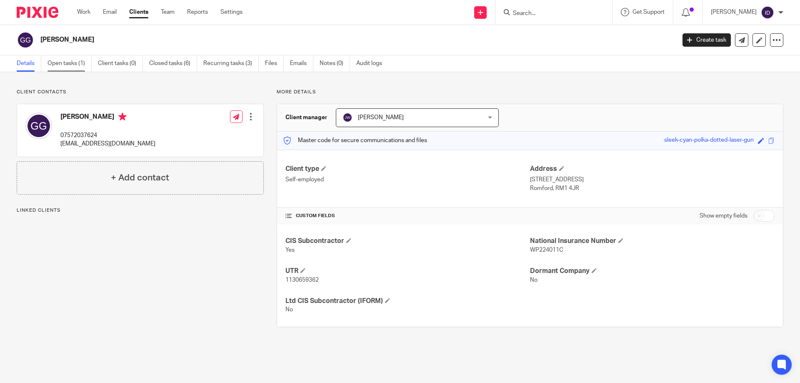
click at [70, 63] on link "Open tasks (1)" at bounding box center [69, 63] width 44 height 16
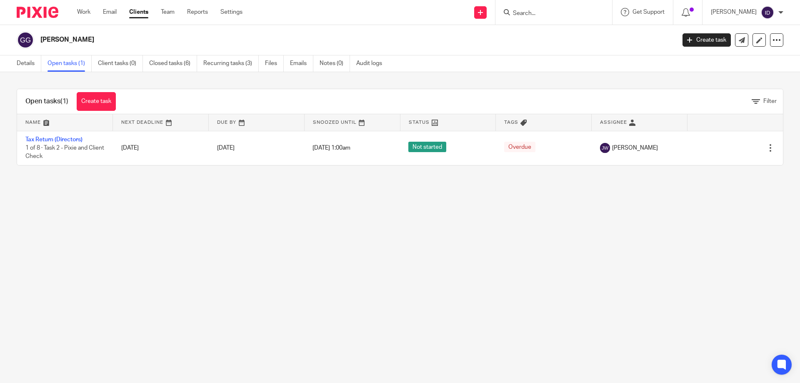
click at [534, 12] on input "Search" at bounding box center [549, 13] width 75 height 7
click at [19, 62] on link "Details" at bounding box center [29, 63] width 25 height 16
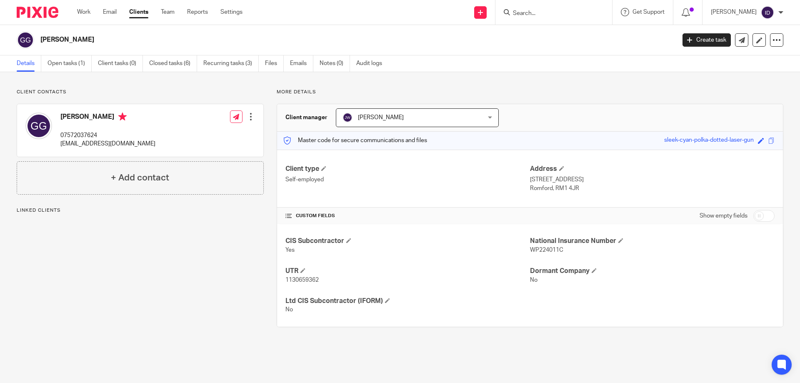
click at [533, 11] on input "Search" at bounding box center [549, 13] width 75 height 7
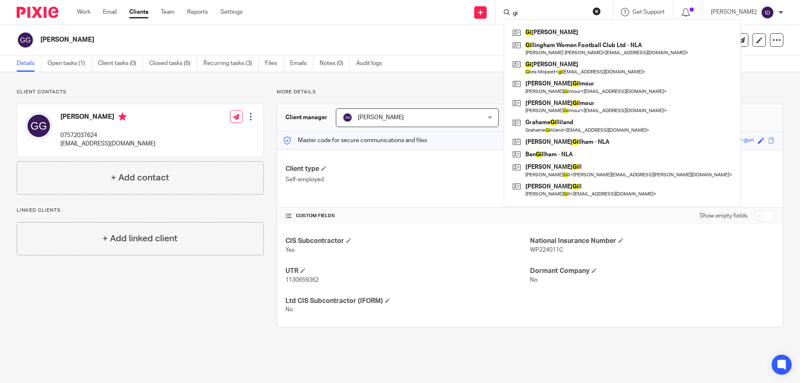
type input "g"
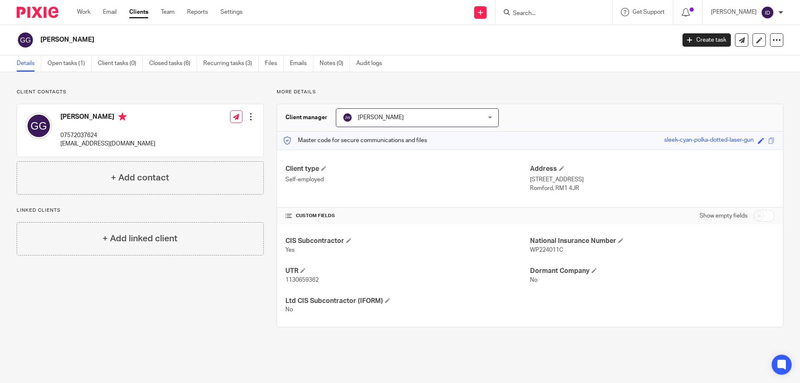
click at [537, 10] on input "Search" at bounding box center [549, 13] width 75 height 7
type input "grant tay"
click at [568, 31] on link at bounding box center [561, 32] width 103 height 12
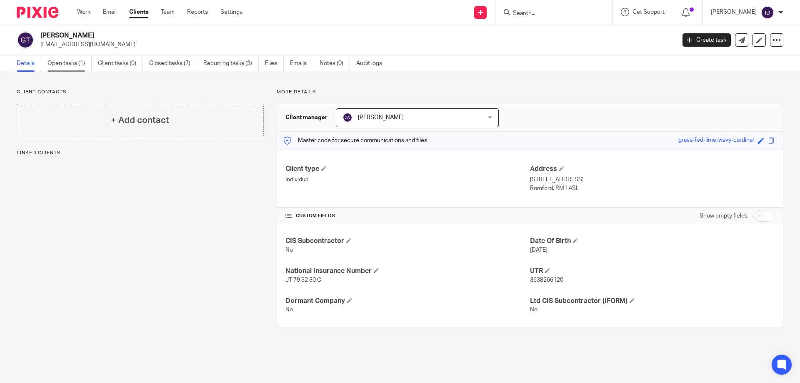
click at [61, 59] on link "Open tasks (1)" at bounding box center [69, 63] width 44 height 16
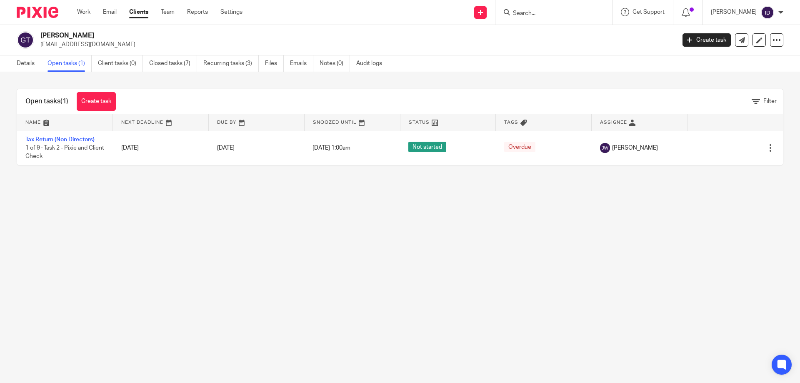
click at [544, 16] on input "Search" at bounding box center [549, 13] width 75 height 7
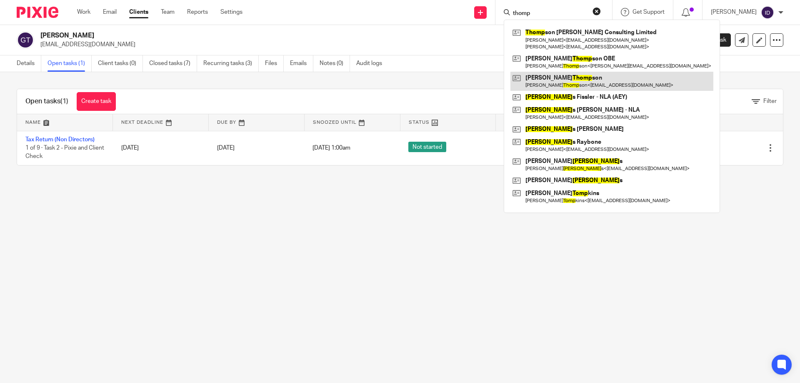
type input "thomp"
click at [562, 79] on link at bounding box center [611, 81] width 203 height 19
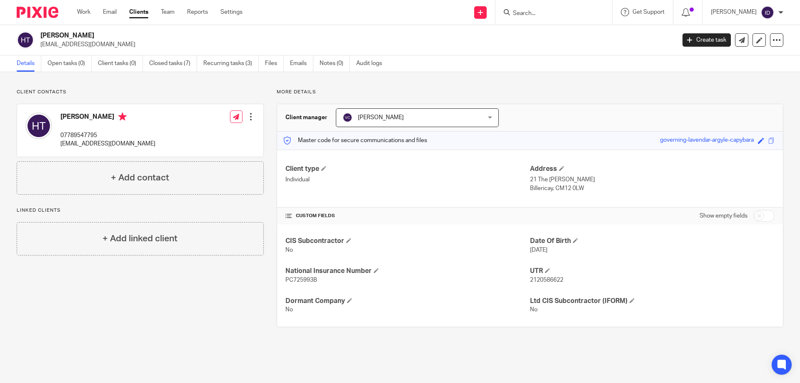
click at [547, 13] on input "Search" at bounding box center [549, 13] width 75 height 7
type input "f"
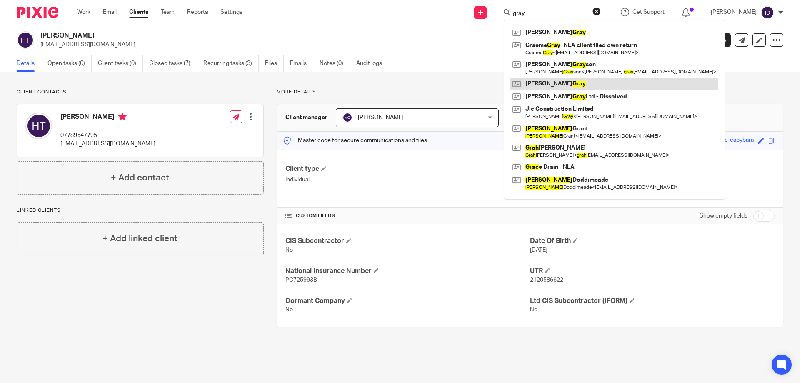
type input "gray"
click at [557, 80] on link at bounding box center [614, 83] width 208 height 12
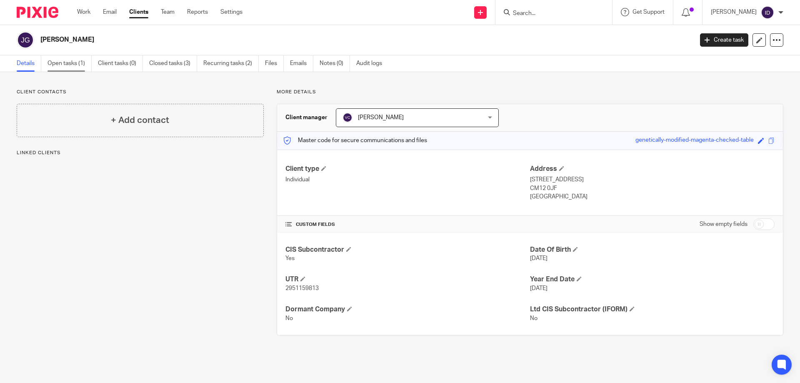
click at [59, 60] on link "Open tasks (1)" at bounding box center [69, 63] width 44 height 16
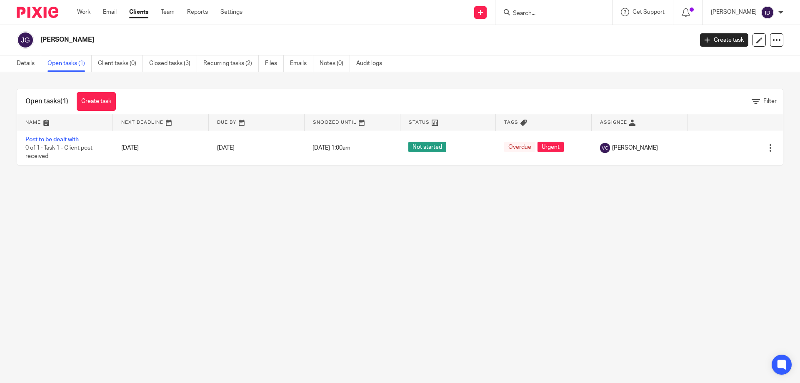
click at [535, 14] on input "Search" at bounding box center [549, 13] width 75 height 7
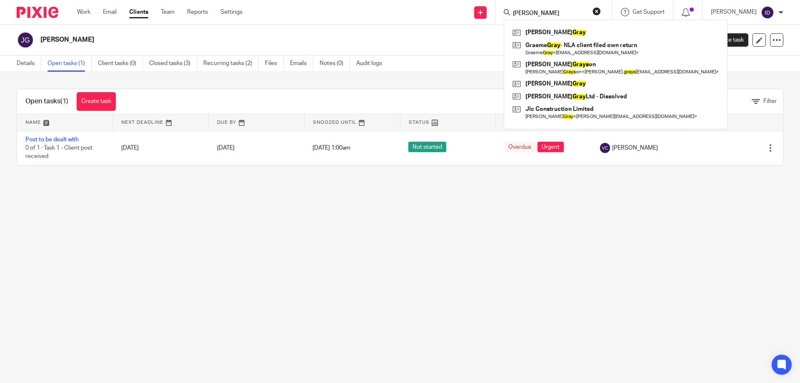
drag, startPoint x: 552, startPoint y: 12, endPoint x: 525, endPoint y: 12, distance: 27.1
click at [525, 12] on div "jo grayV" at bounding box center [552, 12] width 97 height 10
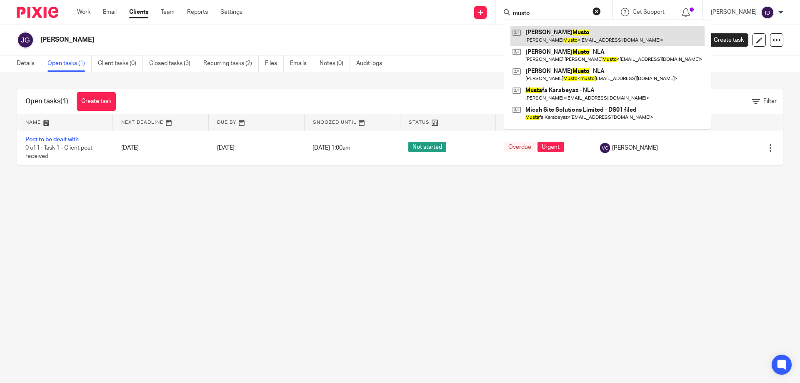
type input "musto"
click at [554, 30] on link at bounding box center [607, 35] width 194 height 19
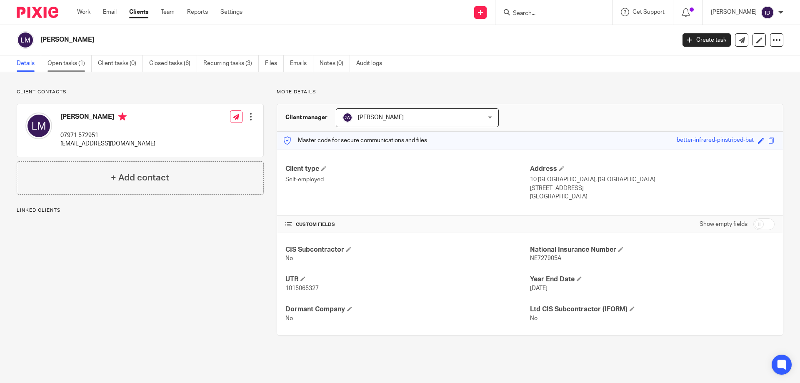
click at [55, 60] on link "Open tasks (1)" at bounding box center [69, 63] width 44 height 16
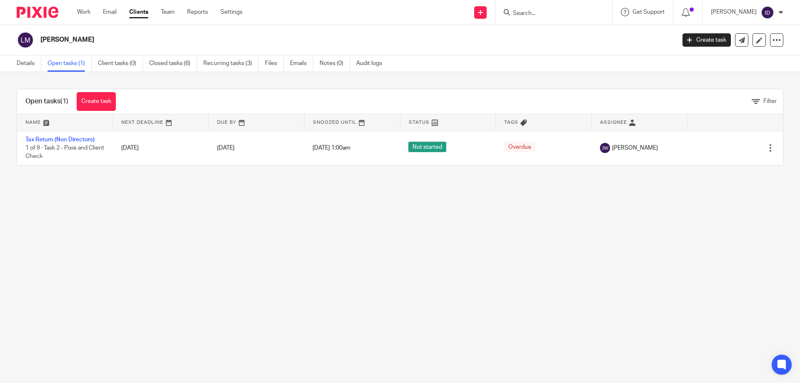
click at [548, 12] on input "Search" at bounding box center [549, 13] width 75 height 7
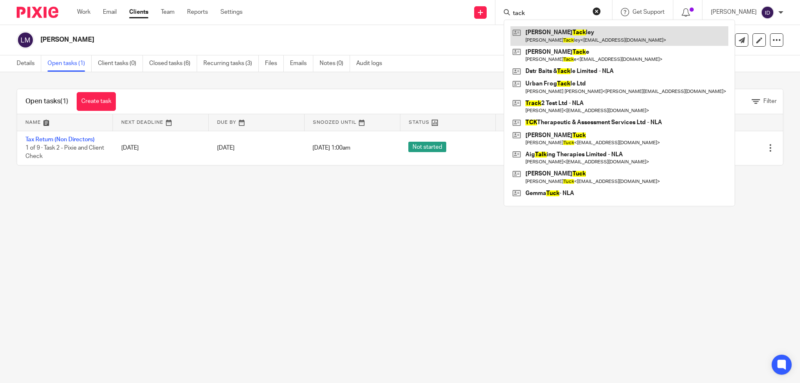
type input "tack"
click at [549, 32] on link at bounding box center [619, 35] width 218 height 19
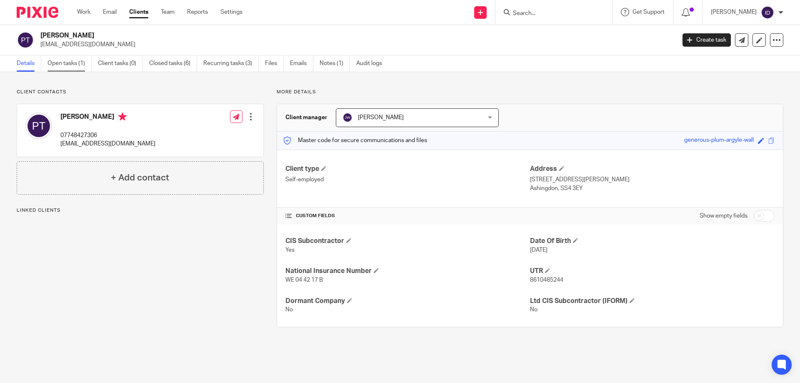
click at [71, 62] on link "Open tasks (1)" at bounding box center [69, 63] width 44 height 16
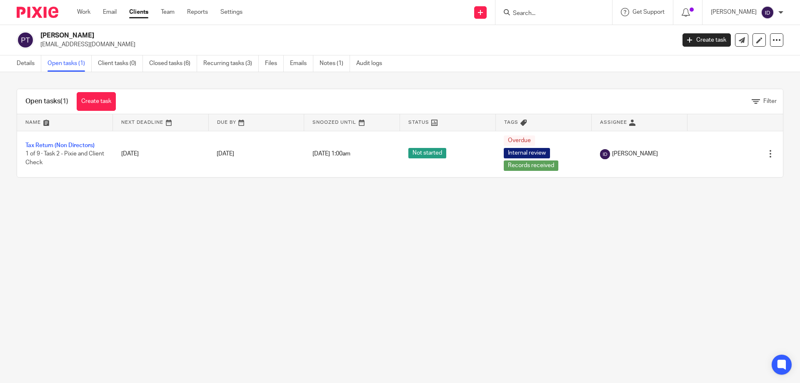
click at [534, 13] on input "Search" at bounding box center [549, 13] width 75 height 7
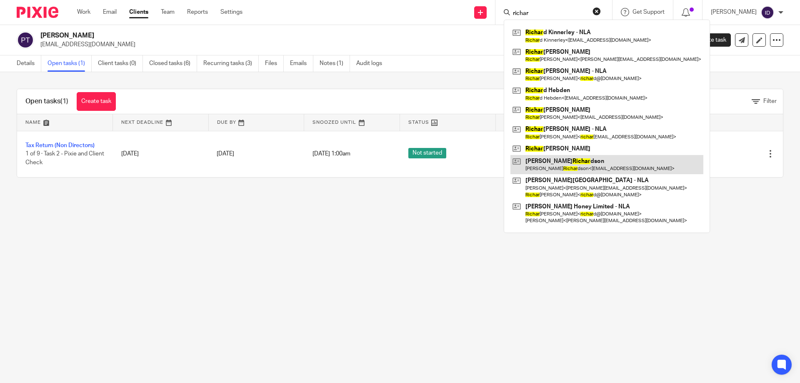
type input "richar"
click at [564, 157] on link at bounding box center [606, 164] width 193 height 19
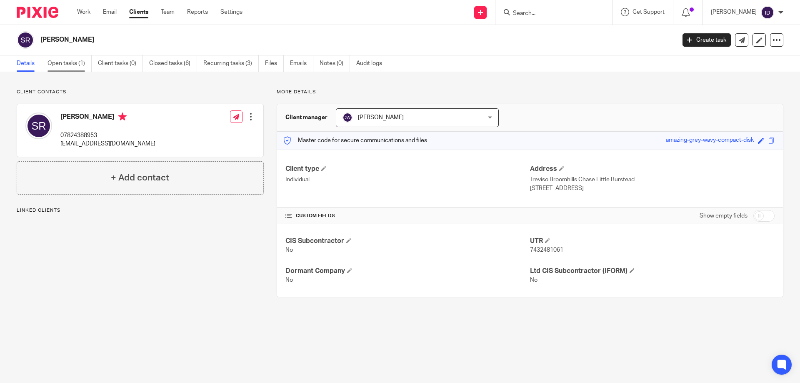
click at [66, 67] on link "Open tasks (1)" at bounding box center [69, 63] width 44 height 16
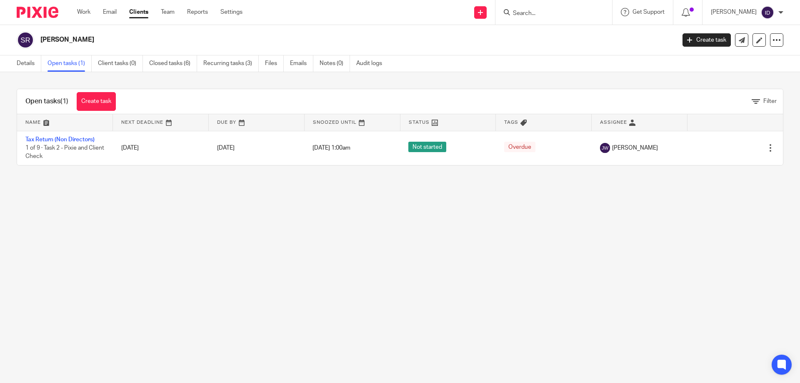
click at [536, 13] on input "Search" at bounding box center [549, 13] width 75 height 7
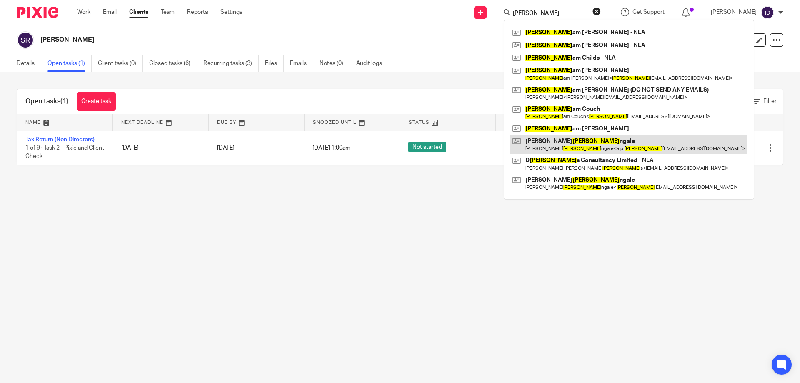
type input "[PERSON_NAME]"
click at [561, 138] on link at bounding box center [628, 144] width 237 height 19
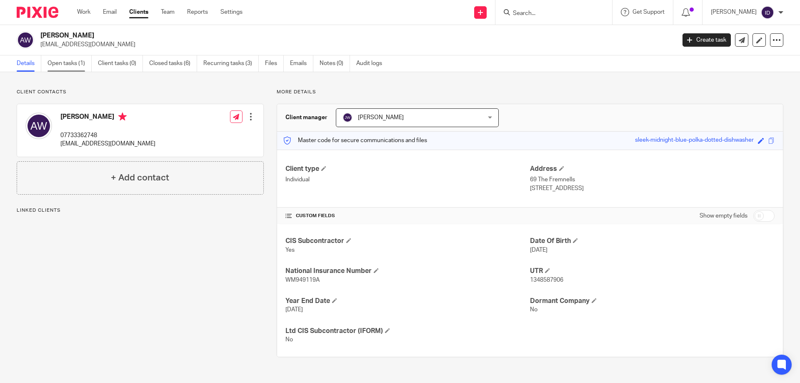
click at [71, 66] on link "Open tasks (1)" at bounding box center [69, 63] width 44 height 16
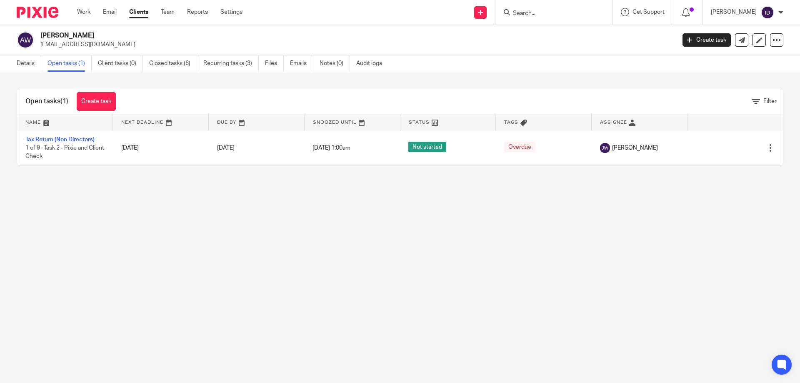
click at [549, 8] on form at bounding box center [556, 12] width 89 height 10
click at [541, 10] on input "Search" at bounding box center [549, 13] width 75 height 7
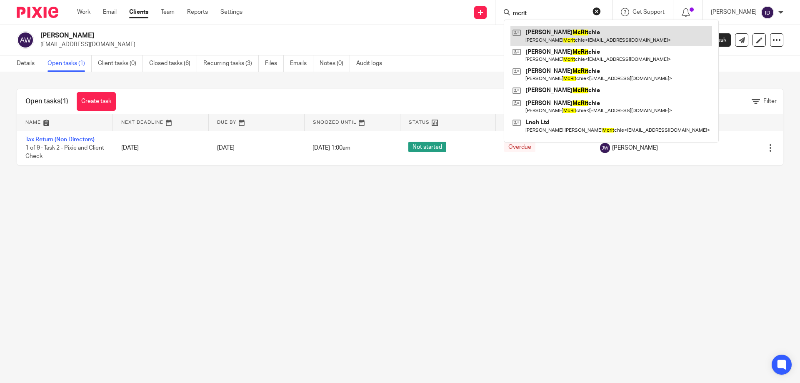
type input "mcrit"
click at [562, 36] on link at bounding box center [611, 35] width 202 height 19
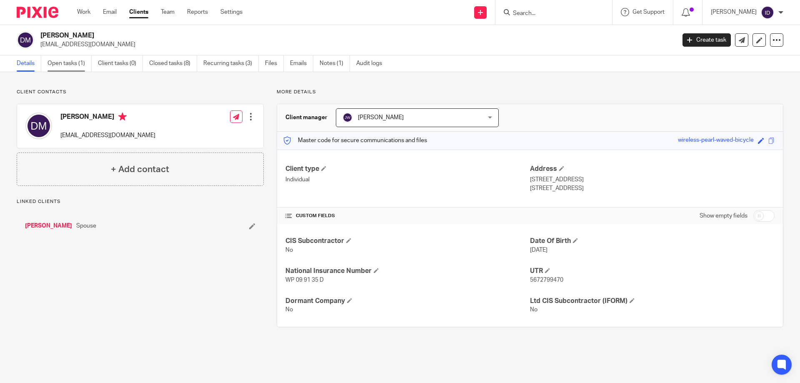
drag, startPoint x: 72, startPoint y: 59, endPoint x: 75, endPoint y: 82, distance: 23.5
click at [72, 60] on link "Open tasks (1)" at bounding box center [69, 63] width 44 height 16
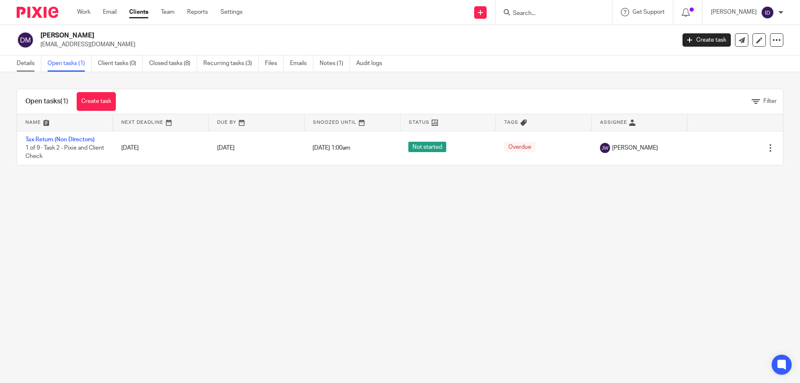
click at [25, 65] on link "Details" at bounding box center [29, 63] width 25 height 16
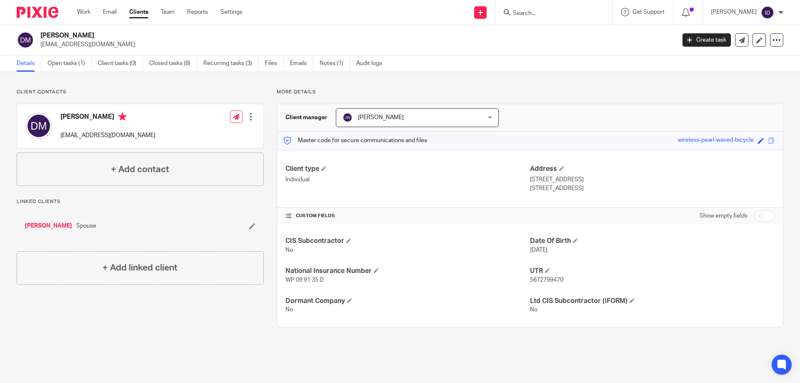
click at [552, 12] on input "Search" at bounding box center [549, 13] width 75 height 7
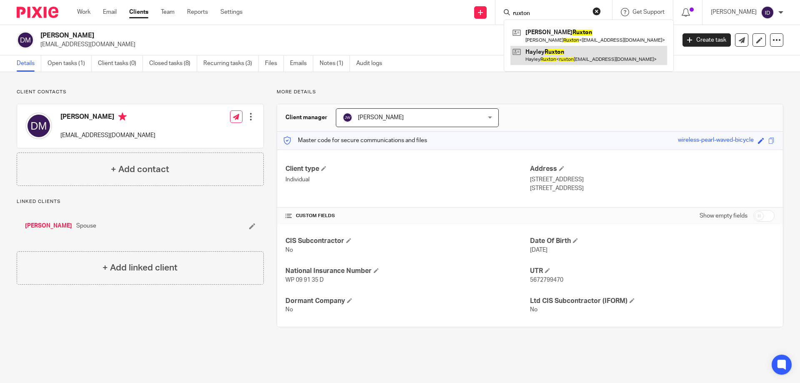
type input "ruxton"
click at [546, 52] on link at bounding box center [588, 55] width 157 height 19
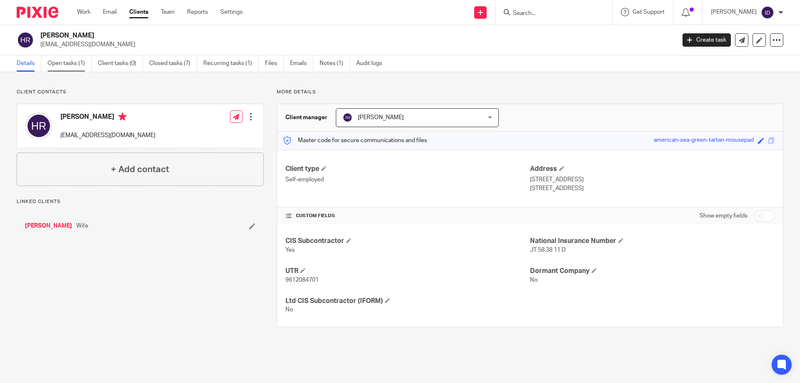
click at [67, 65] on link "Open tasks (1)" at bounding box center [69, 63] width 44 height 16
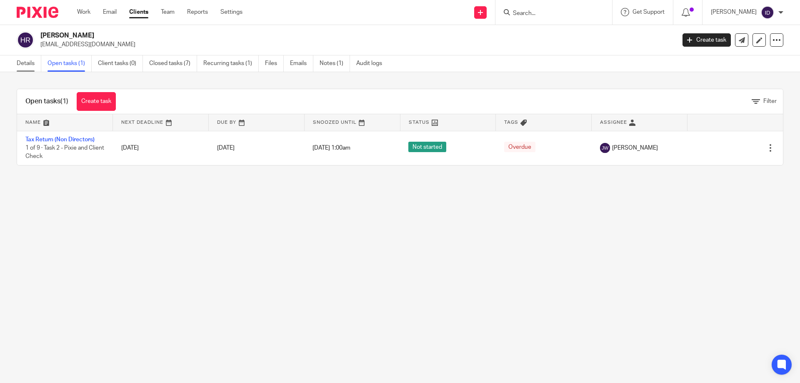
click at [20, 62] on link "Details" at bounding box center [29, 63] width 25 height 16
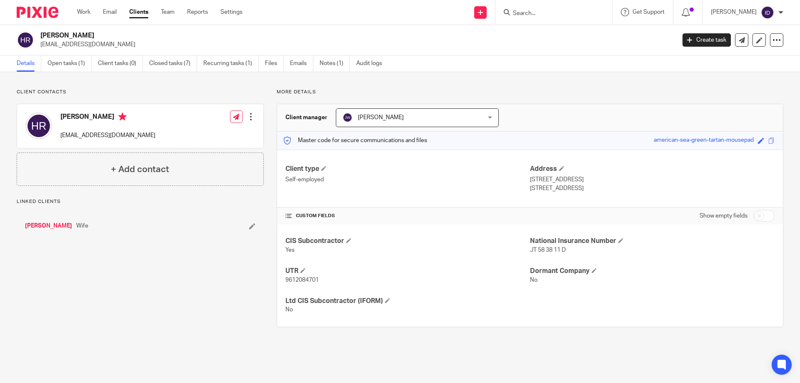
click at [52, 226] on link "[PERSON_NAME]" at bounding box center [48, 226] width 47 height 8
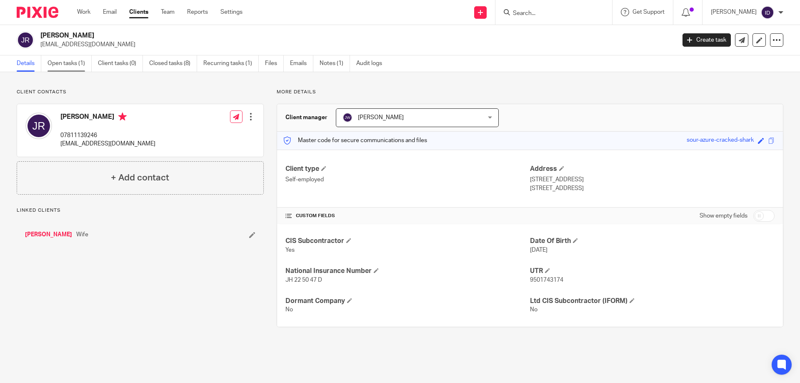
click at [73, 58] on link "Open tasks (1)" at bounding box center [69, 63] width 44 height 16
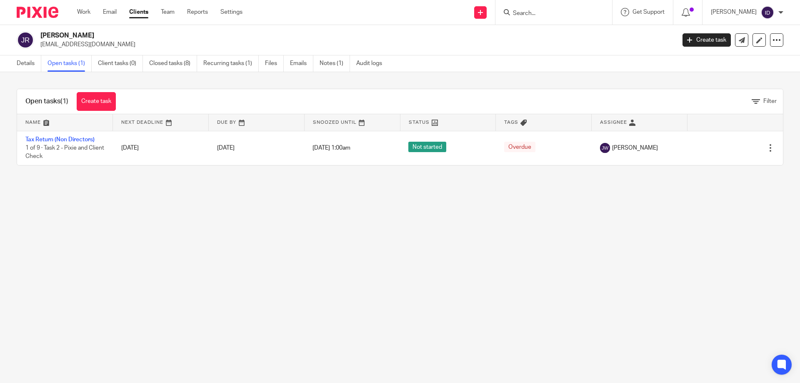
click at [541, 13] on input "Search" at bounding box center [549, 13] width 75 height 7
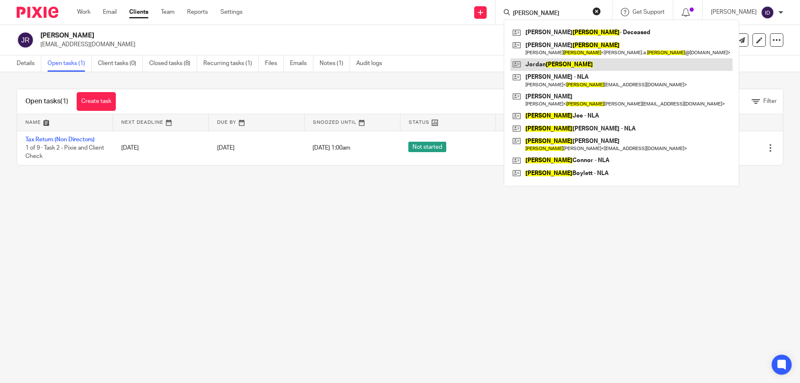
type input "daniels"
click at [567, 62] on link at bounding box center [621, 64] width 222 height 12
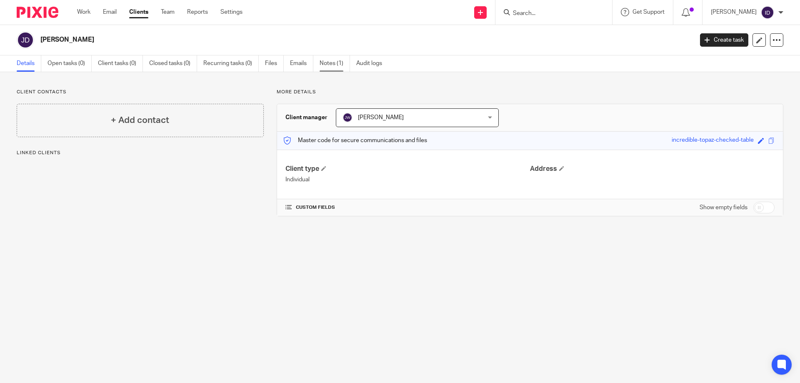
click at [333, 62] on link "Notes (1)" at bounding box center [335, 63] width 30 height 16
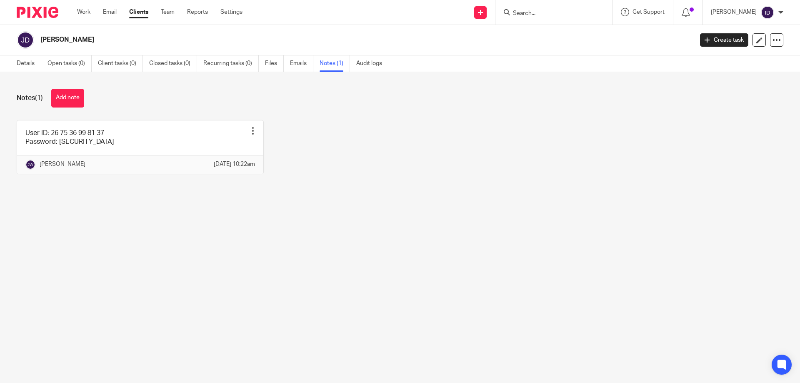
click at [539, 13] on input "Search" at bounding box center [549, 13] width 75 height 7
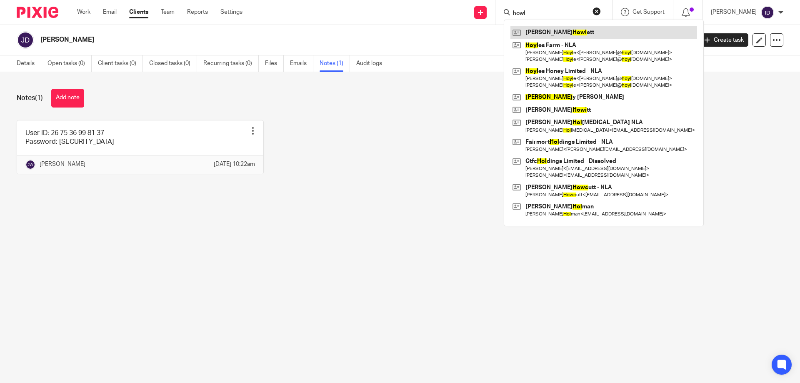
type input "howl"
click at [565, 32] on link at bounding box center [603, 32] width 187 height 12
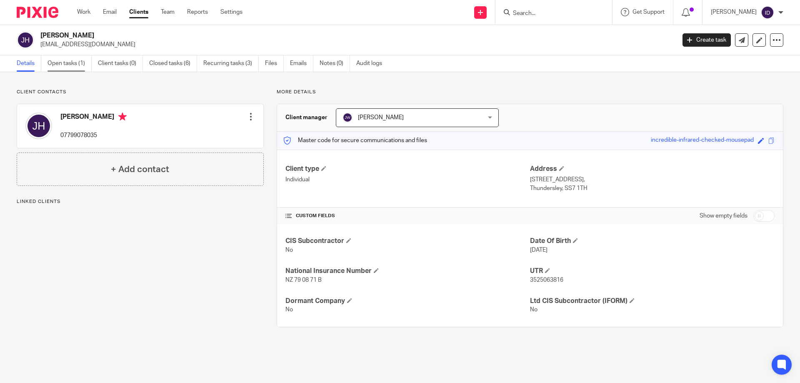
click at [80, 69] on link "Open tasks (1)" at bounding box center [69, 63] width 44 height 16
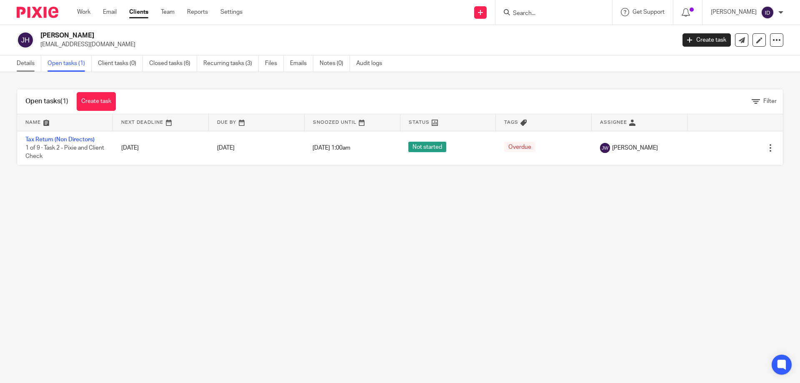
click at [27, 66] on link "Details" at bounding box center [29, 63] width 25 height 16
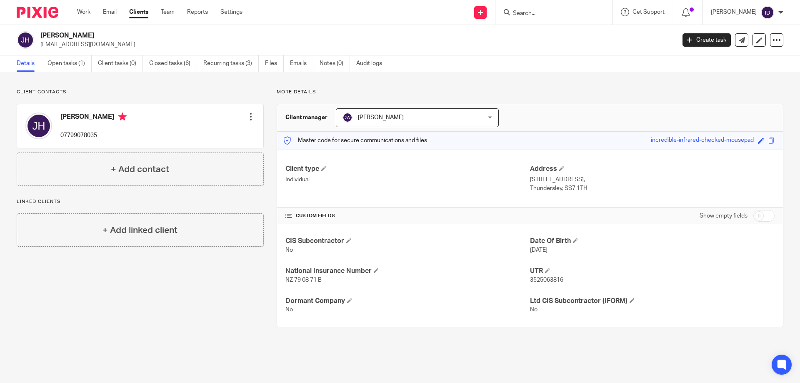
click at [545, 15] on input "Search" at bounding box center [549, 13] width 75 height 7
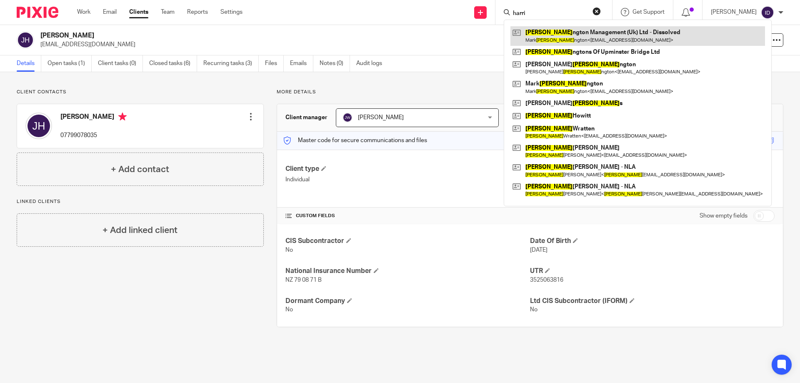
type input "harri"
click at [579, 36] on link at bounding box center [637, 35] width 255 height 19
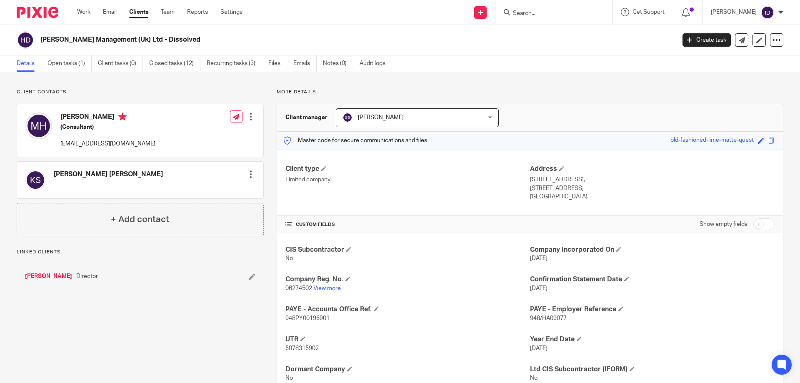
click at [549, 11] on input "Search" at bounding box center [549, 13] width 75 height 7
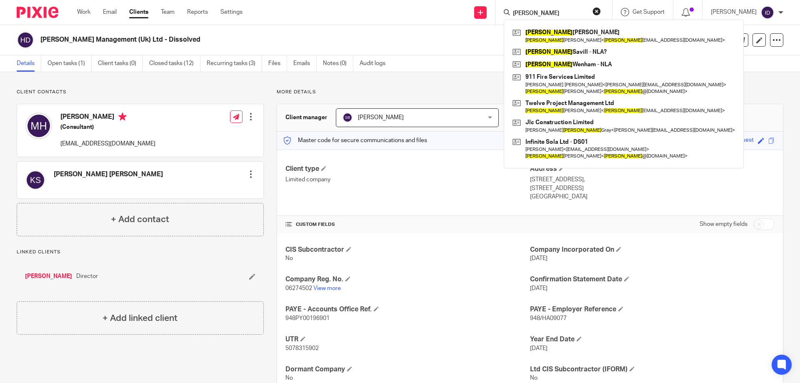
click at [536, 16] on input "Ian" at bounding box center [549, 13] width 75 height 7
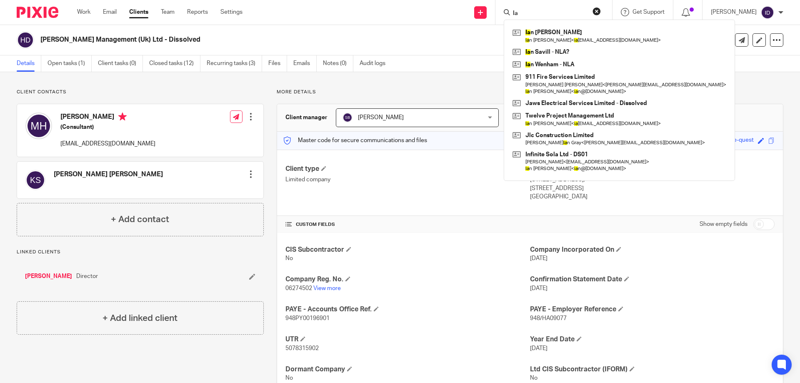
type input "I"
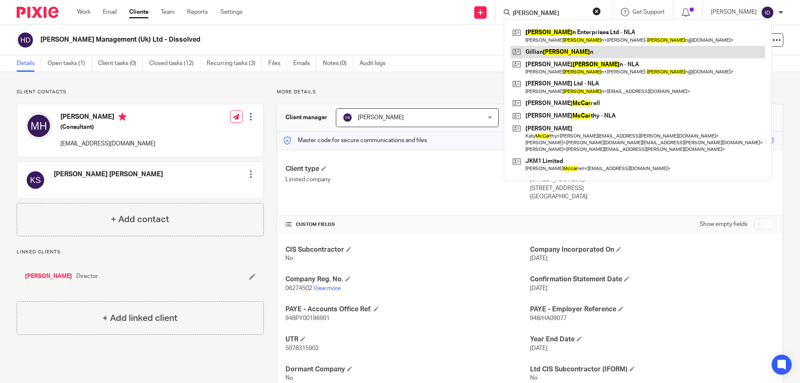
type input "mccan"
click at [551, 51] on link at bounding box center [637, 52] width 255 height 12
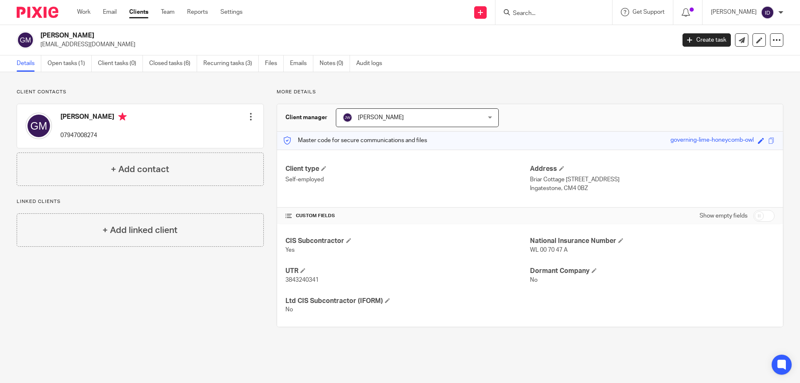
click at [136, 318] on div "Client contacts [PERSON_NAME] 07947008274 Edit contact Create client from conta…" at bounding box center [134, 208] width 260 height 238
click at [67, 61] on link "Open tasks (1)" at bounding box center [69, 63] width 44 height 16
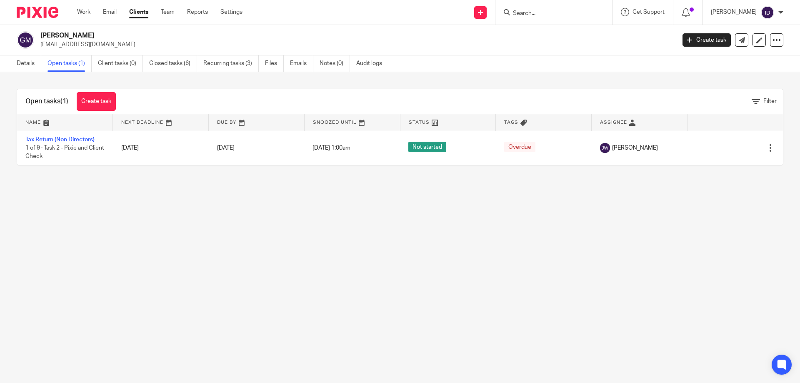
click at [554, 13] on input "Search" at bounding box center [549, 13] width 75 height 7
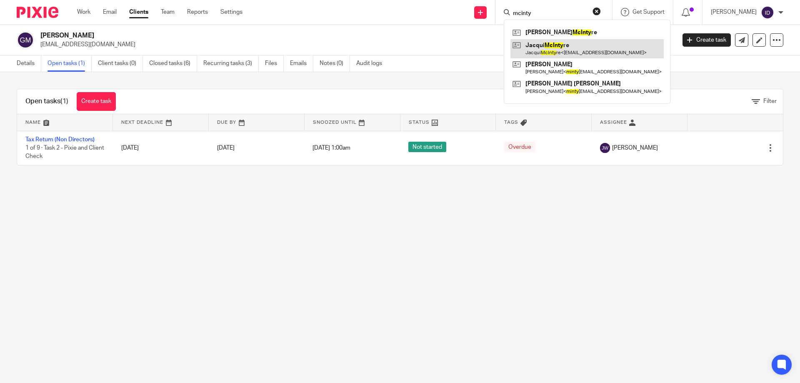
type input "mcinty"
click at [549, 45] on link at bounding box center [586, 48] width 153 height 19
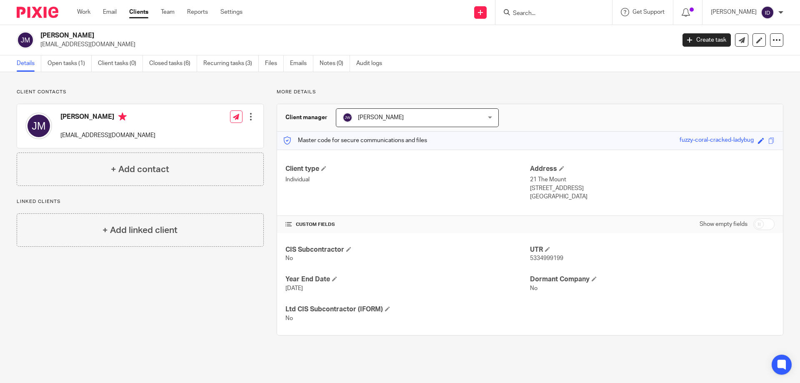
click at [540, 13] on input "Search" at bounding box center [549, 13] width 75 height 7
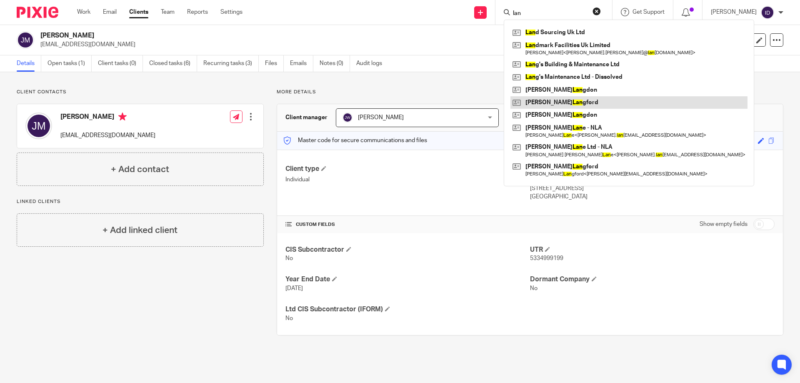
type input "lan"
click at [557, 104] on link at bounding box center [628, 102] width 237 height 12
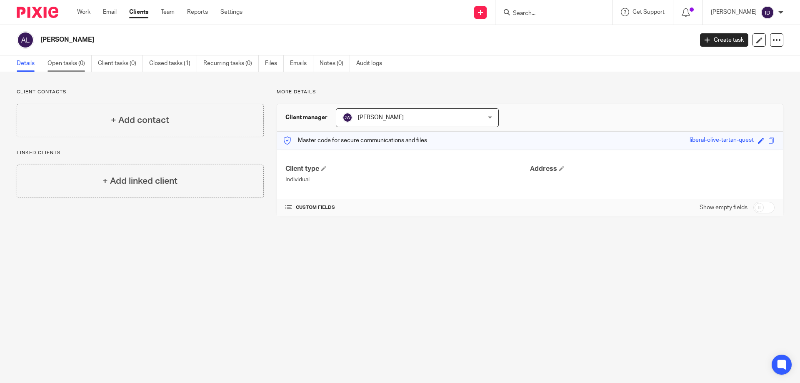
click at [65, 66] on link "Open tasks (0)" at bounding box center [69, 63] width 44 height 16
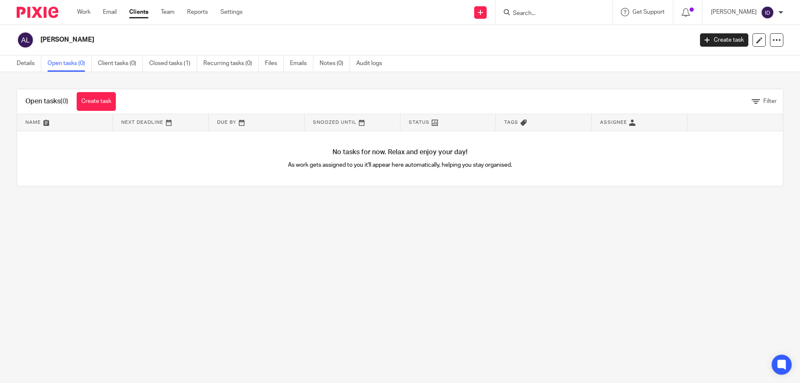
click at [233, 67] on link "Recurring tasks (0)" at bounding box center [230, 63] width 55 height 16
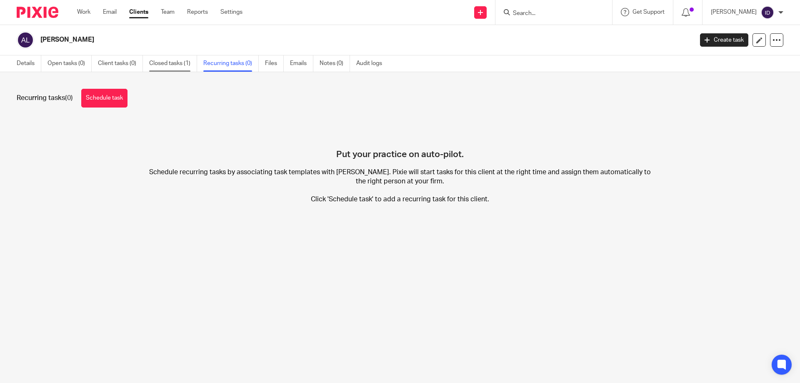
click at [167, 64] on link "Closed tasks (1)" at bounding box center [173, 63] width 48 height 16
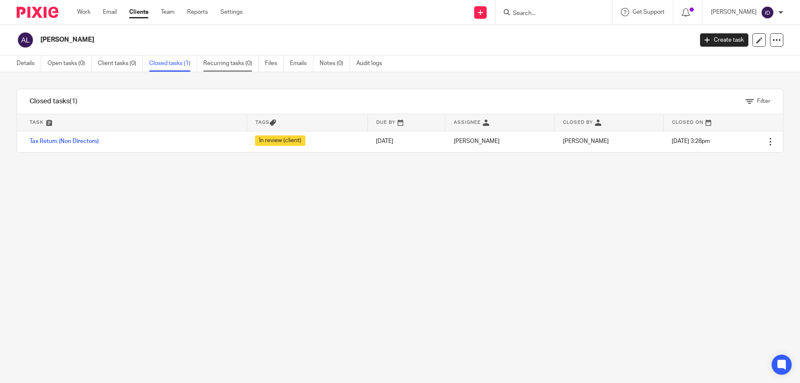
click at [231, 67] on link "Recurring tasks (0)" at bounding box center [230, 63] width 55 height 16
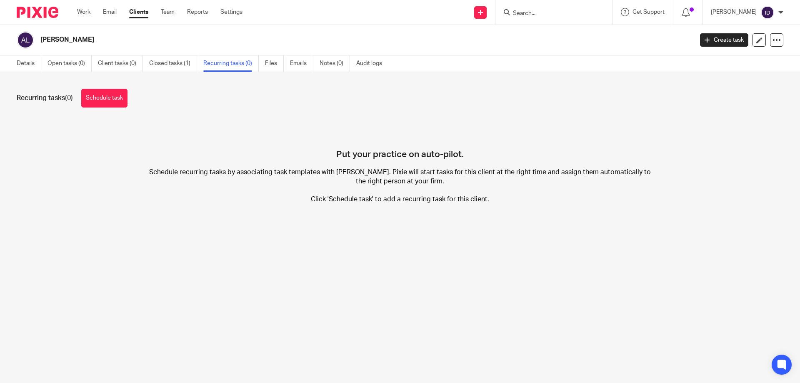
click at [532, 13] on input "Search" at bounding box center [549, 13] width 75 height 7
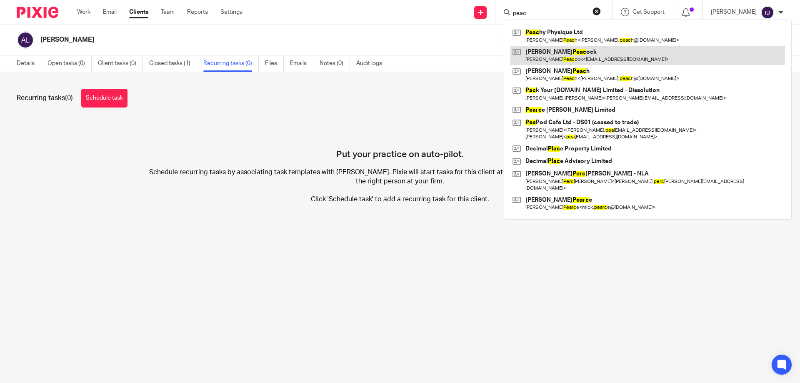
type input "peac"
click at [559, 48] on link at bounding box center [647, 55] width 275 height 19
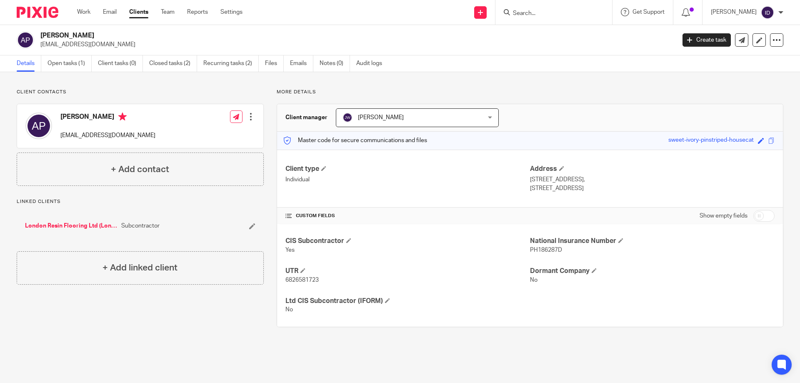
click at [540, 15] on input "Search" at bounding box center [549, 13] width 75 height 7
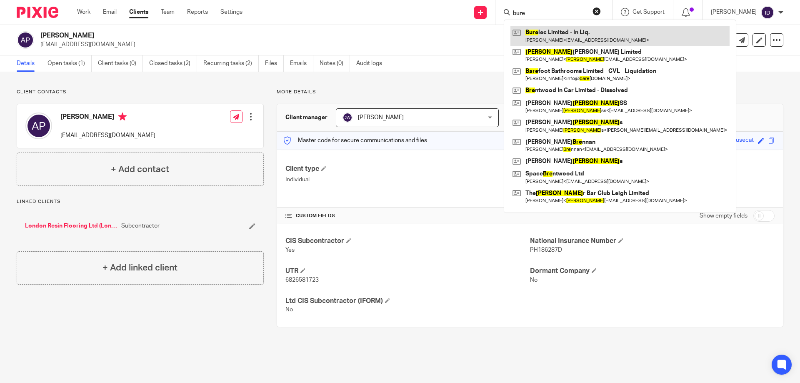
type input "bure"
click at [571, 33] on link at bounding box center [619, 35] width 219 height 19
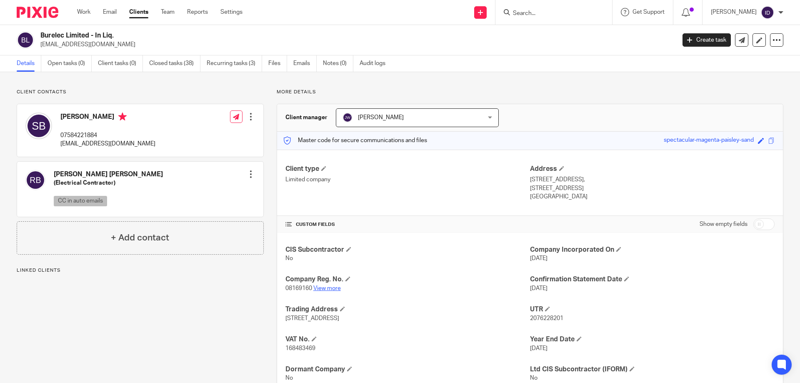
click at [330, 288] on link "View more" at bounding box center [326, 288] width 27 height 6
click at [551, 14] on input "Search" at bounding box center [549, 13] width 75 height 7
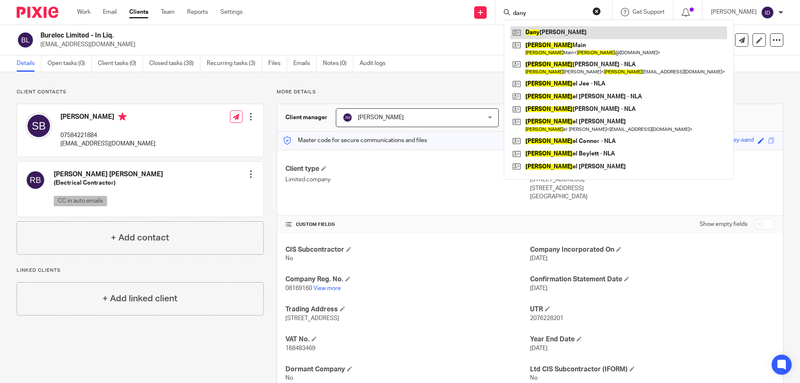
type input "dany"
click at [576, 33] on link at bounding box center [618, 32] width 217 height 12
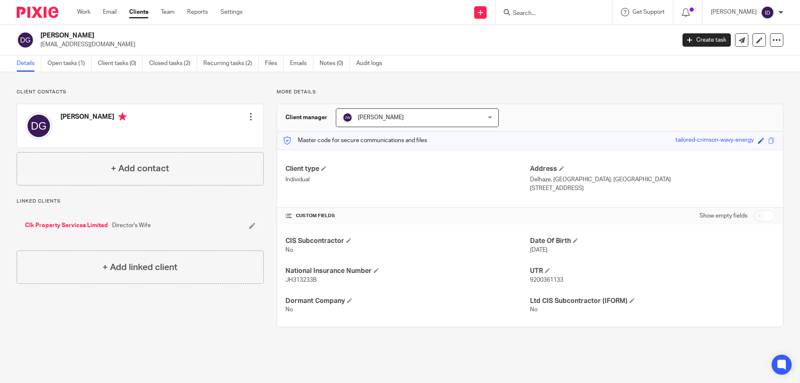
click at [540, 15] on input "Search" at bounding box center [549, 13] width 75 height 7
type input "pen"
click at [561, 57] on link at bounding box center [561, 58] width 103 height 12
